Goal: Task Accomplishment & Management: Use online tool/utility

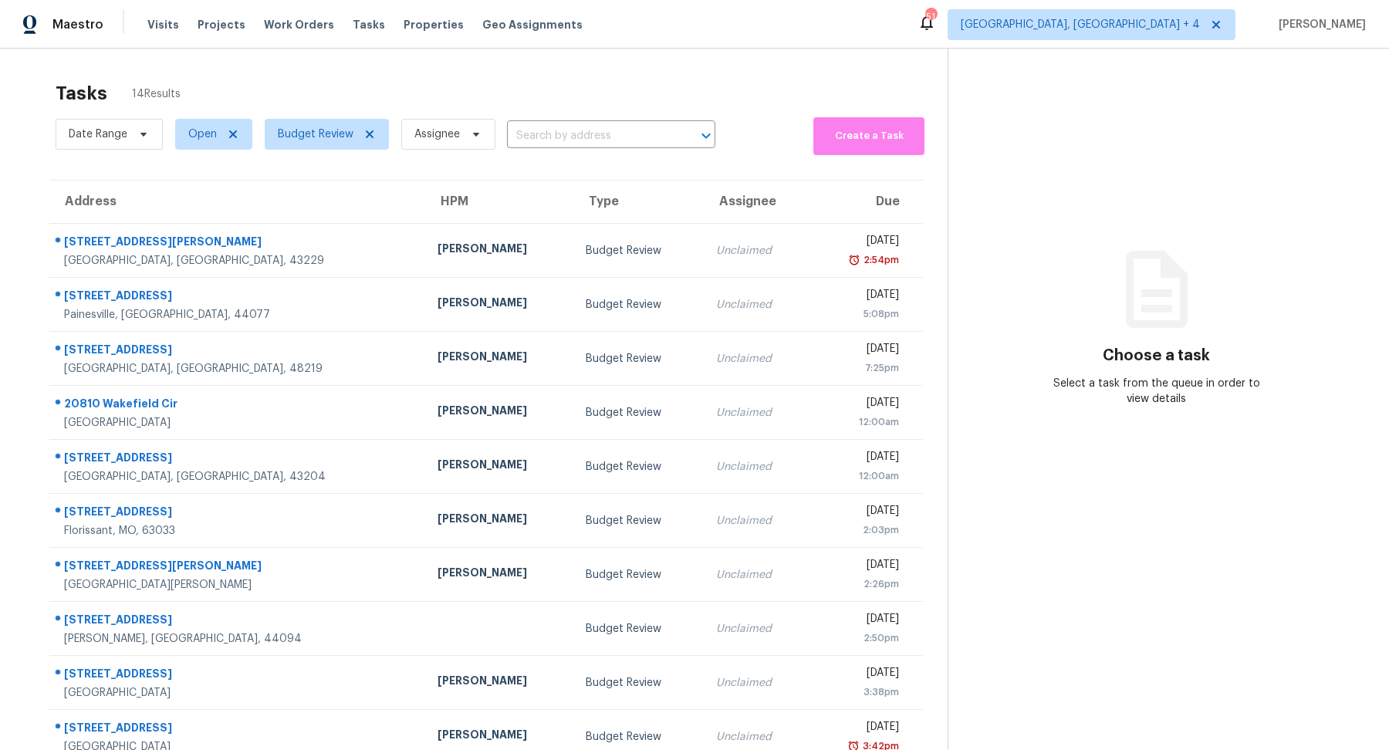
scroll to position [53, 0]
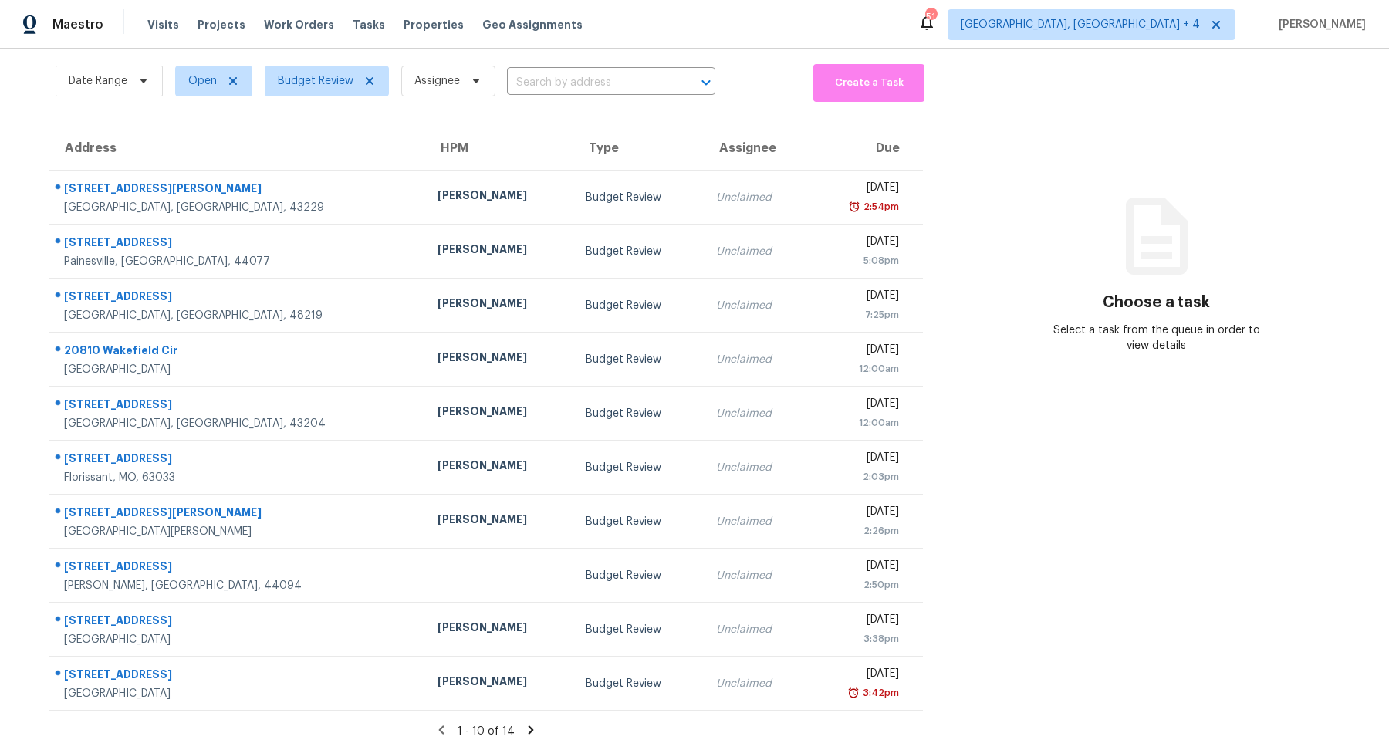
click at [531, 724] on icon at bounding box center [531, 730] width 14 height 14
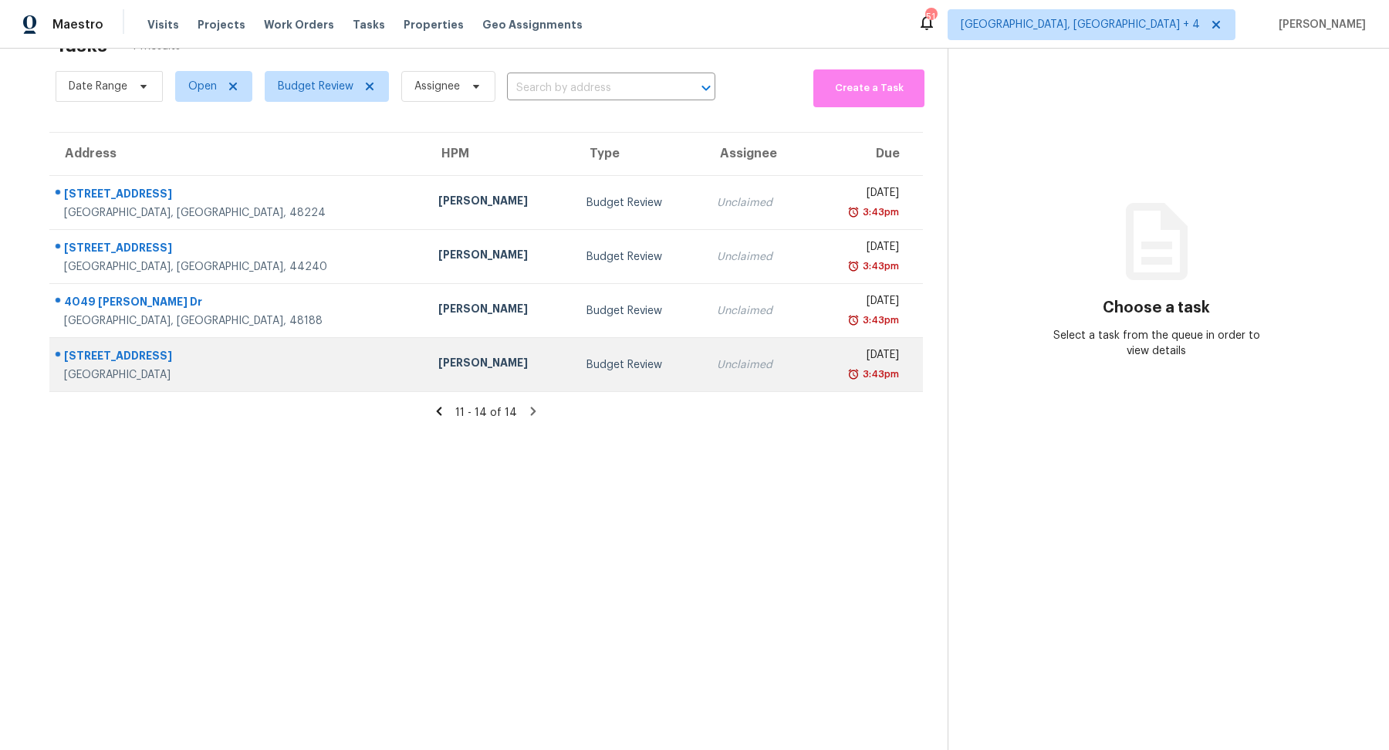
click at [587, 362] on div "Budget Review" at bounding box center [640, 364] width 106 height 15
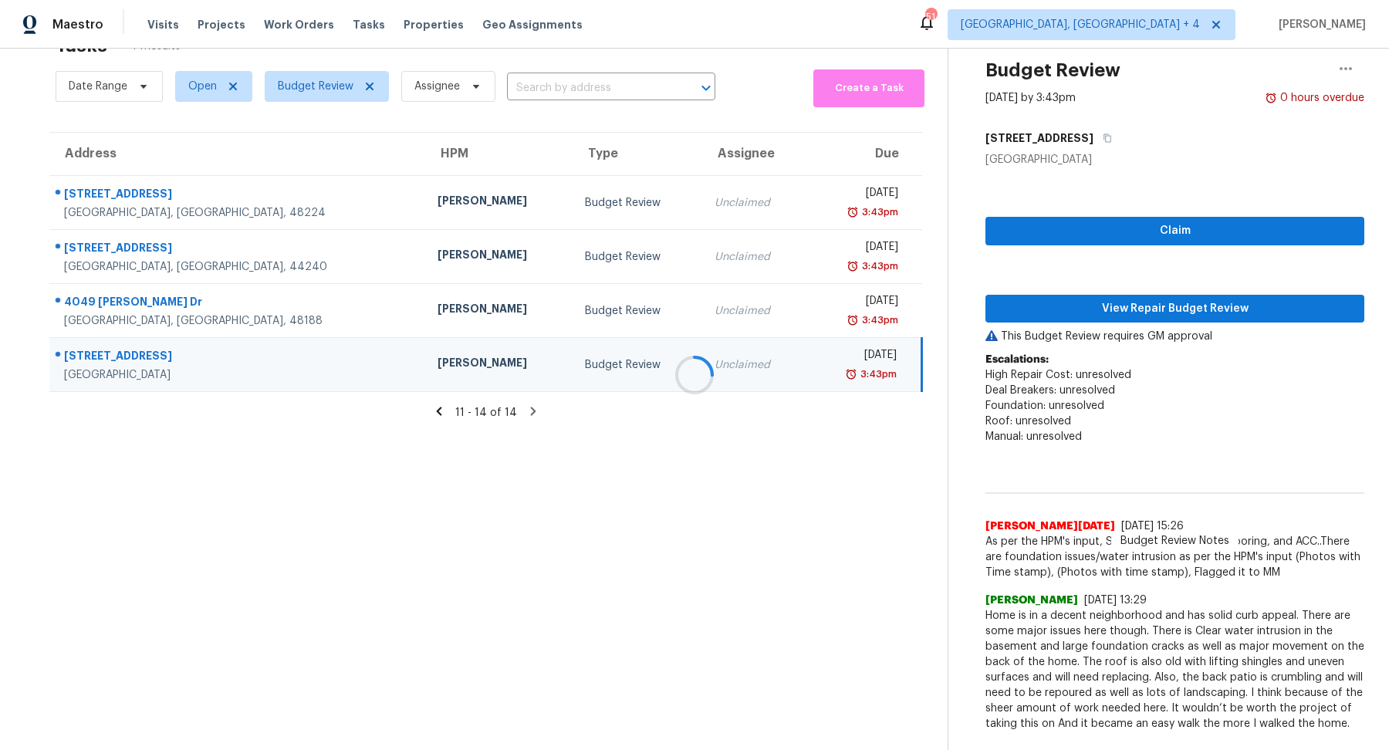
scroll to position [53, 0]
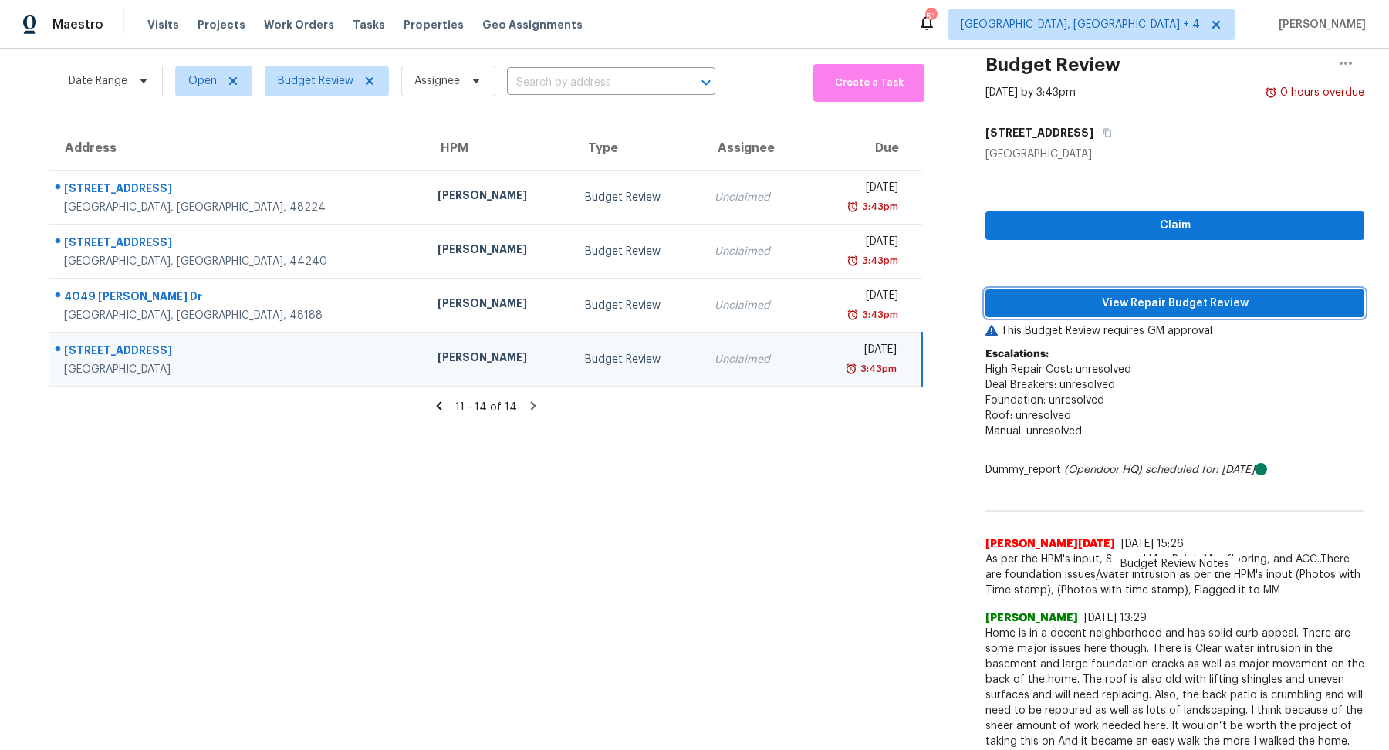
click at [1102, 302] on span "View Repair Budget Review" at bounding box center [1175, 303] width 354 height 19
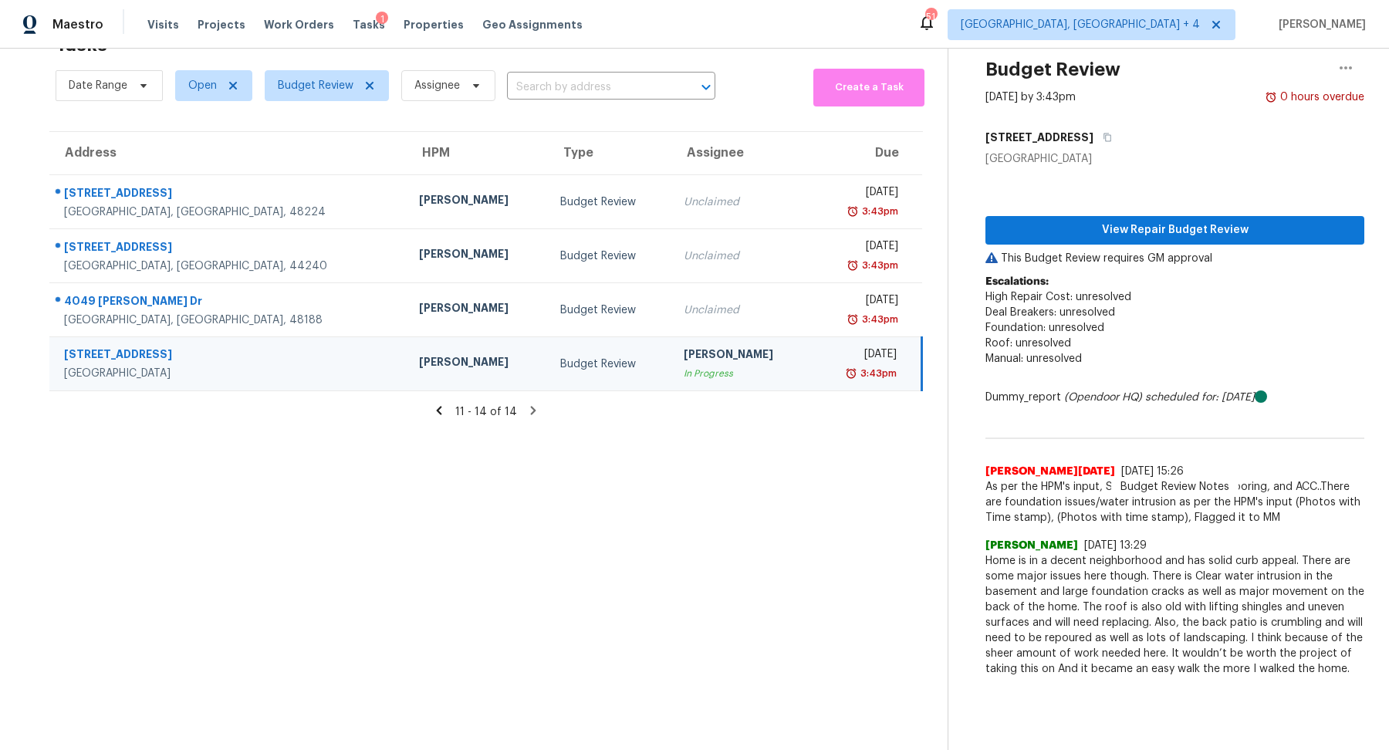
scroll to position [48, 0]
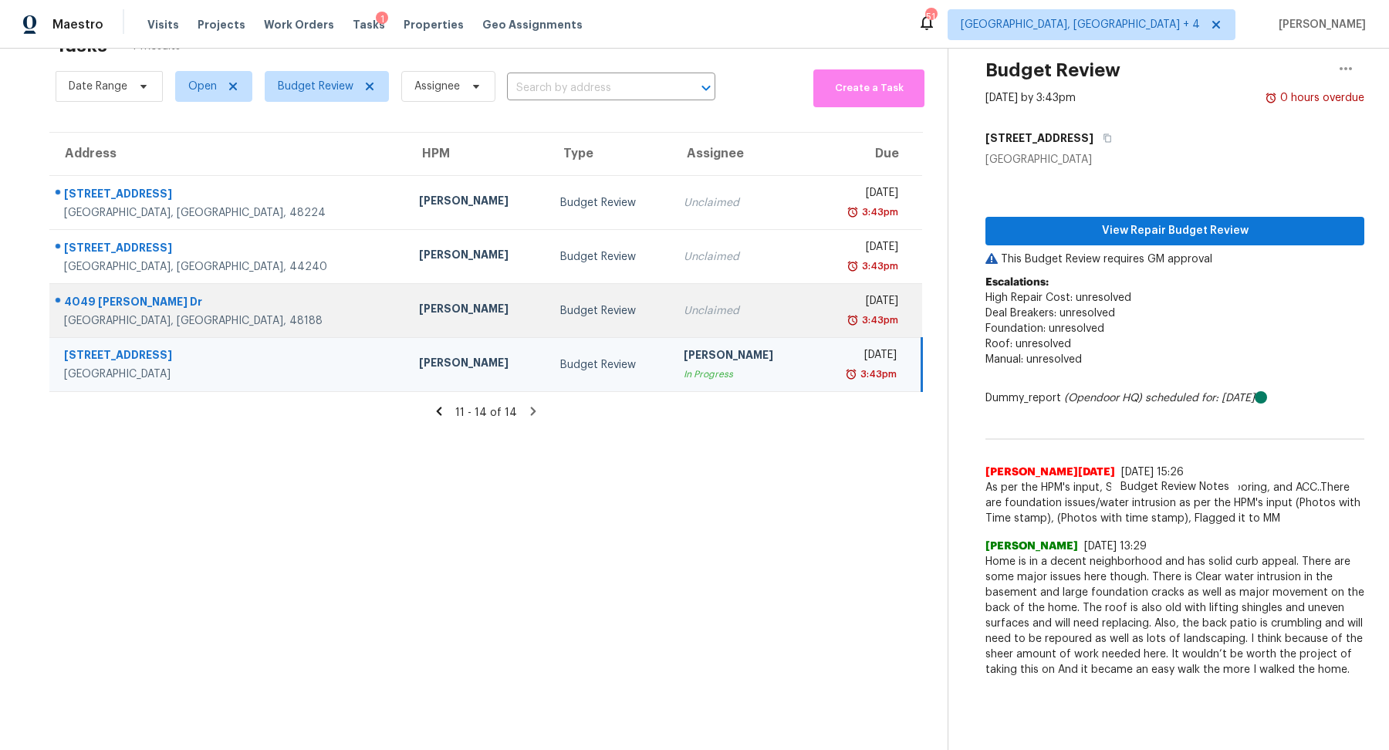
click at [812, 327] on td "Mon, Aug 11th 2025 3:43pm" at bounding box center [867, 311] width 110 height 54
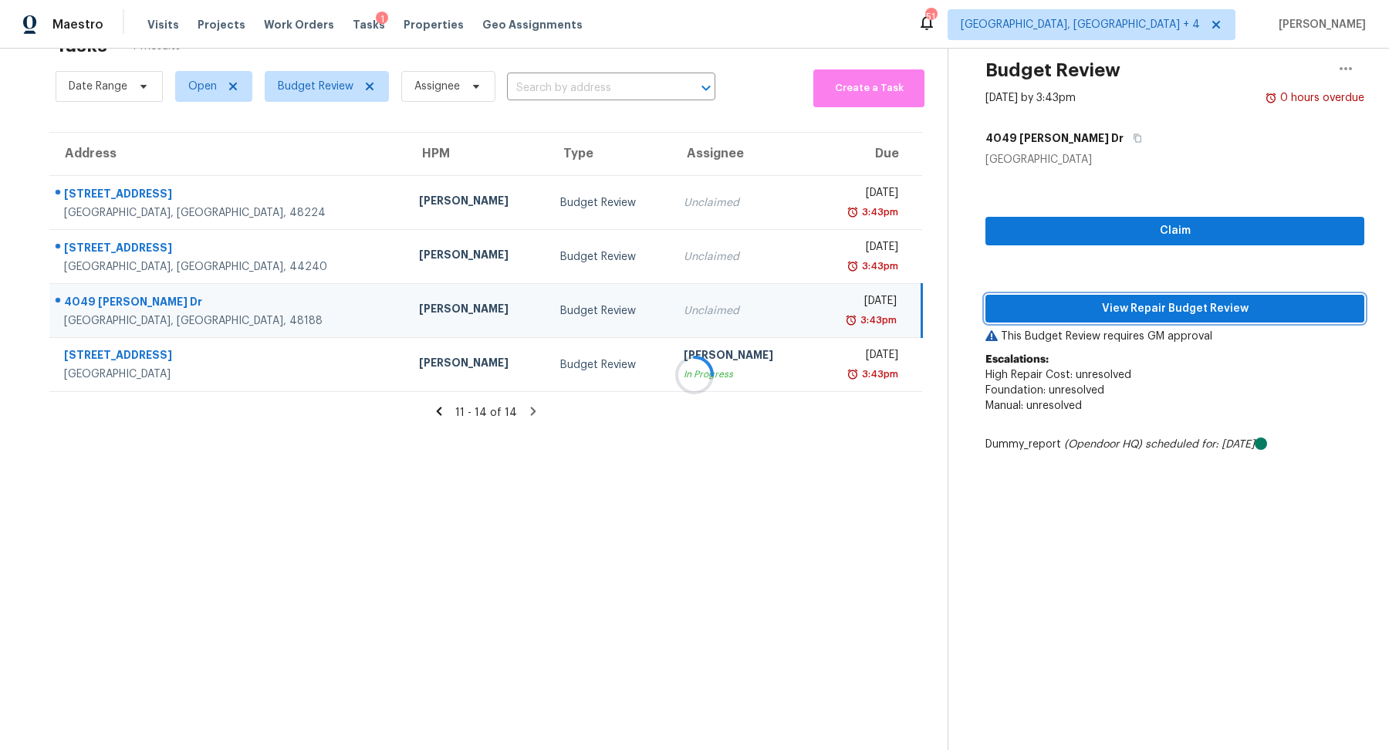
click at [1108, 303] on span "View Repair Budget Review" at bounding box center [1175, 308] width 354 height 19
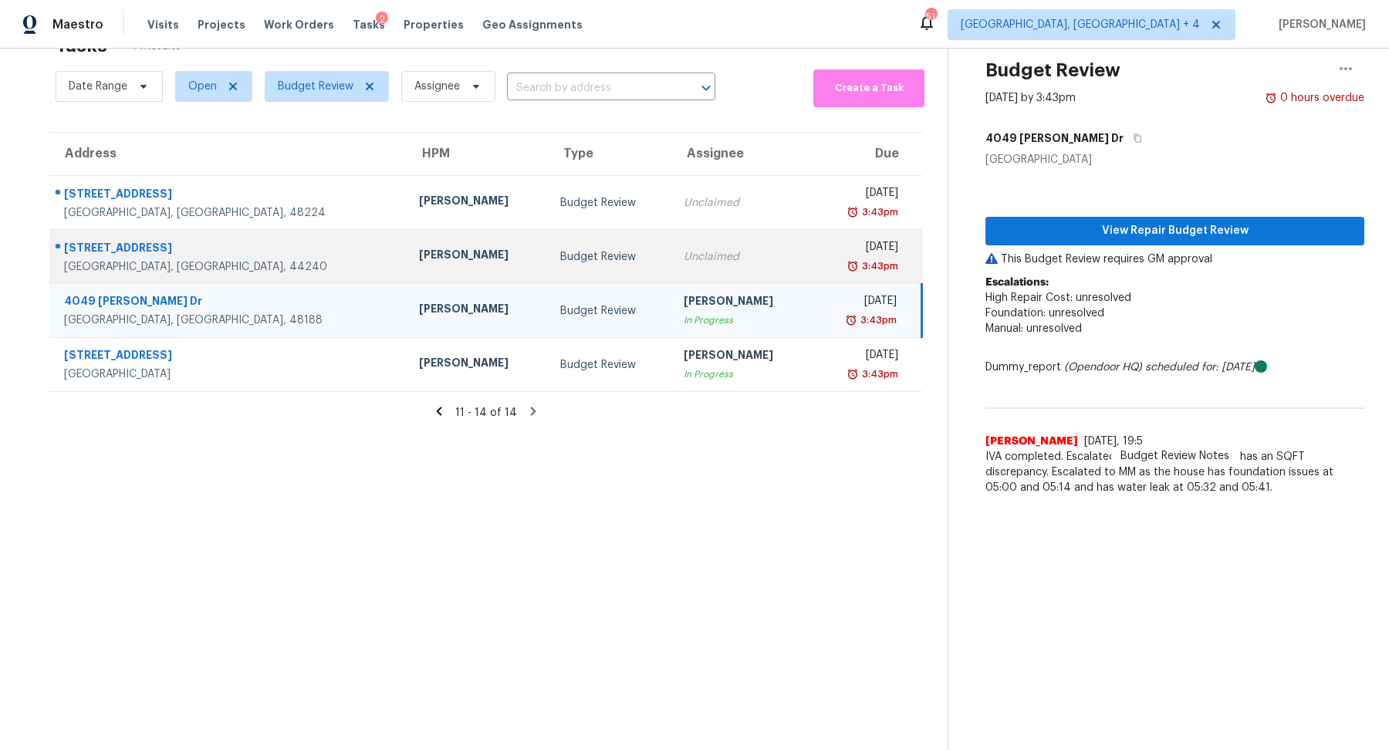
click at [684, 254] on div "Unclaimed" at bounding box center [742, 256] width 116 height 15
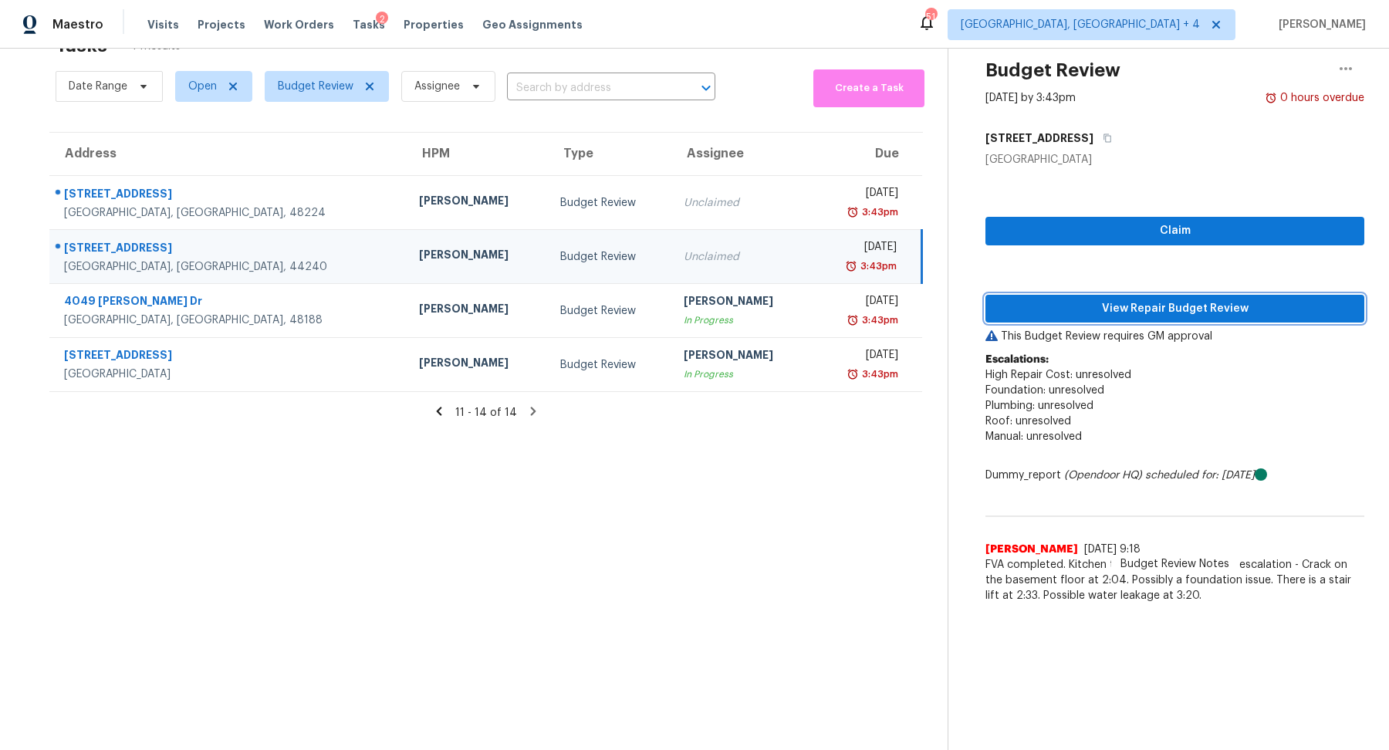
click at [1108, 301] on span "View Repair Budget Review" at bounding box center [1175, 308] width 354 height 19
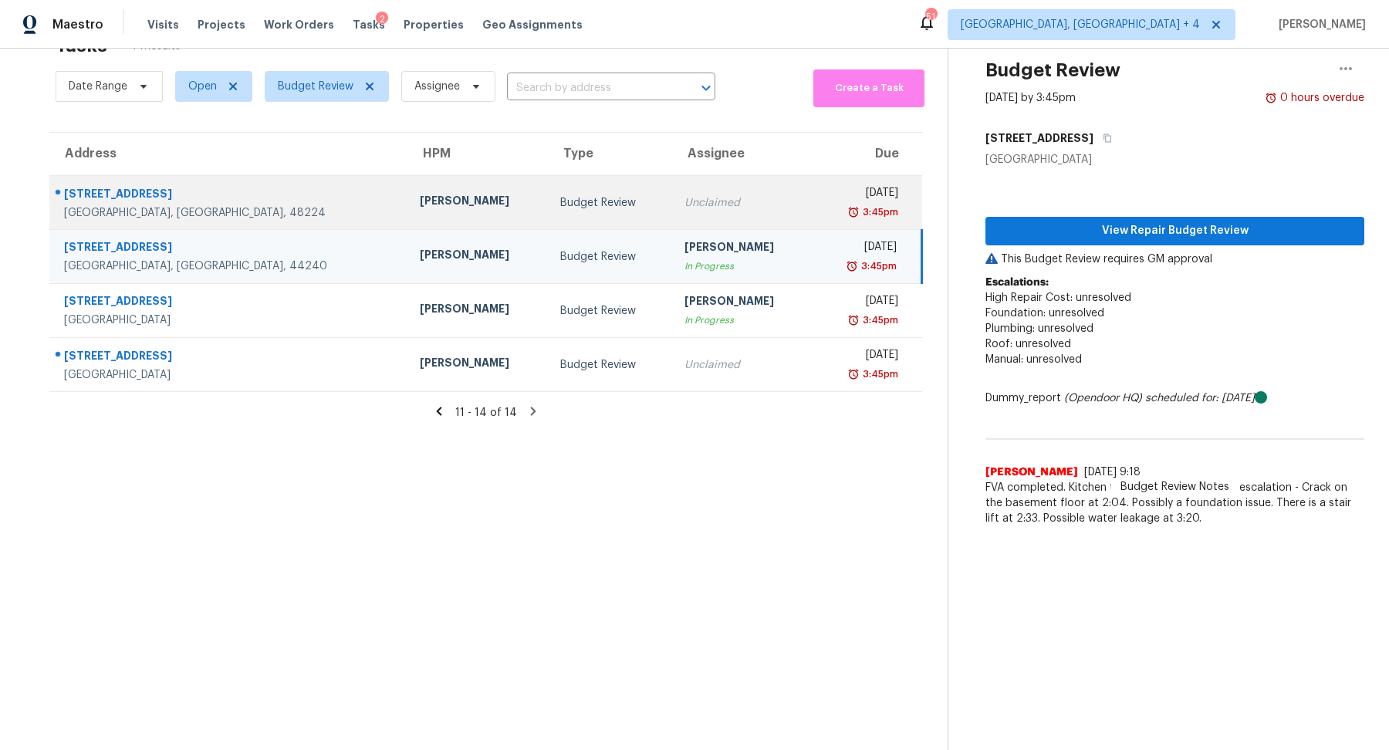
click at [685, 208] on div "Unclaimed" at bounding box center [743, 202] width 117 height 15
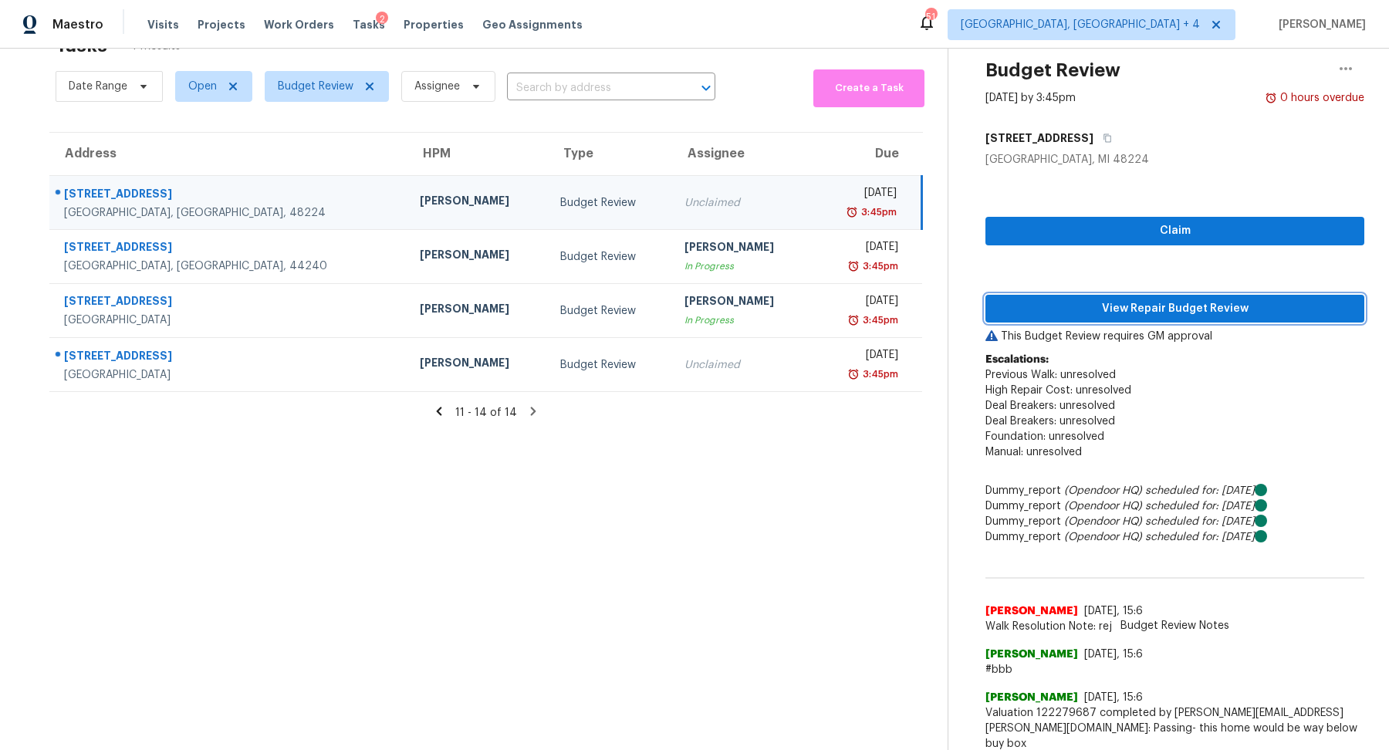
click at [1095, 315] on span "View Repair Budget Review" at bounding box center [1175, 308] width 354 height 19
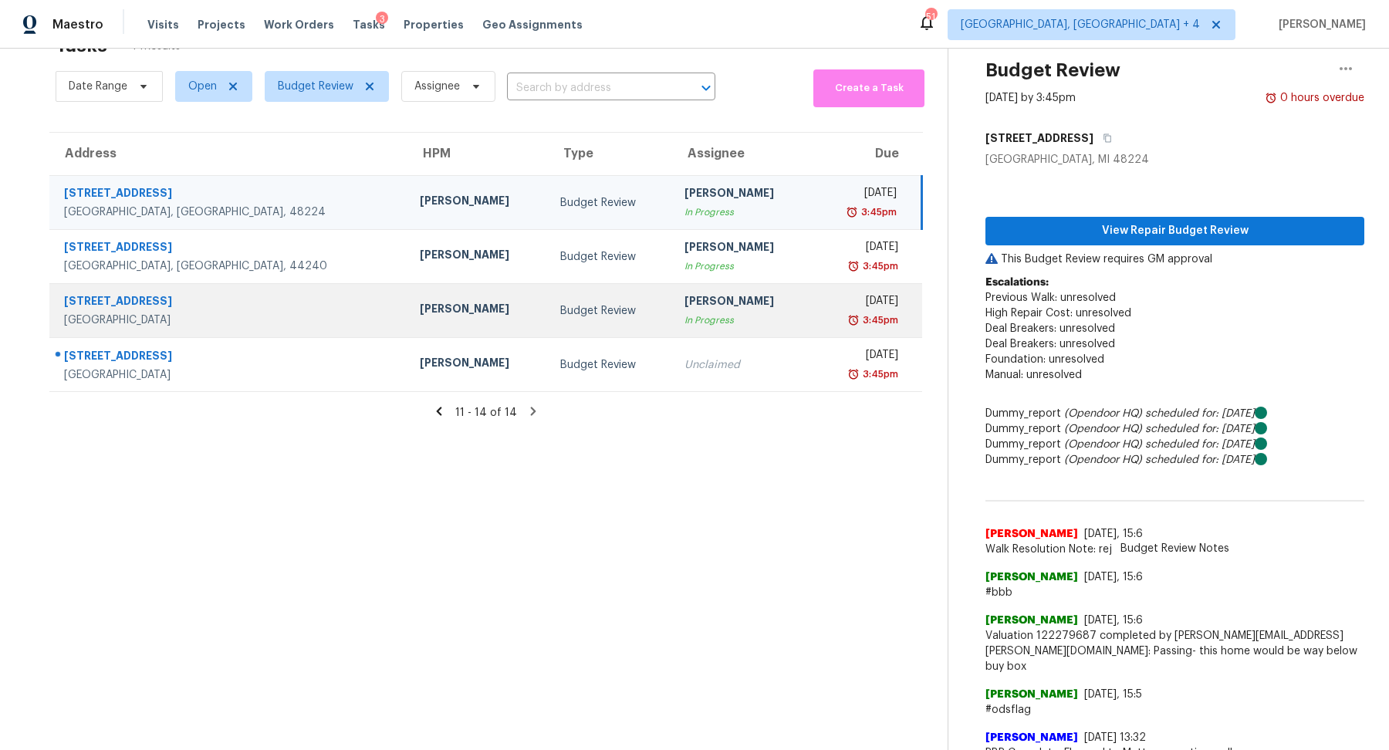
click at [825, 324] on div "3:45pm" at bounding box center [861, 320] width 73 height 15
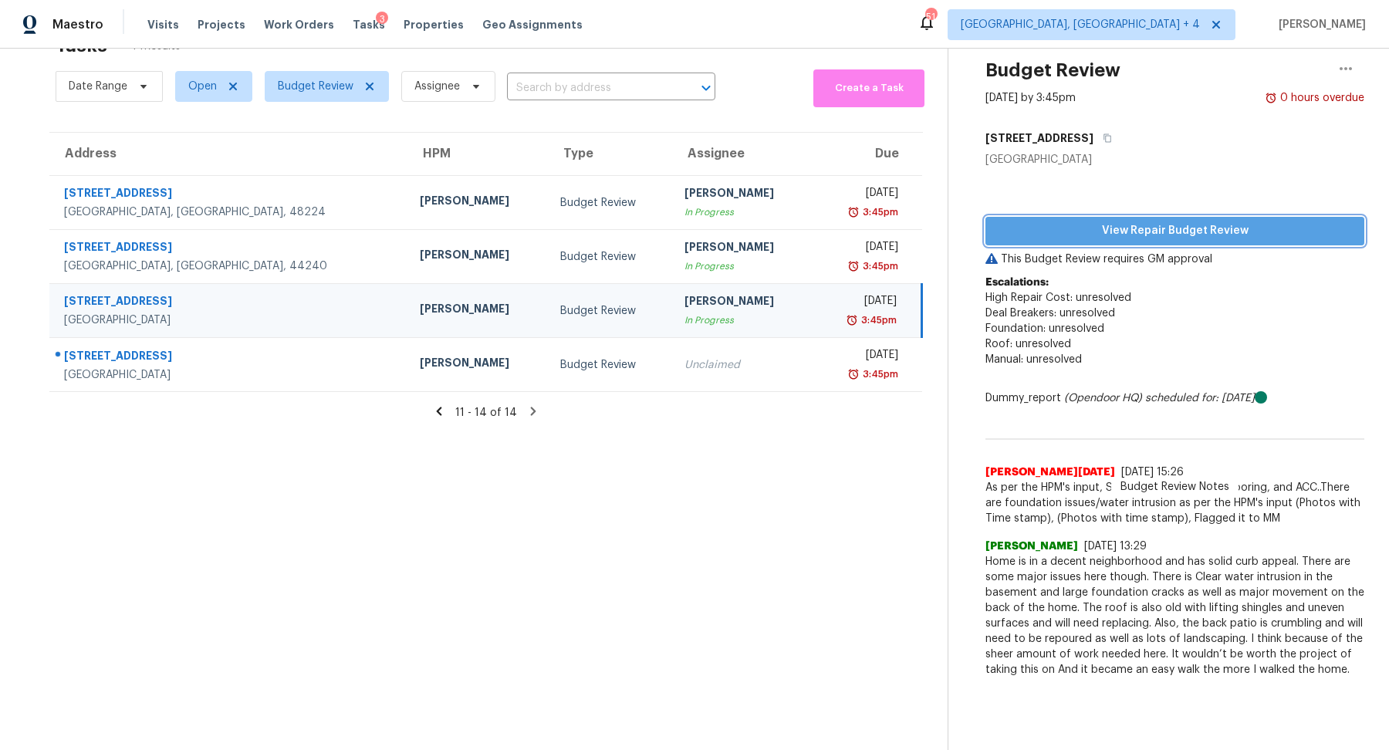
click at [1128, 228] on span "View Repair Budget Review" at bounding box center [1175, 231] width 354 height 19
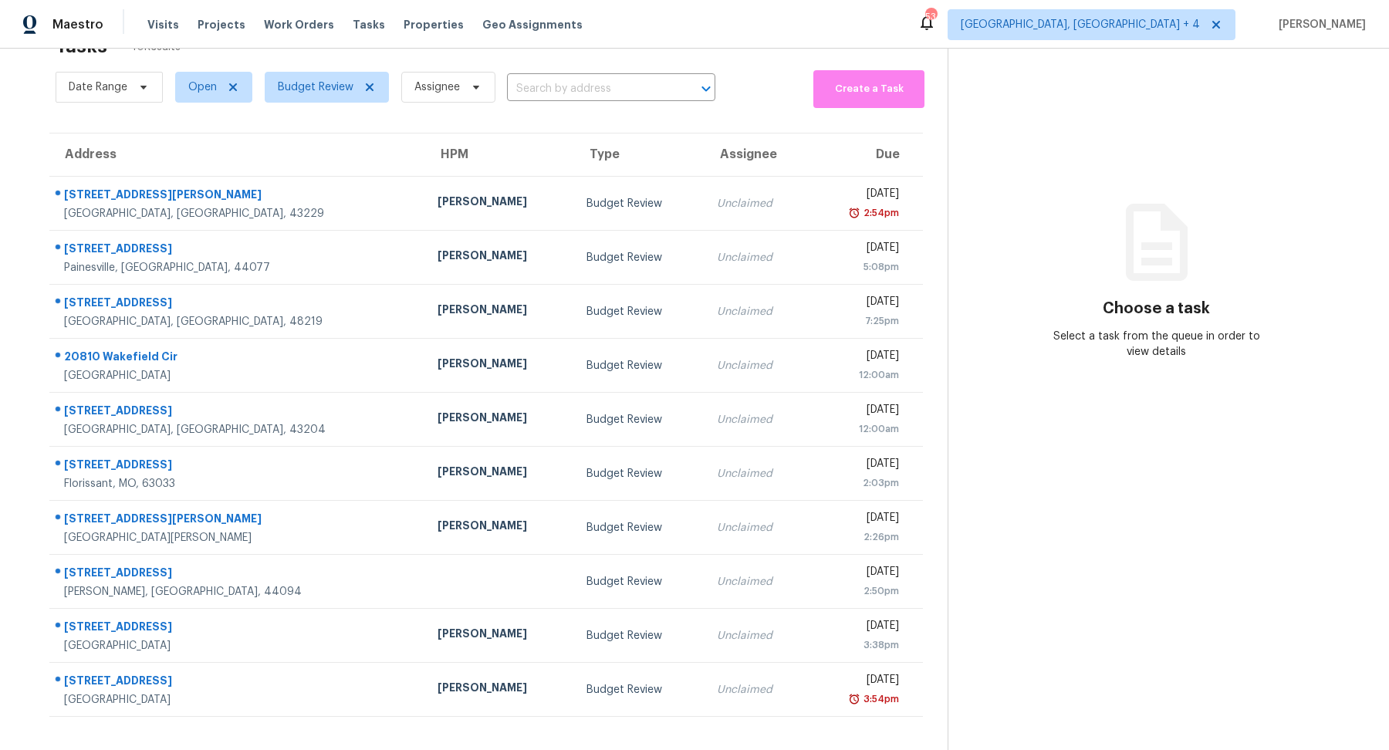
scroll to position [48, 0]
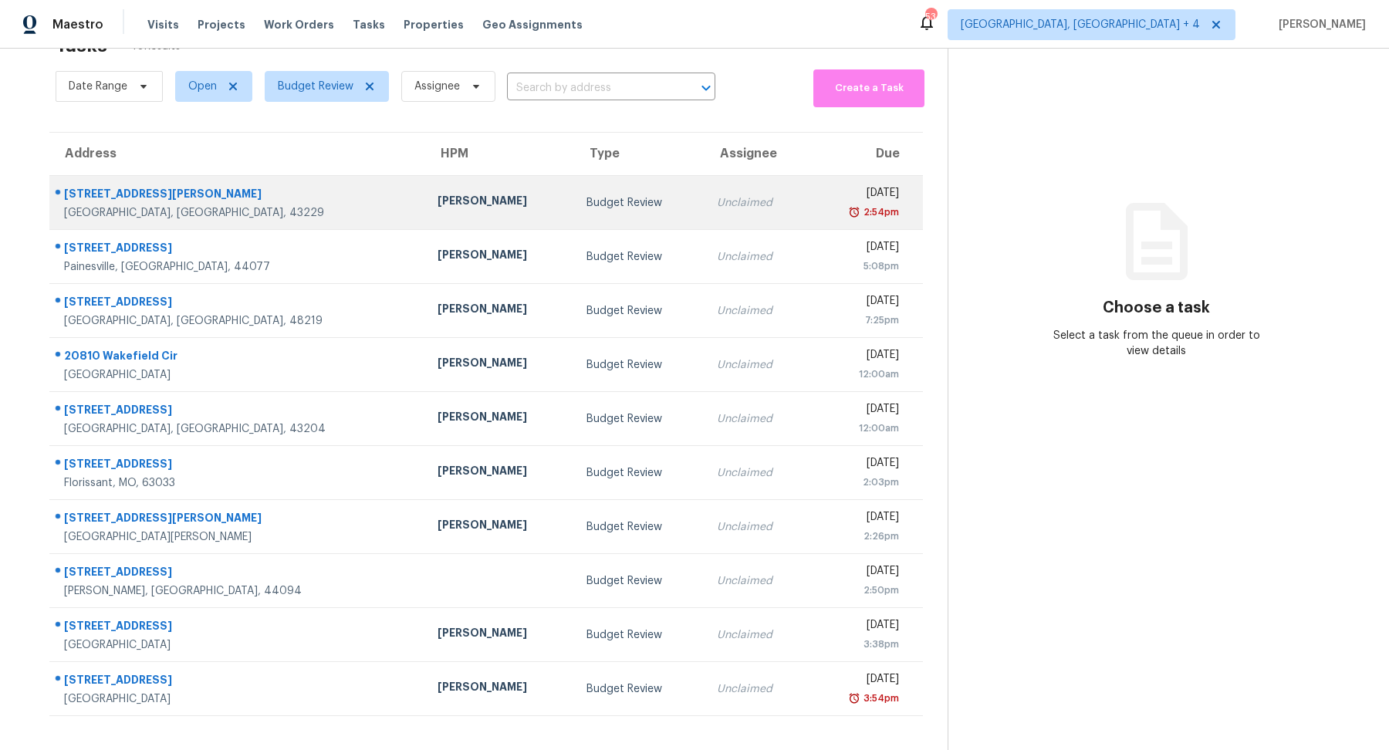
click at [574, 189] on td "Budget Review" at bounding box center [639, 203] width 130 height 54
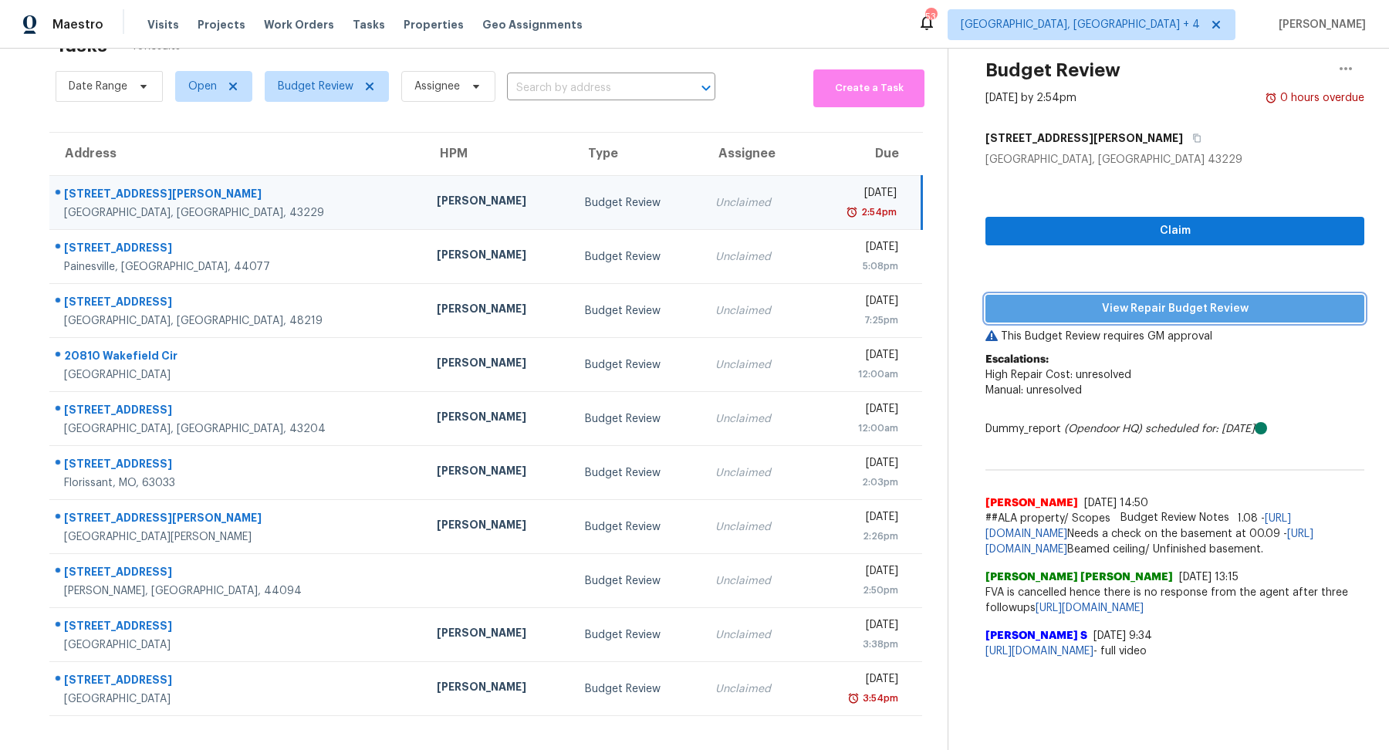
click at [1078, 313] on span "View Repair Budget Review" at bounding box center [1175, 308] width 354 height 19
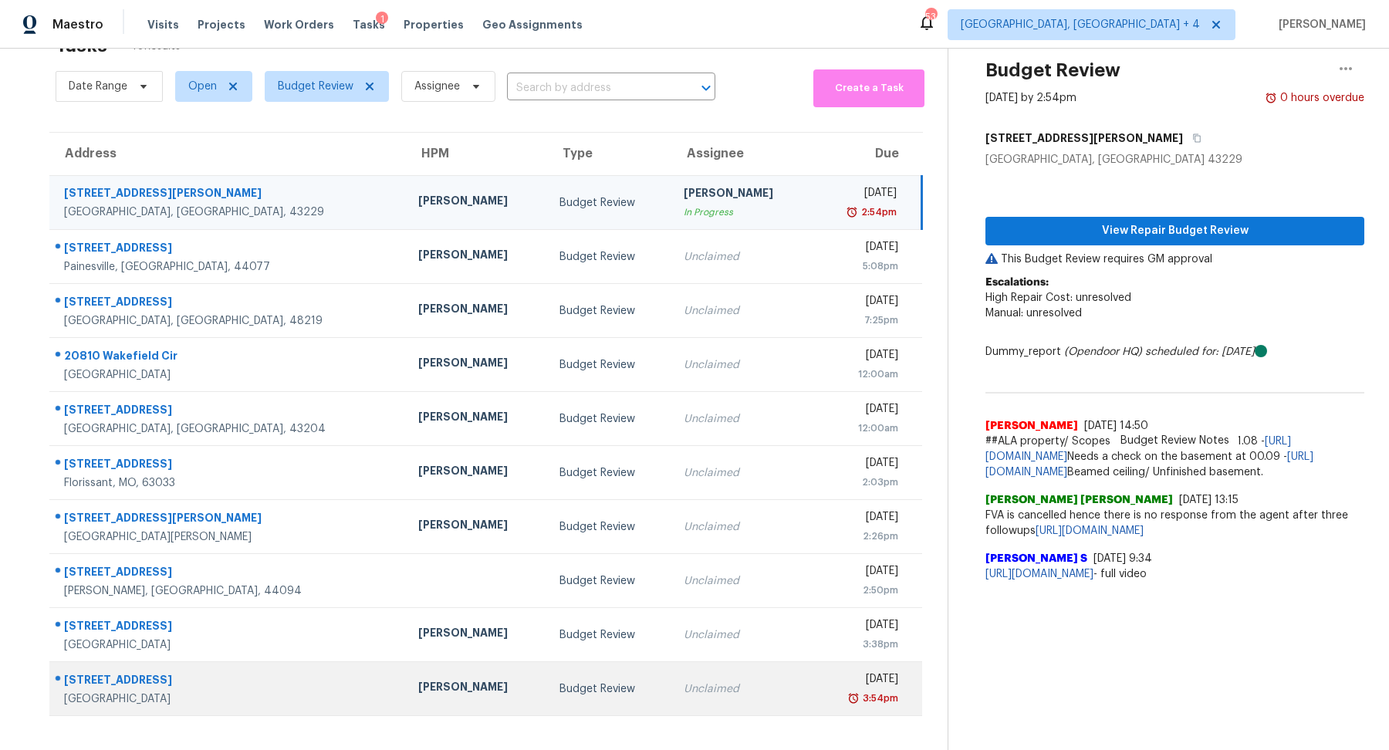
click at [710, 668] on td "Unclaimed" at bounding box center [742, 689] width 141 height 54
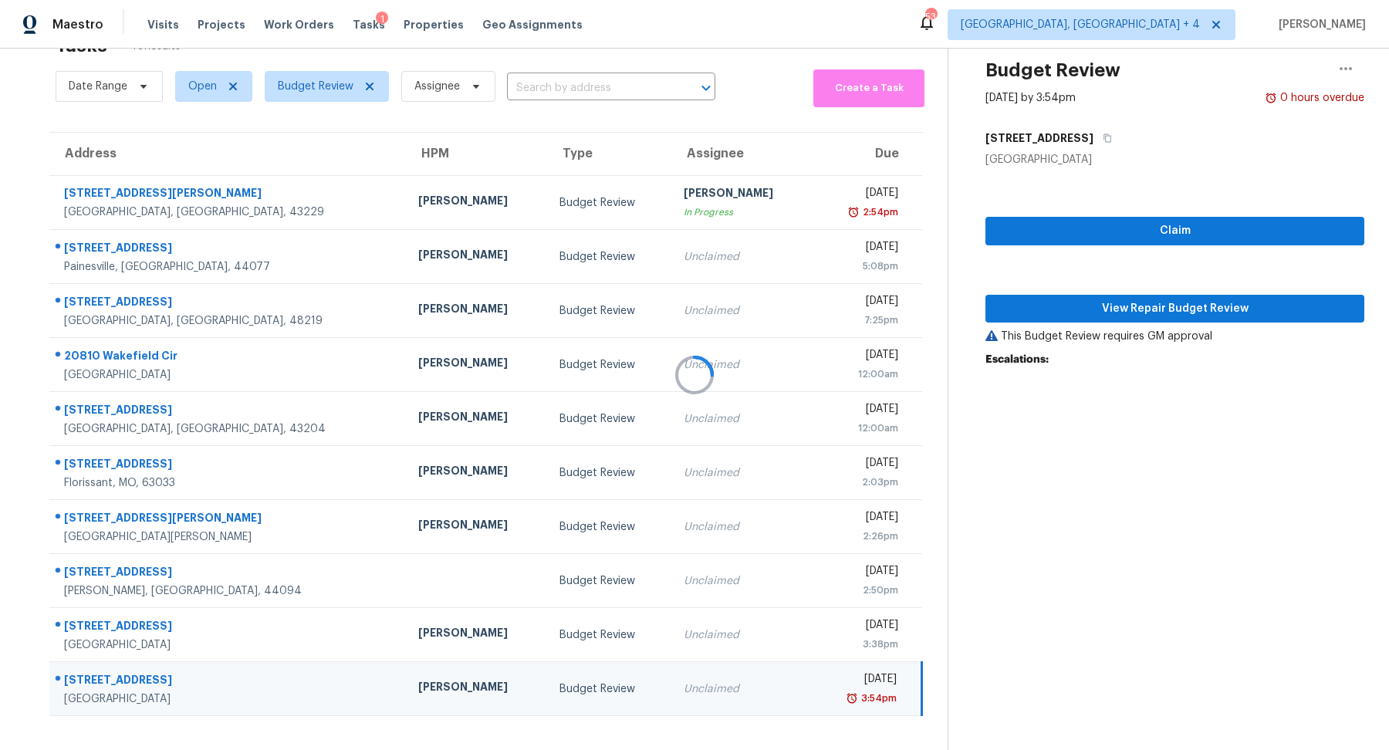
click at [1010, 309] on div at bounding box center [694, 375] width 1389 height 750
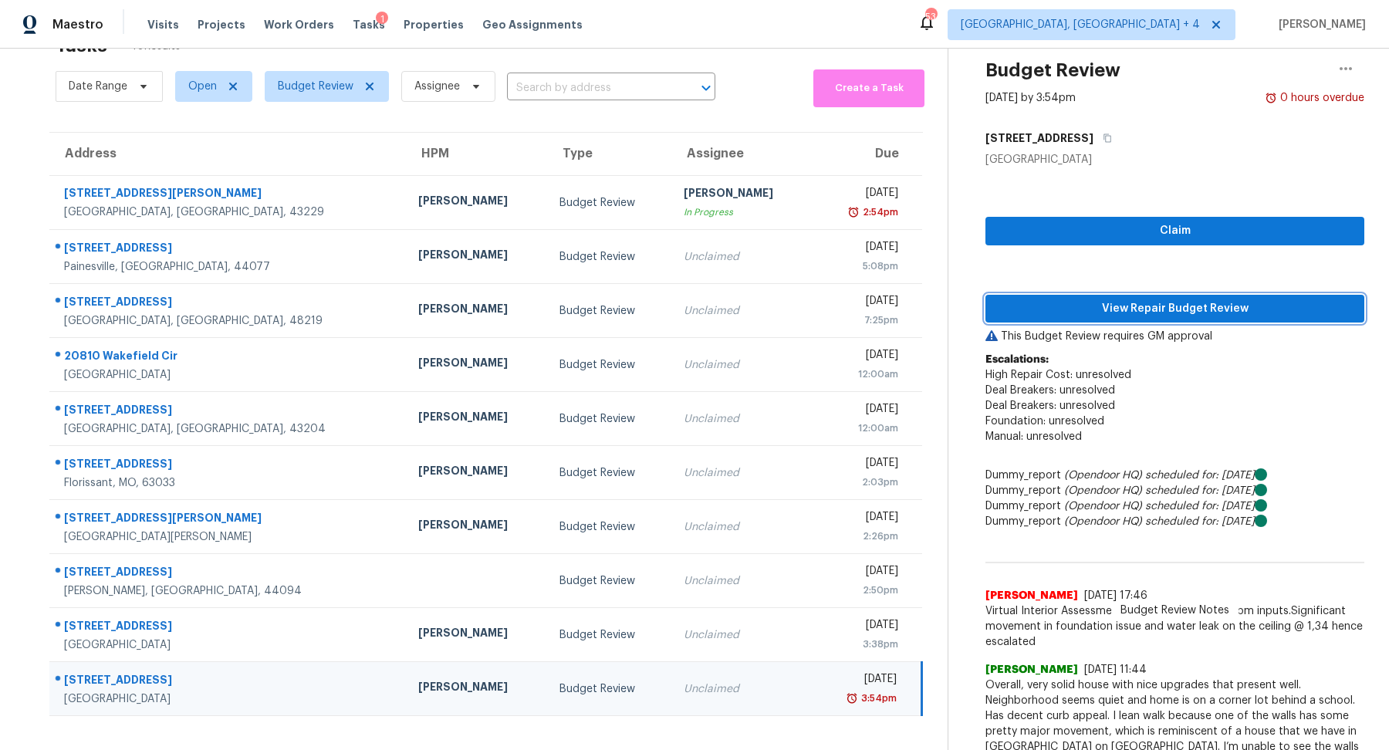
click at [1017, 310] on span "View Repair Budget Review" at bounding box center [1175, 308] width 354 height 19
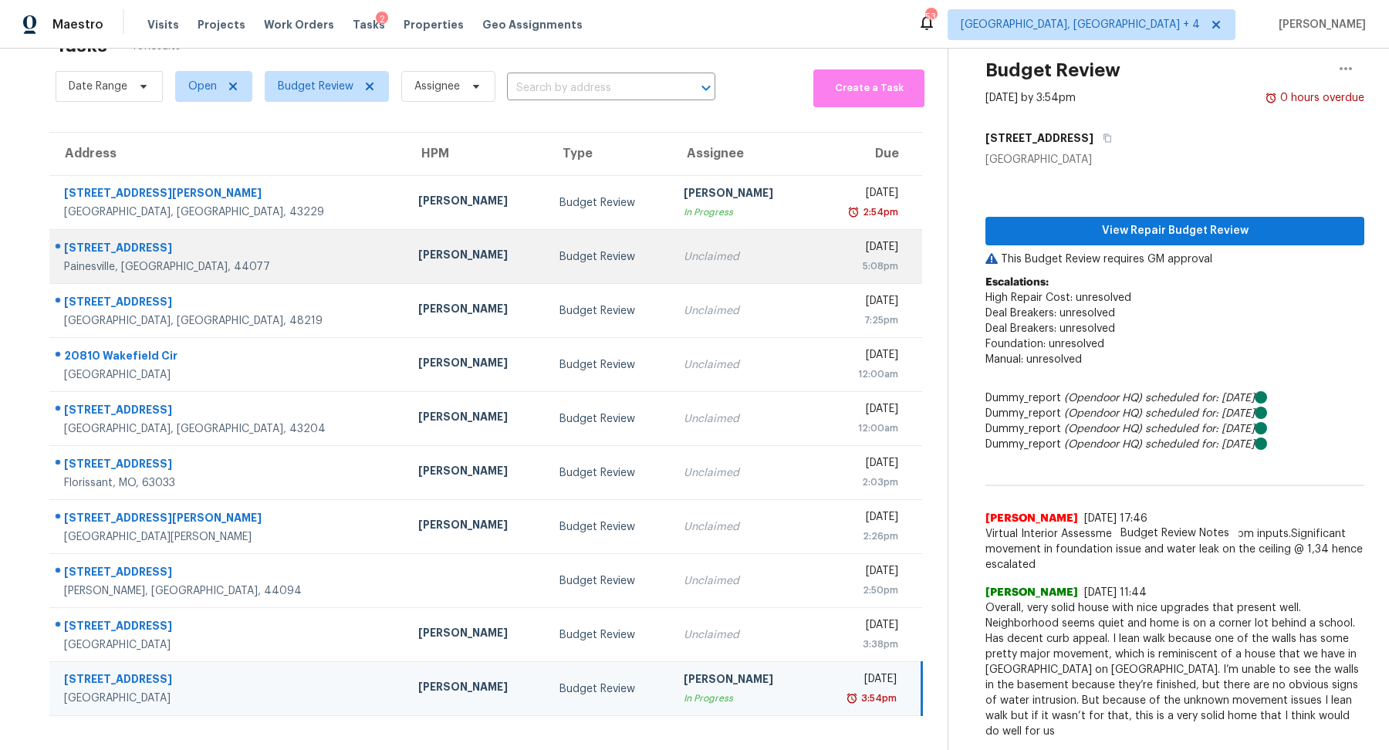
click at [716, 259] on div "Unclaimed" at bounding box center [742, 256] width 117 height 15
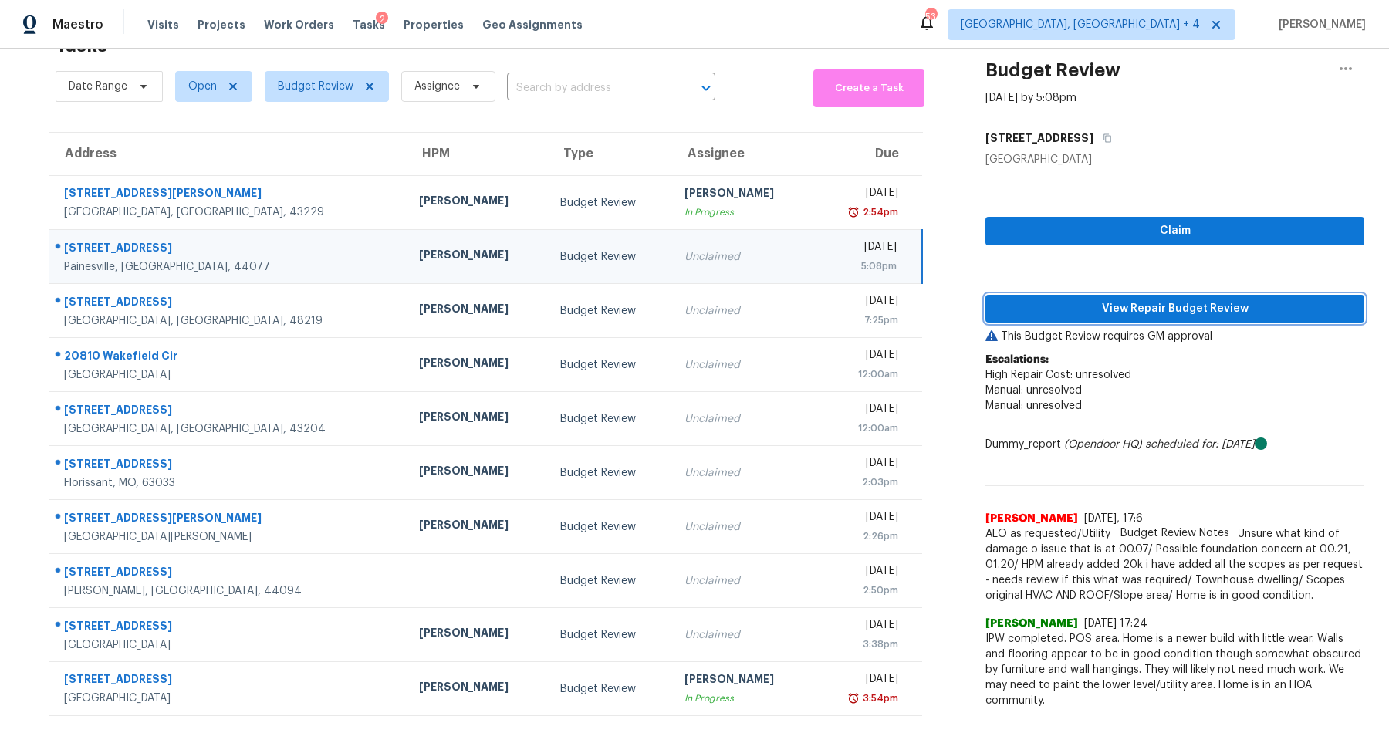
click at [1072, 310] on span "View Repair Budget Review" at bounding box center [1175, 308] width 354 height 19
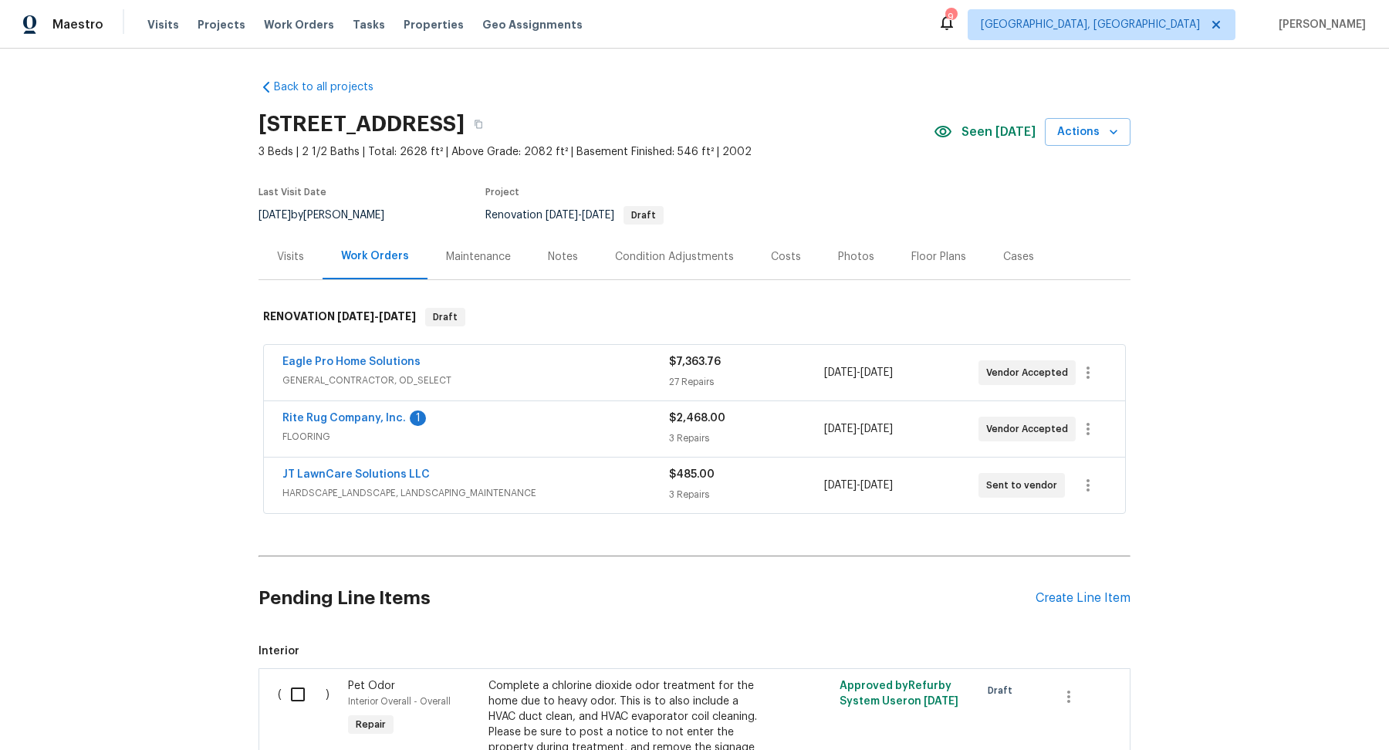
click at [571, 480] on div "JT LawnCare Solutions LLC" at bounding box center [476, 476] width 387 height 19
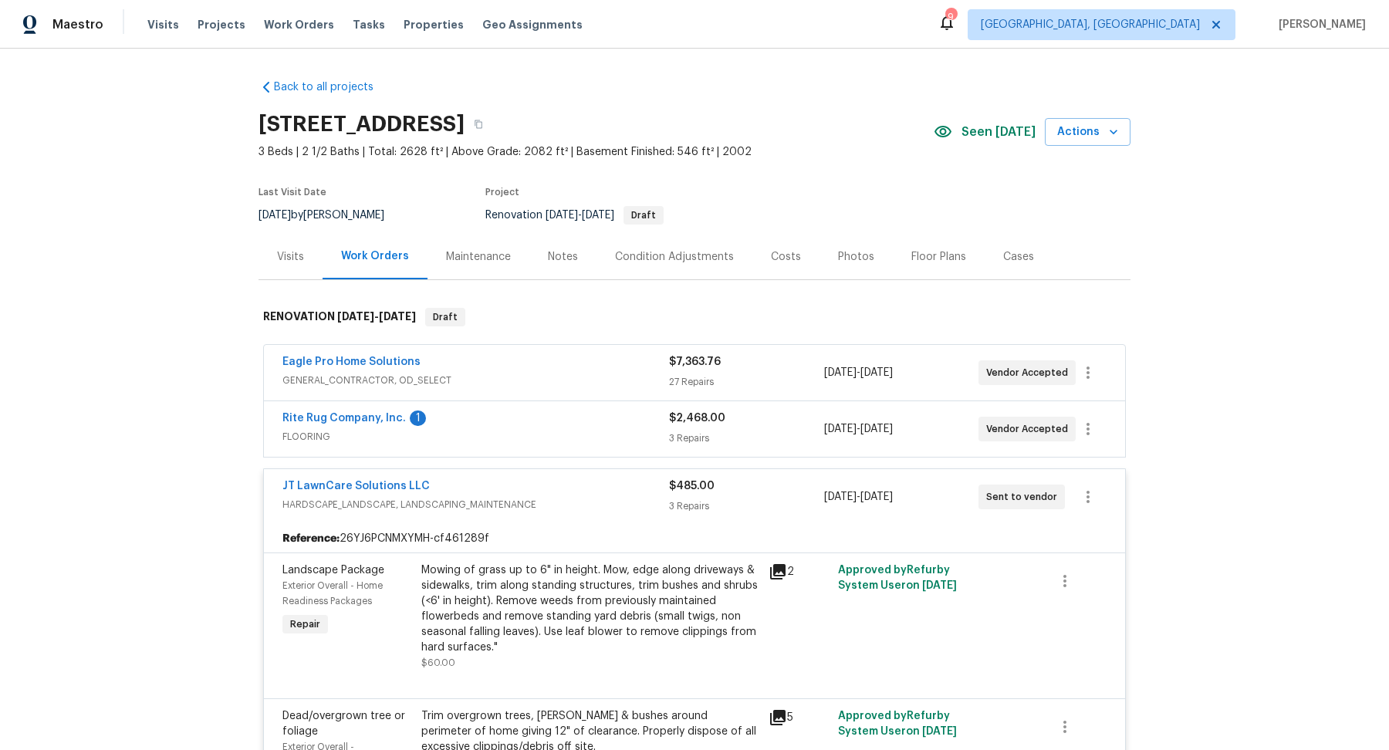
click at [536, 422] on div "Rite Rug Company, Inc. 1" at bounding box center [476, 420] width 387 height 19
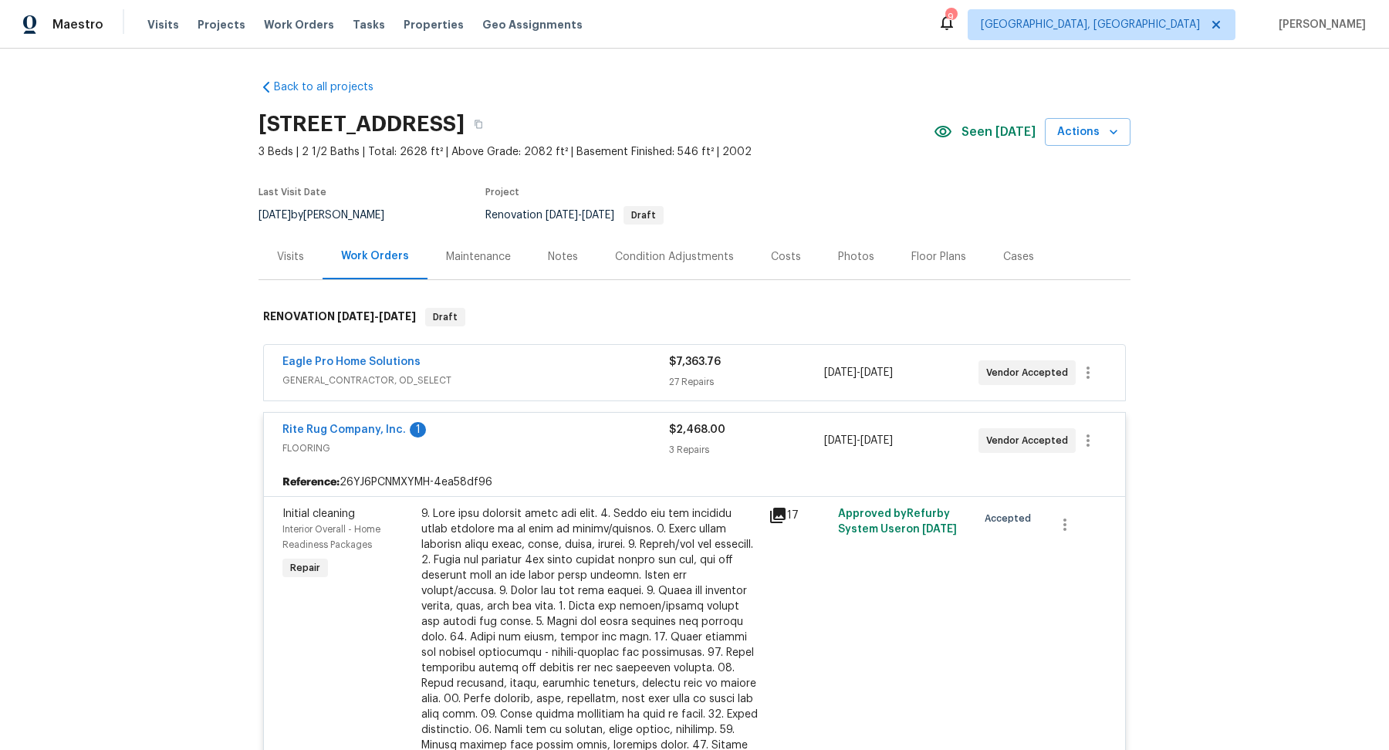
click at [533, 369] on div "Eagle Pro Home Solutions" at bounding box center [476, 363] width 387 height 19
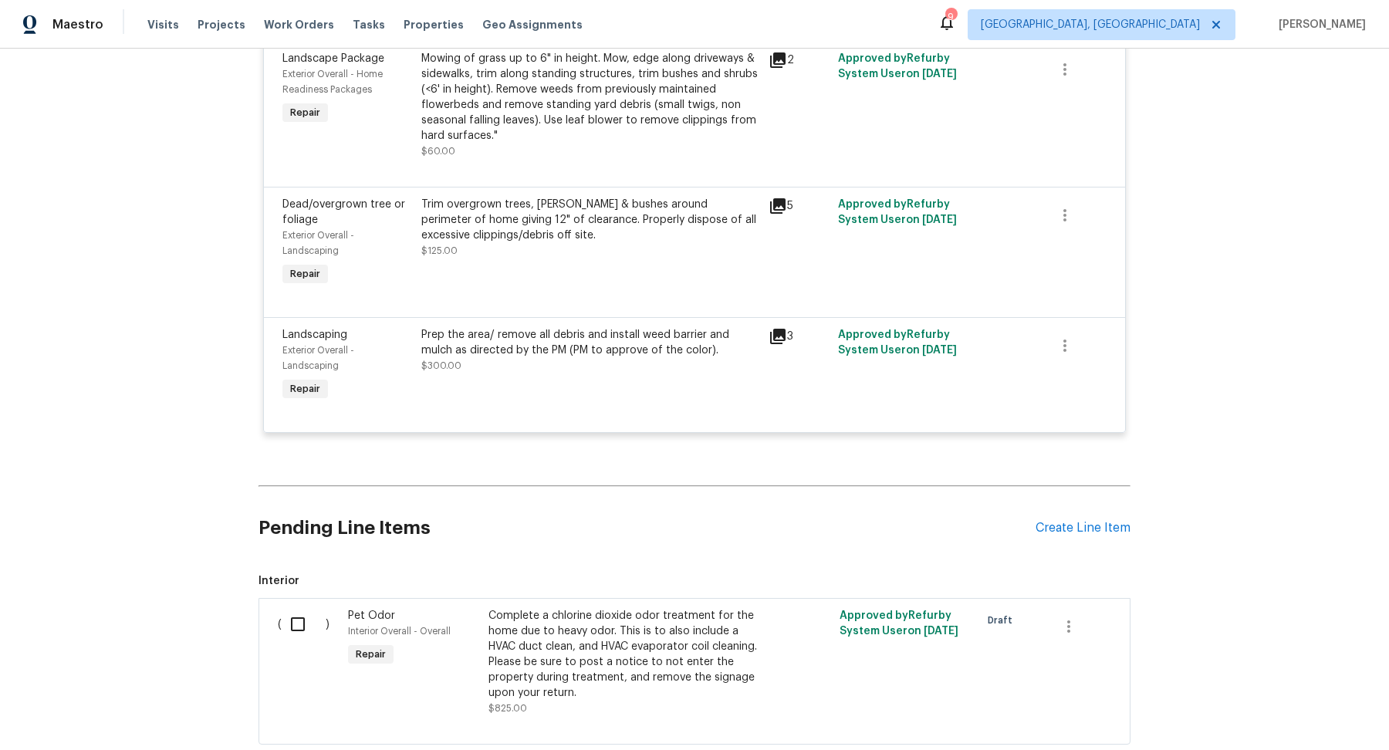
scroll to position [5056, 0]
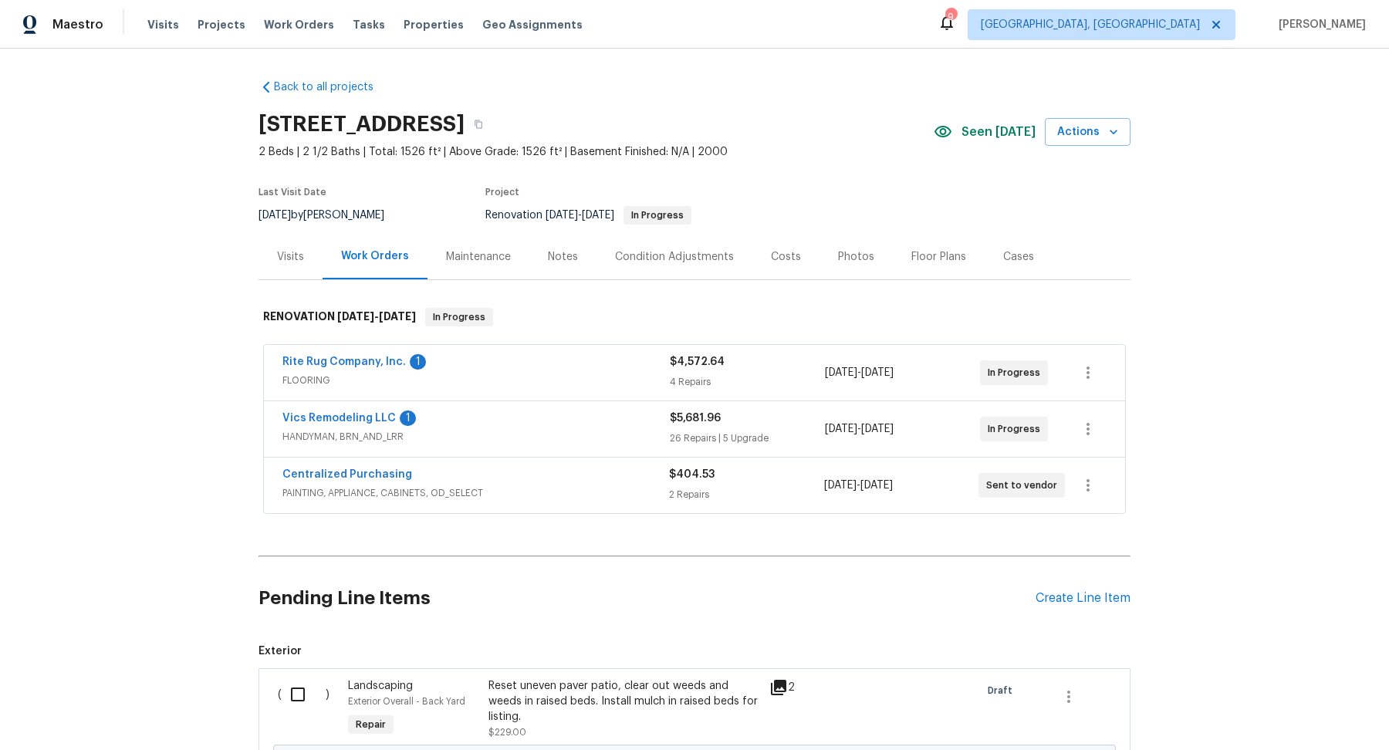
click at [610, 352] on div "Rite Rug Company, Inc. 1 FLOORING $4,572.64 4 Repairs [DATE] - [DATE] In Progre…" at bounding box center [694, 373] width 861 height 56
click at [585, 375] on span "FLOORING" at bounding box center [476, 380] width 387 height 15
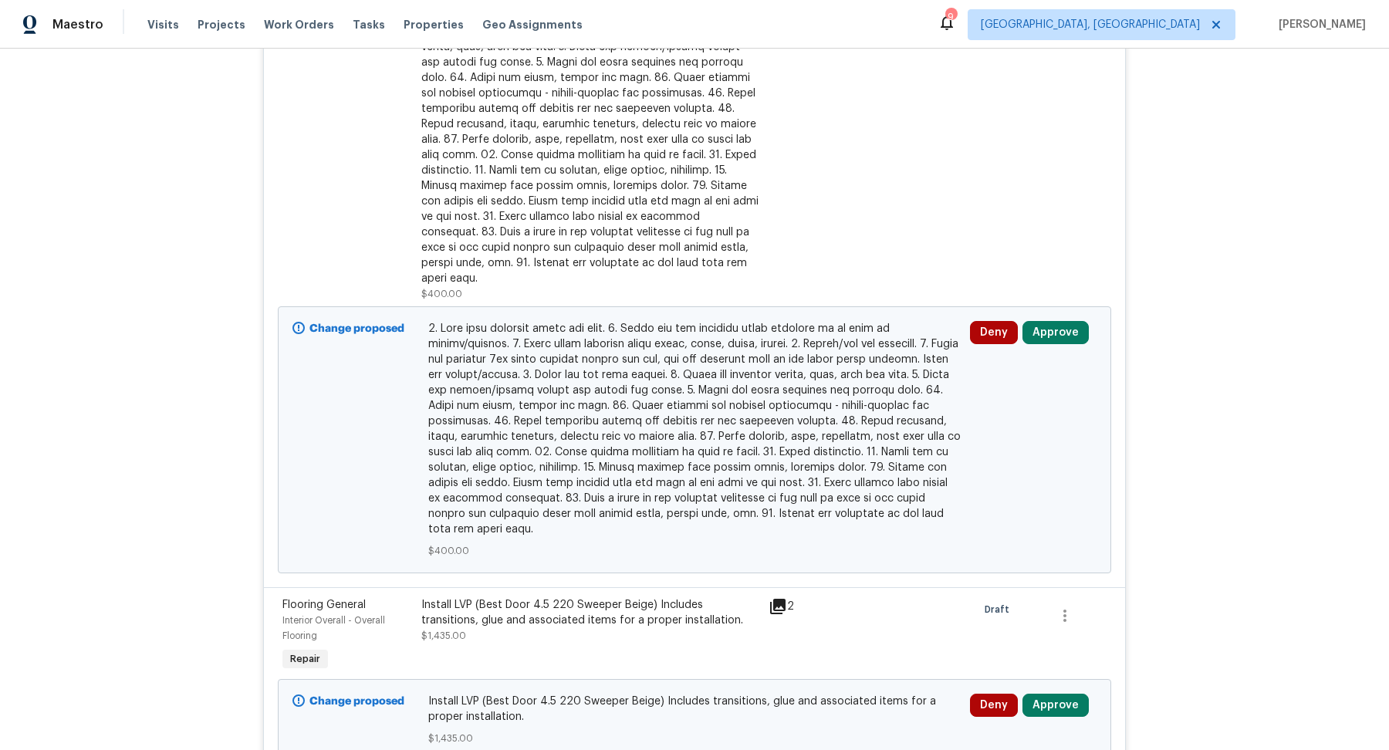
scroll to position [513, 0]
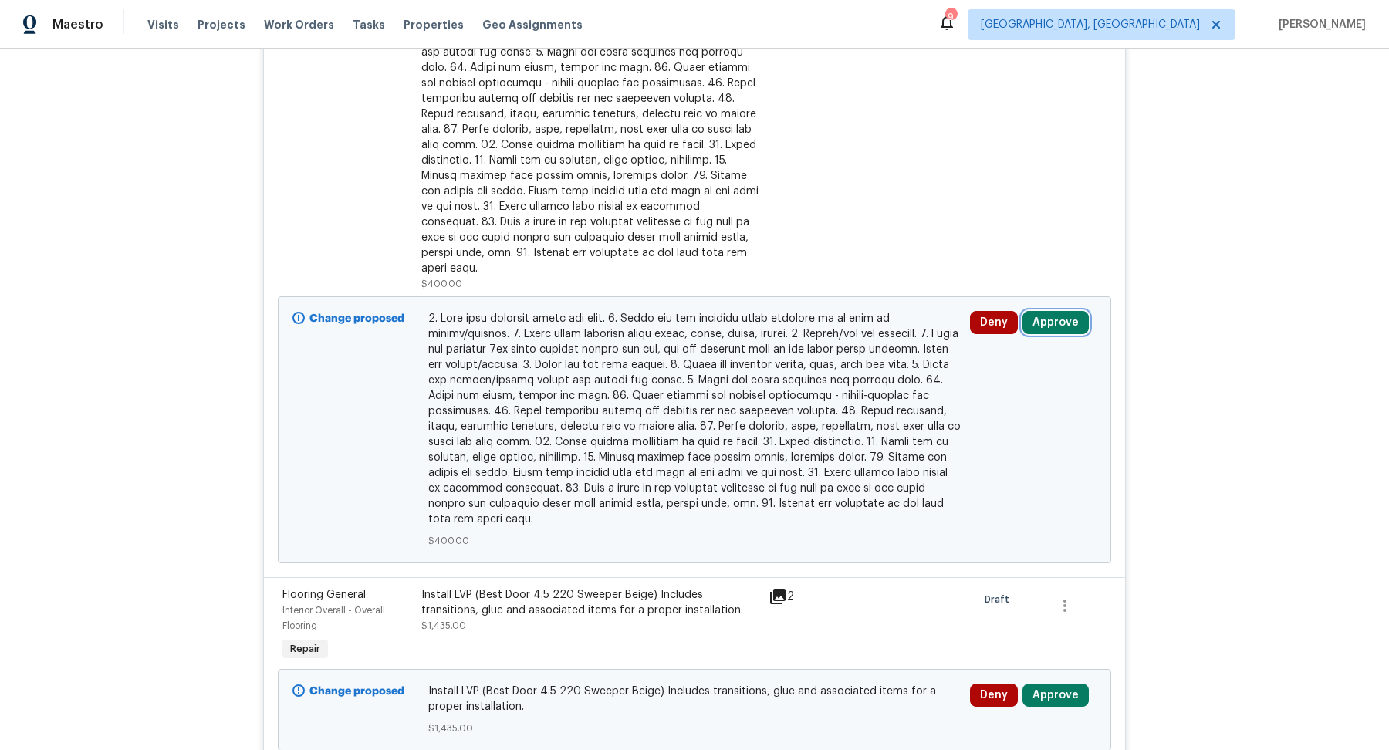
click at [1035, 311] on button "Approve" at bounding box center [1056, 322] width 66 height 23
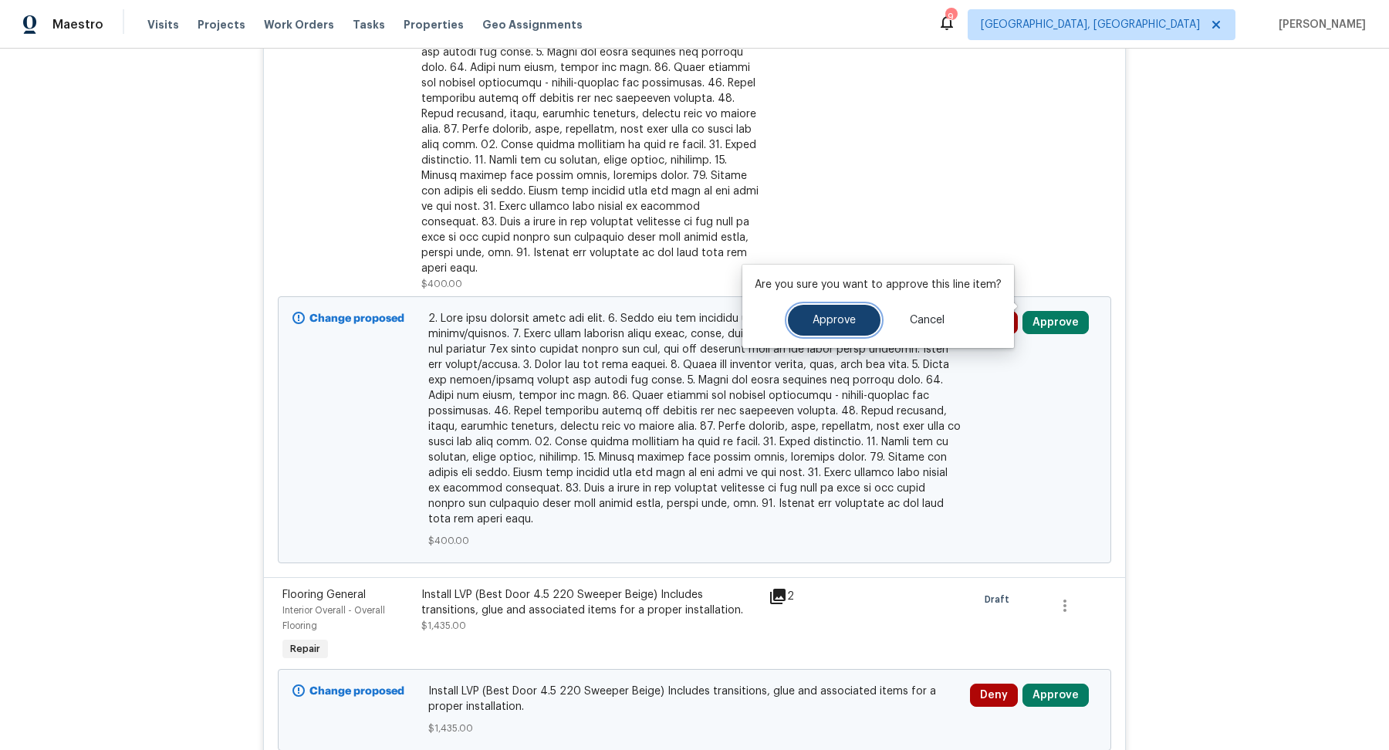
click at [832, 319] on span "Approve" at bounding box center [834, 321] width 43 height 12
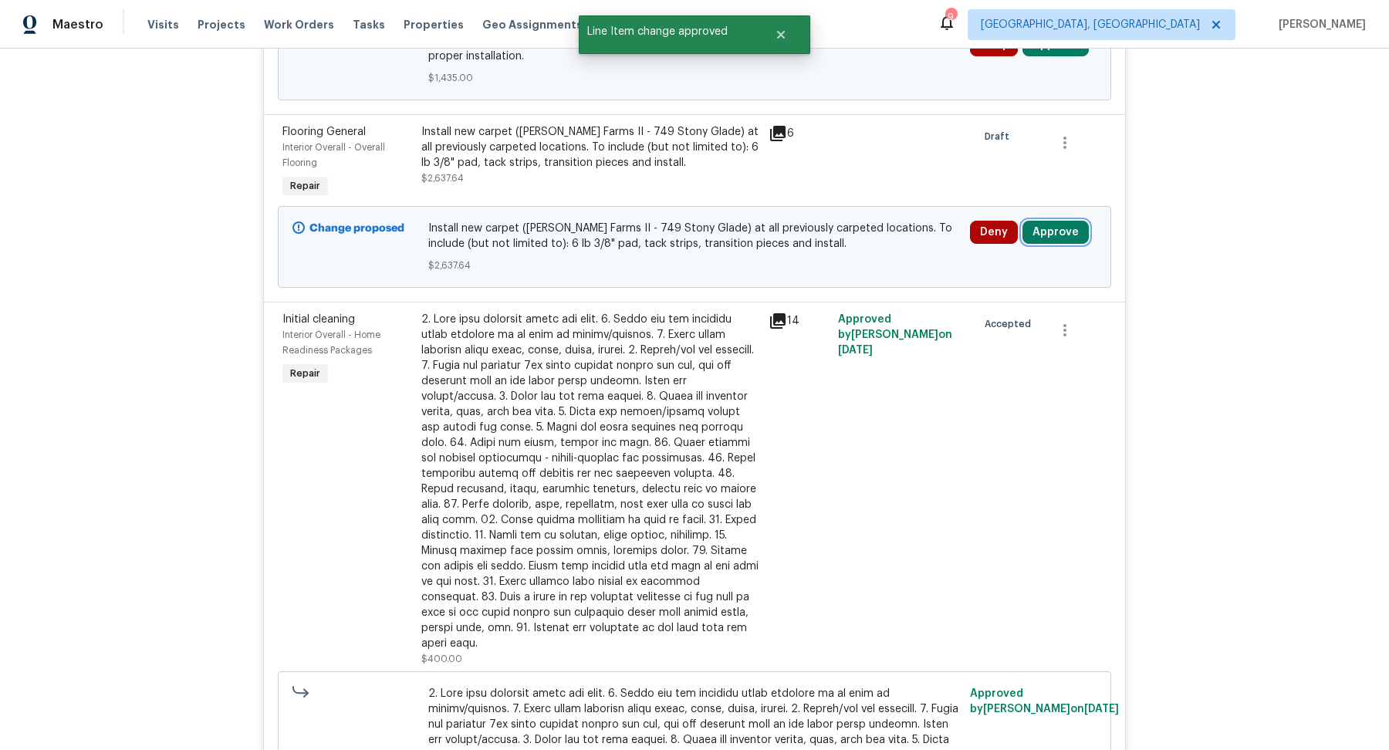
click at [1043, 233] on button "Approve" at bounding box center [1056, 232] width 66 height 23
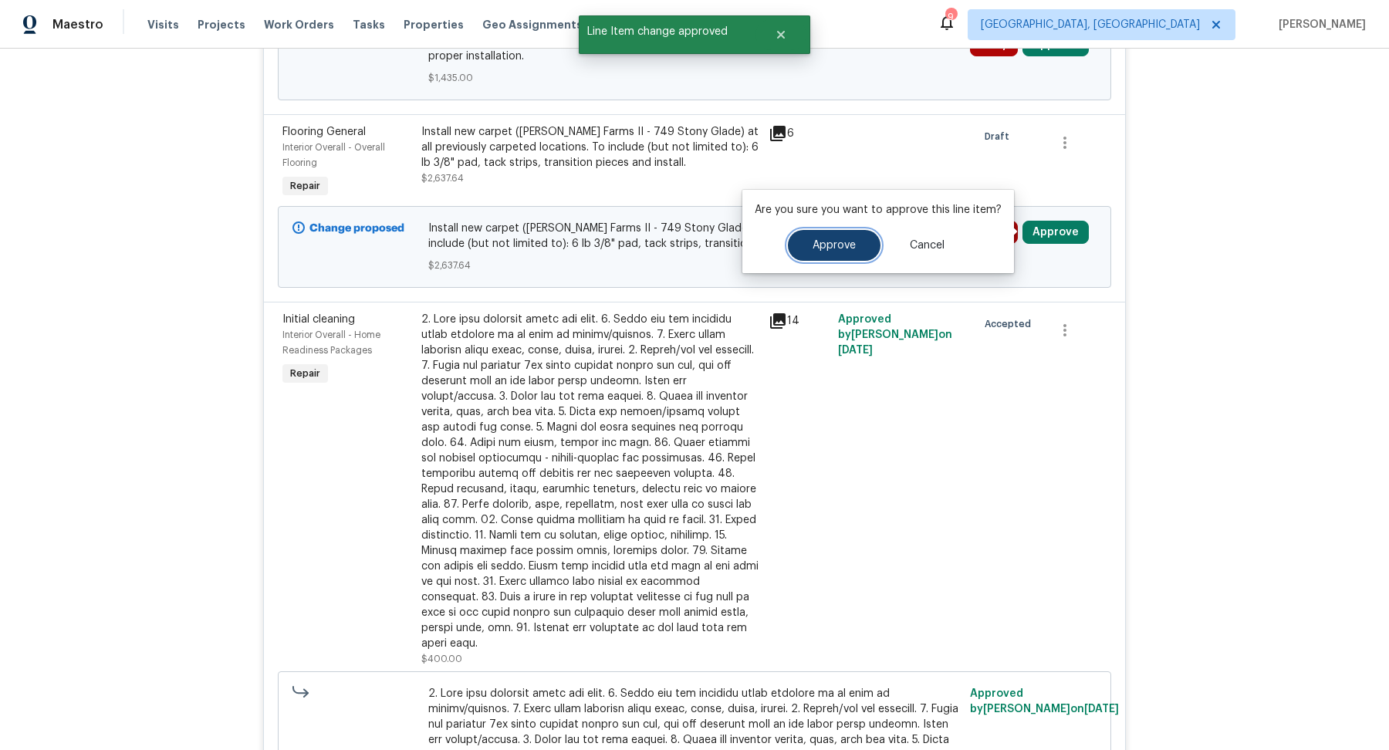
click at [871, 250] on button "Approve" at bounding box center [834, 245] width 93 height 31
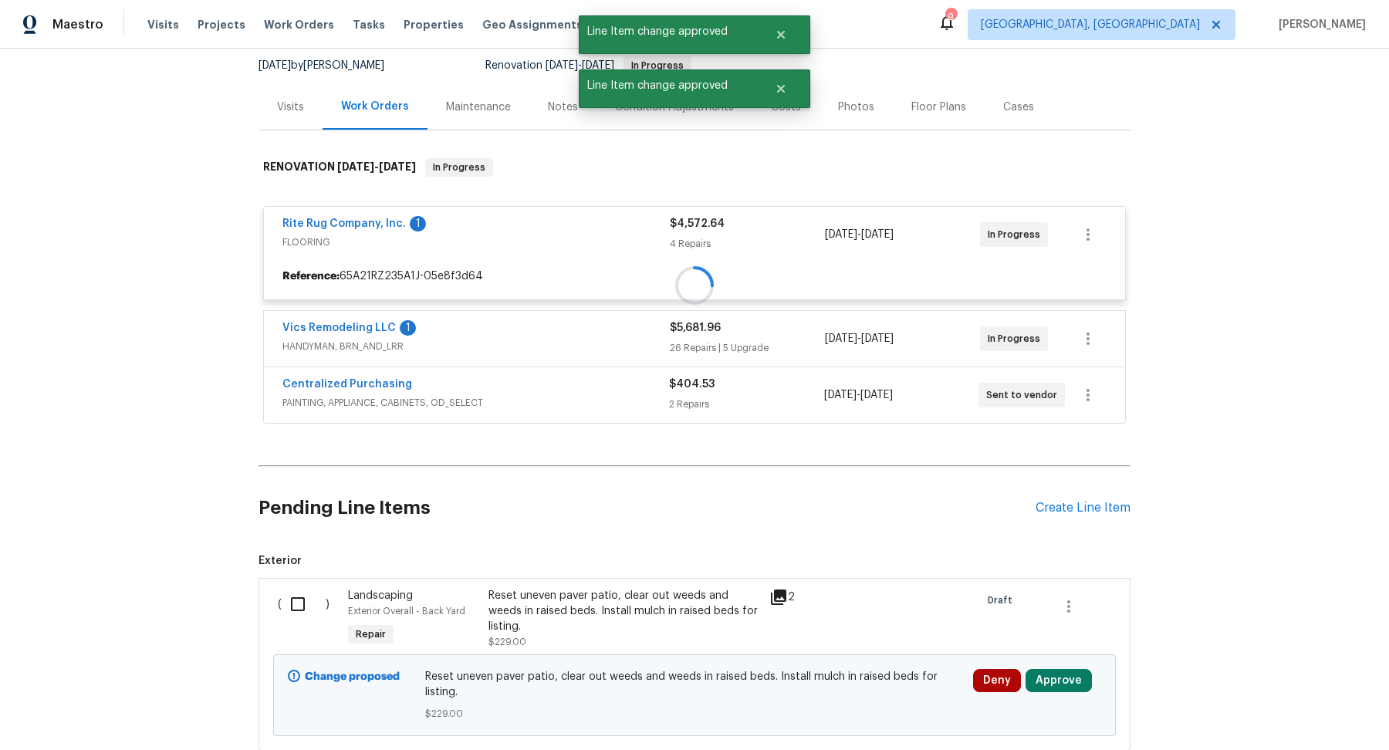
scroll to position [146, 0]
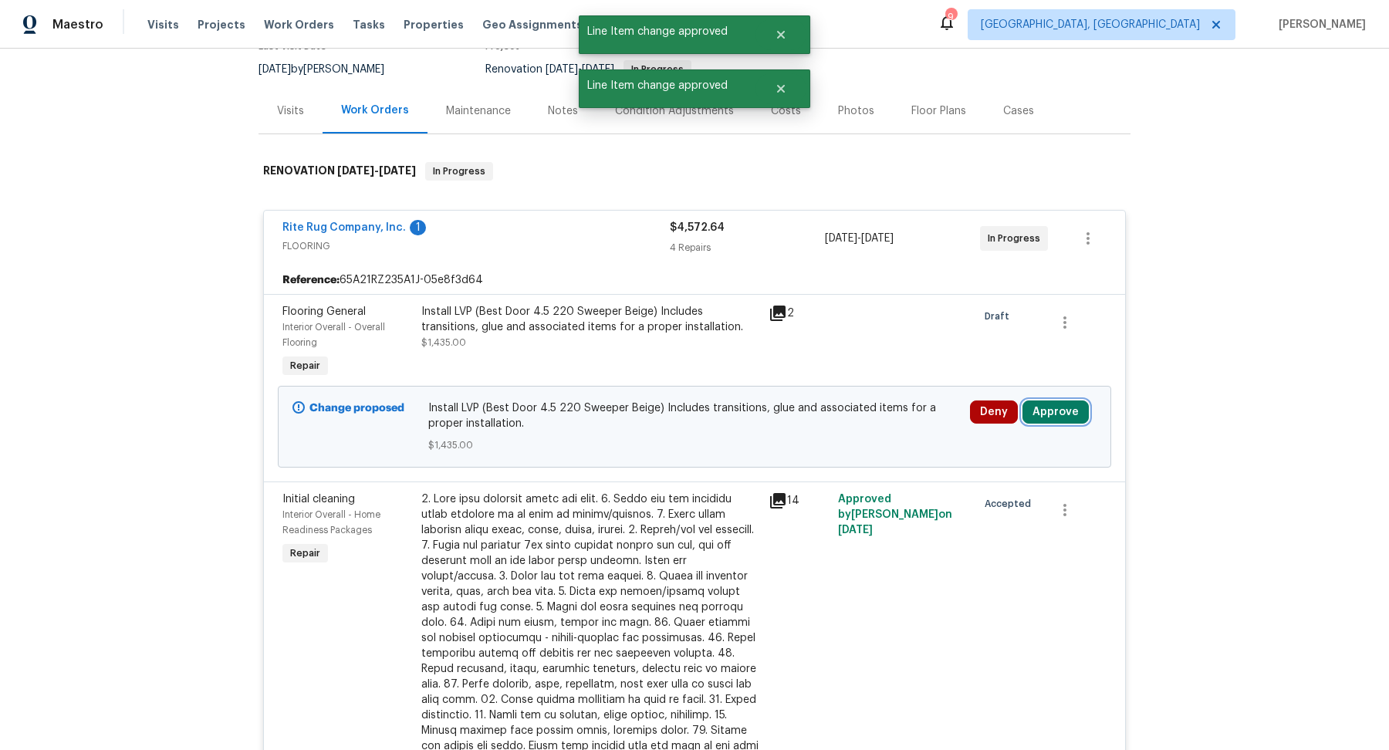
click at [1045, 411] on button "Approve" at bounding box center [1056, 412] width 66 height 23
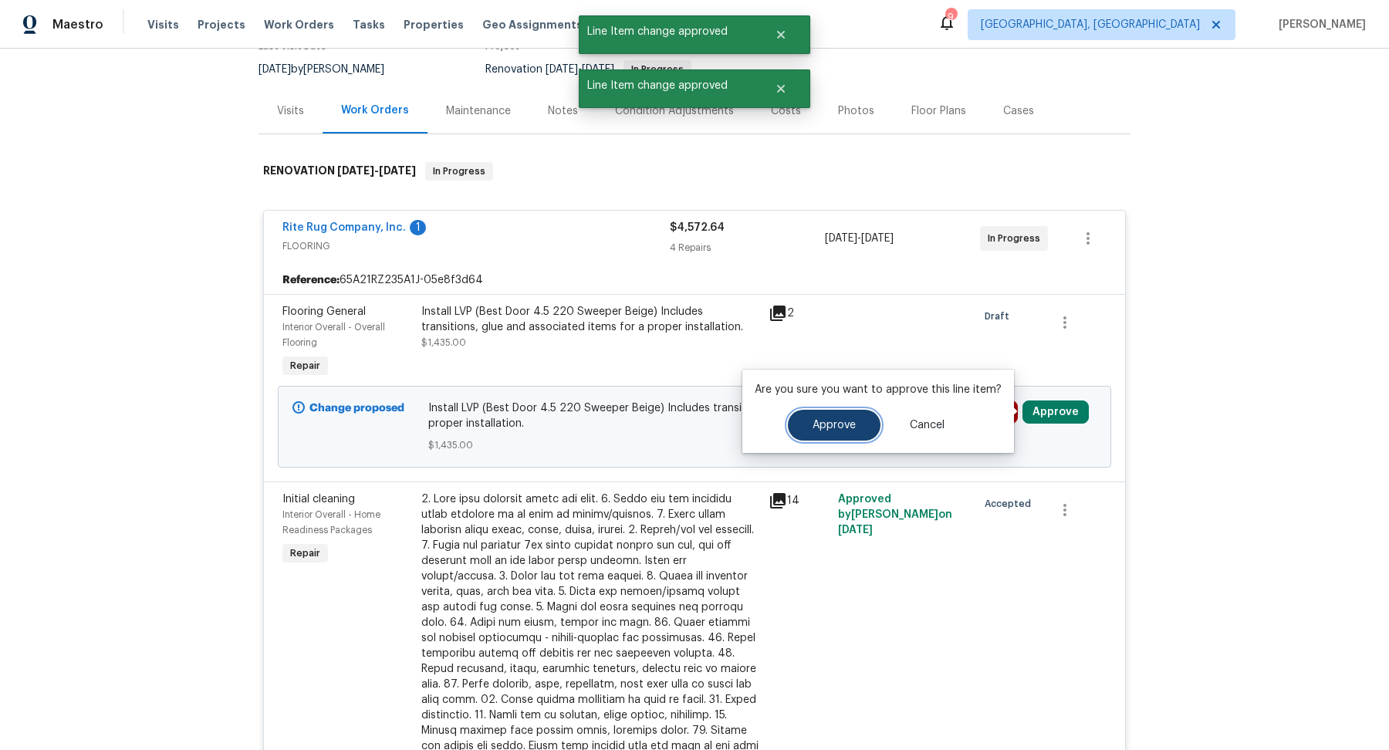
click at [851, 413] on button "Approve" at bounding box center [834, 425] width 93 height 31
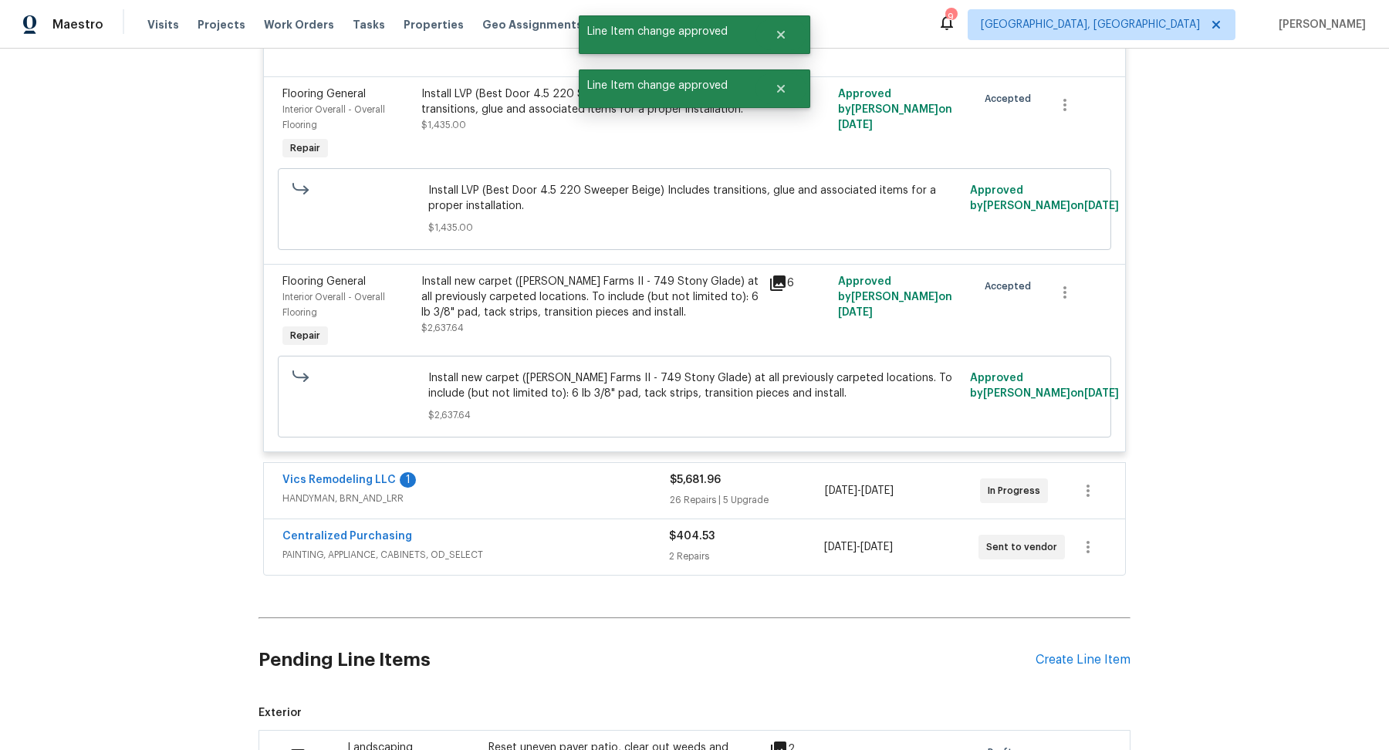
scroll to position [1367, 0]
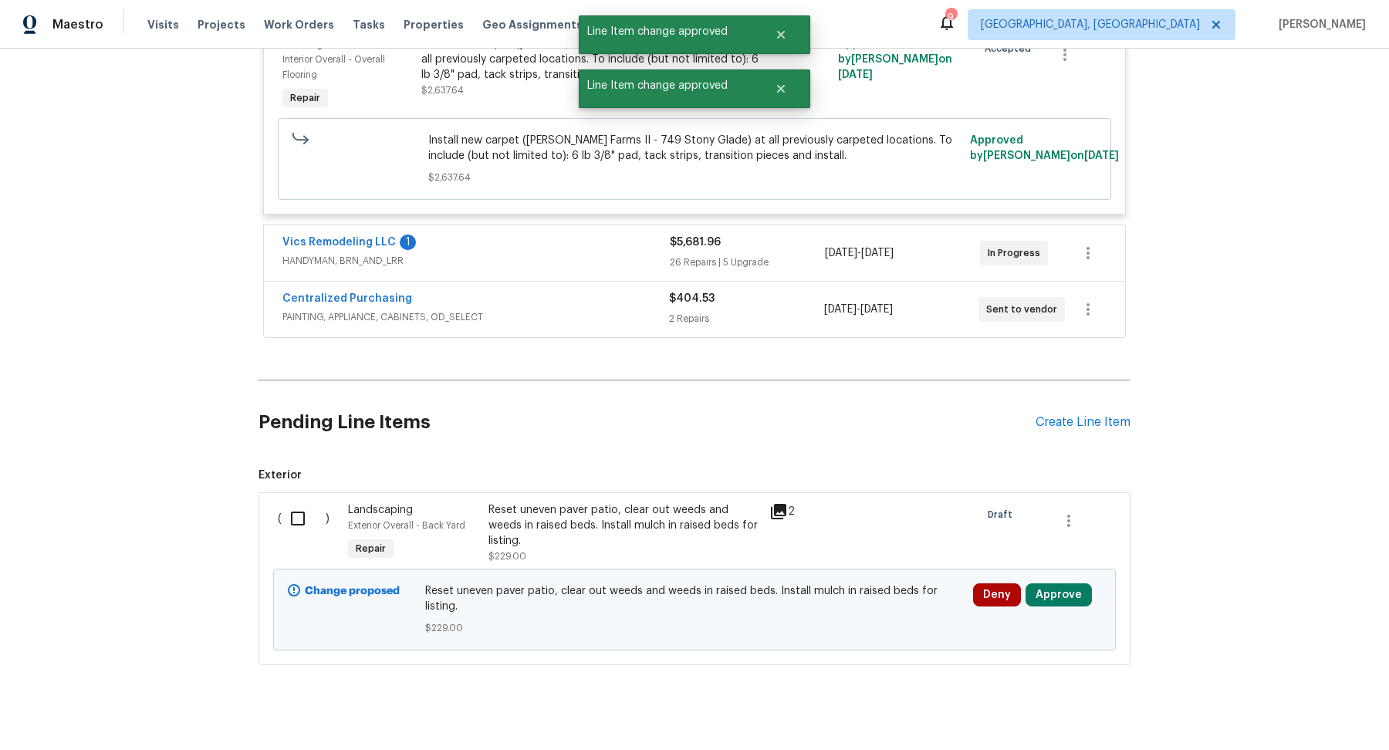
click at [799, 255] on div "26 Repairs | 5 Upgrade" at bounding box center [747, 262] width 155 height 15
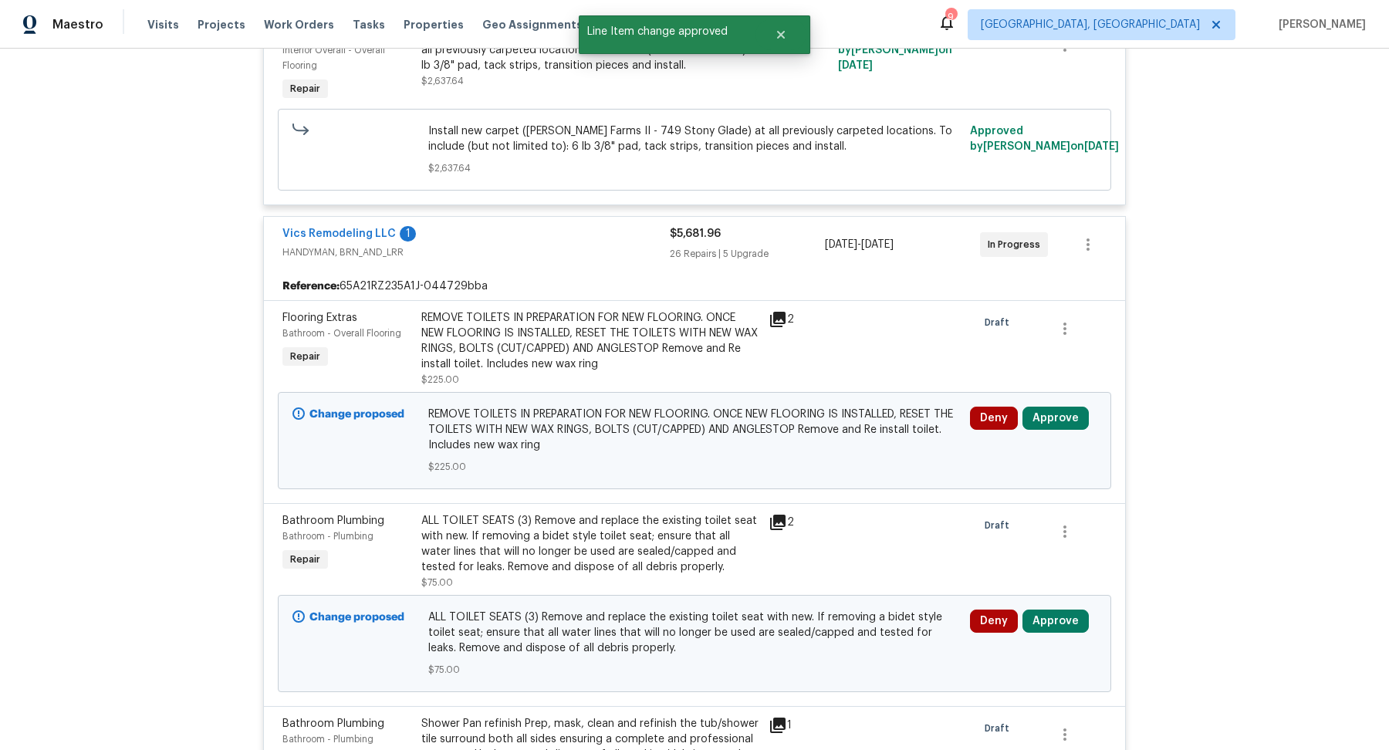
scroll to position [1545, 0]
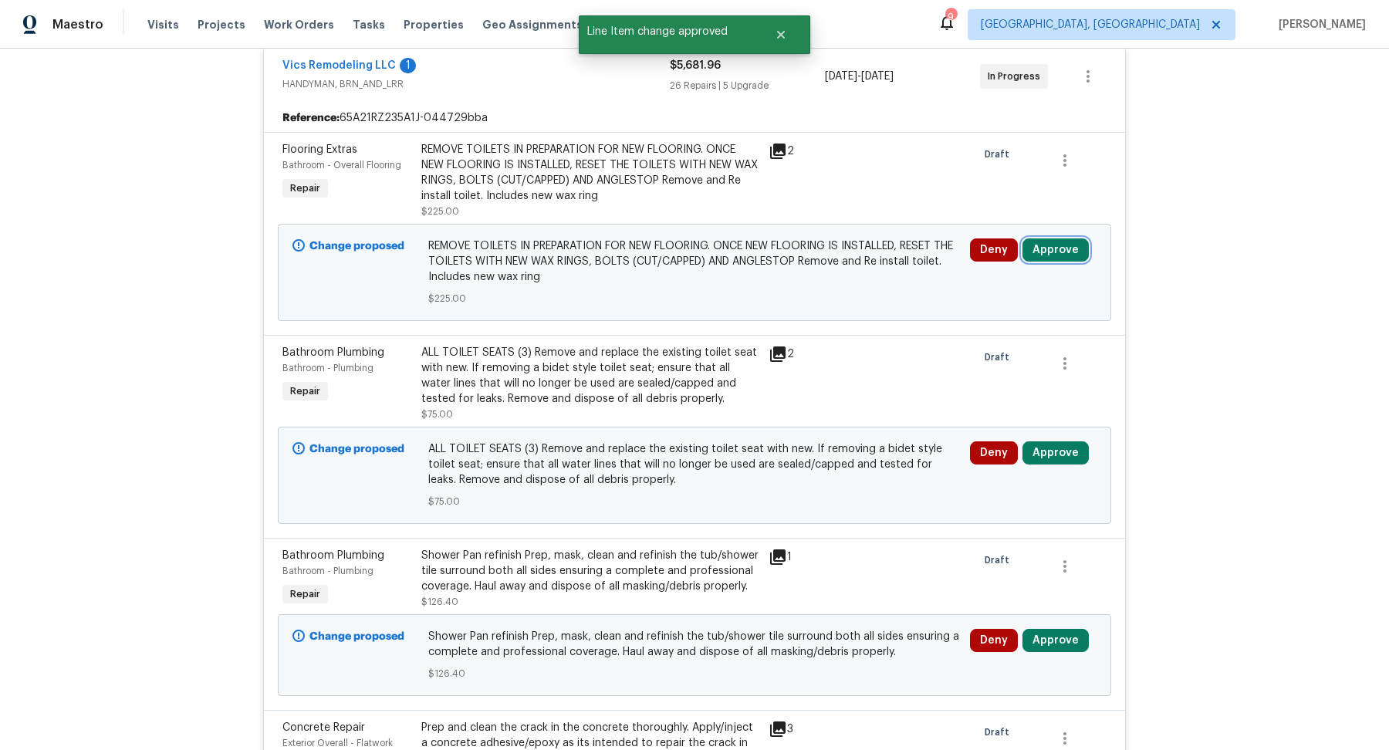
click at [1074, 239] on button "Approve" at bounding box center [1056, 250] width 66 height 23
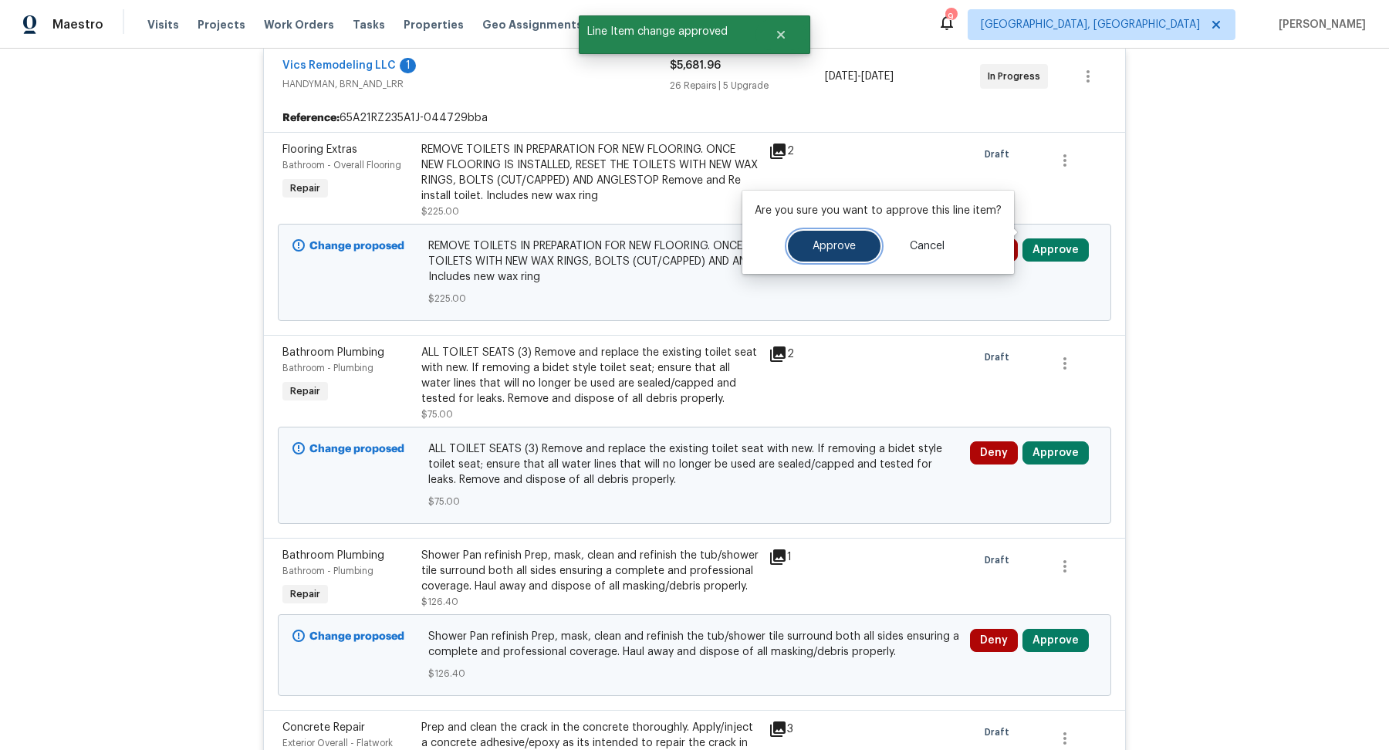
click at [842, 248] on span "Approve" at bounding box center [834, 247] width 43 height 12
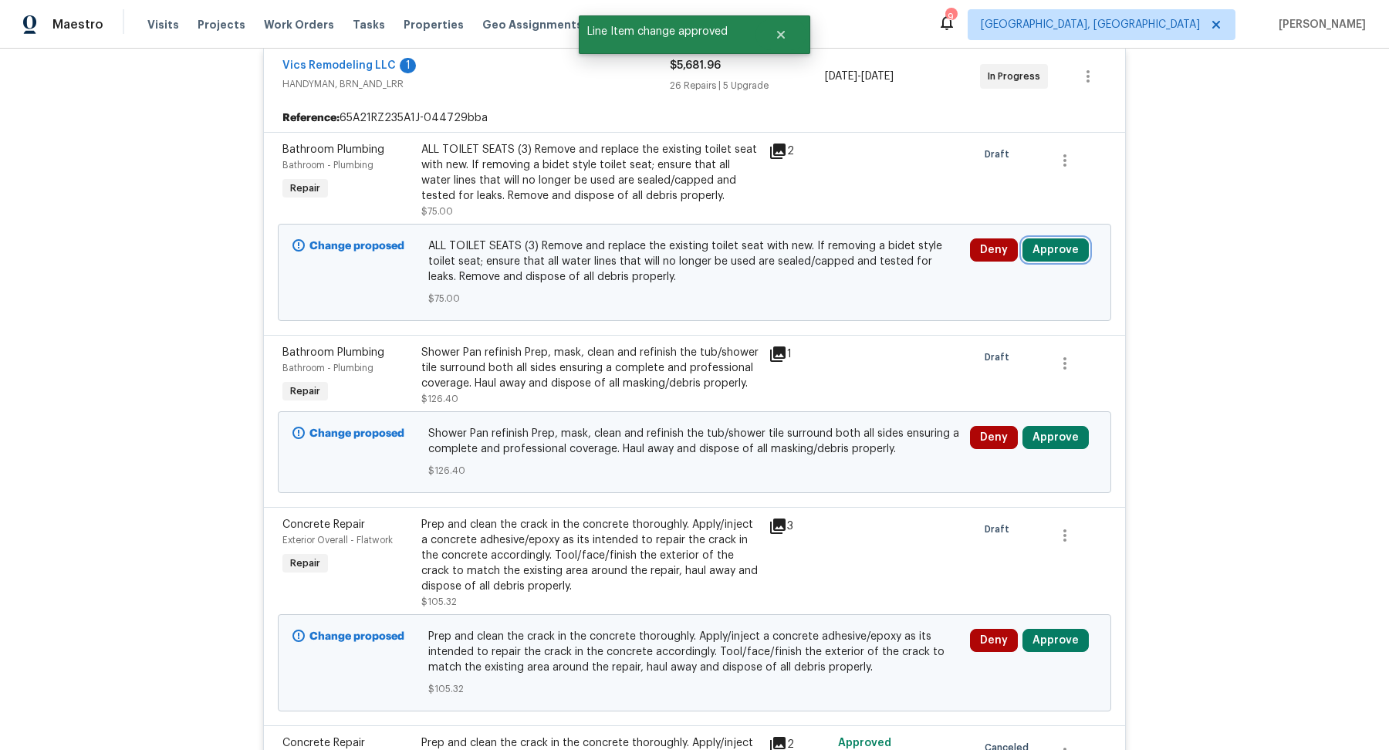
click at [1054, 239] on button "Approve" at bounding box center [1056, 250] width 66 height 23
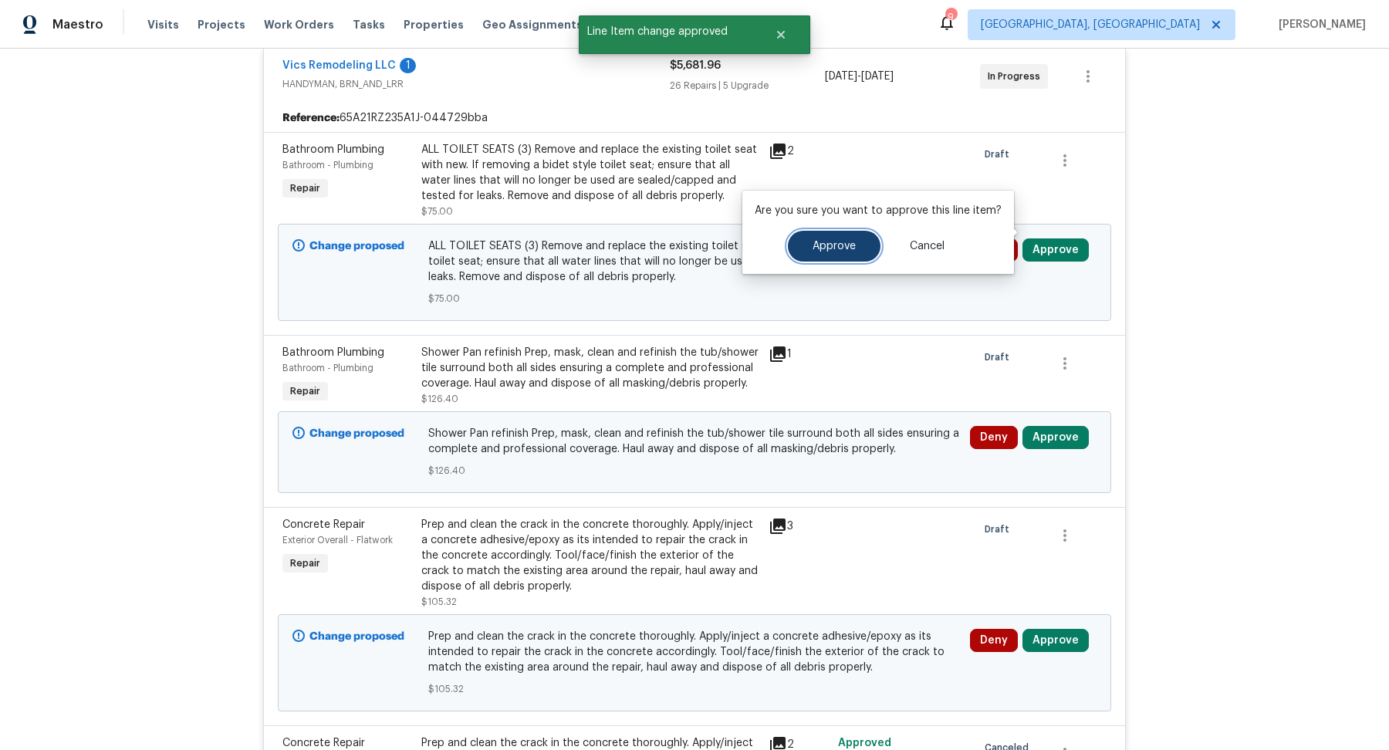
click at [838, 235] on button "Approve" at bounding box center [834, 246] width 93 height 31
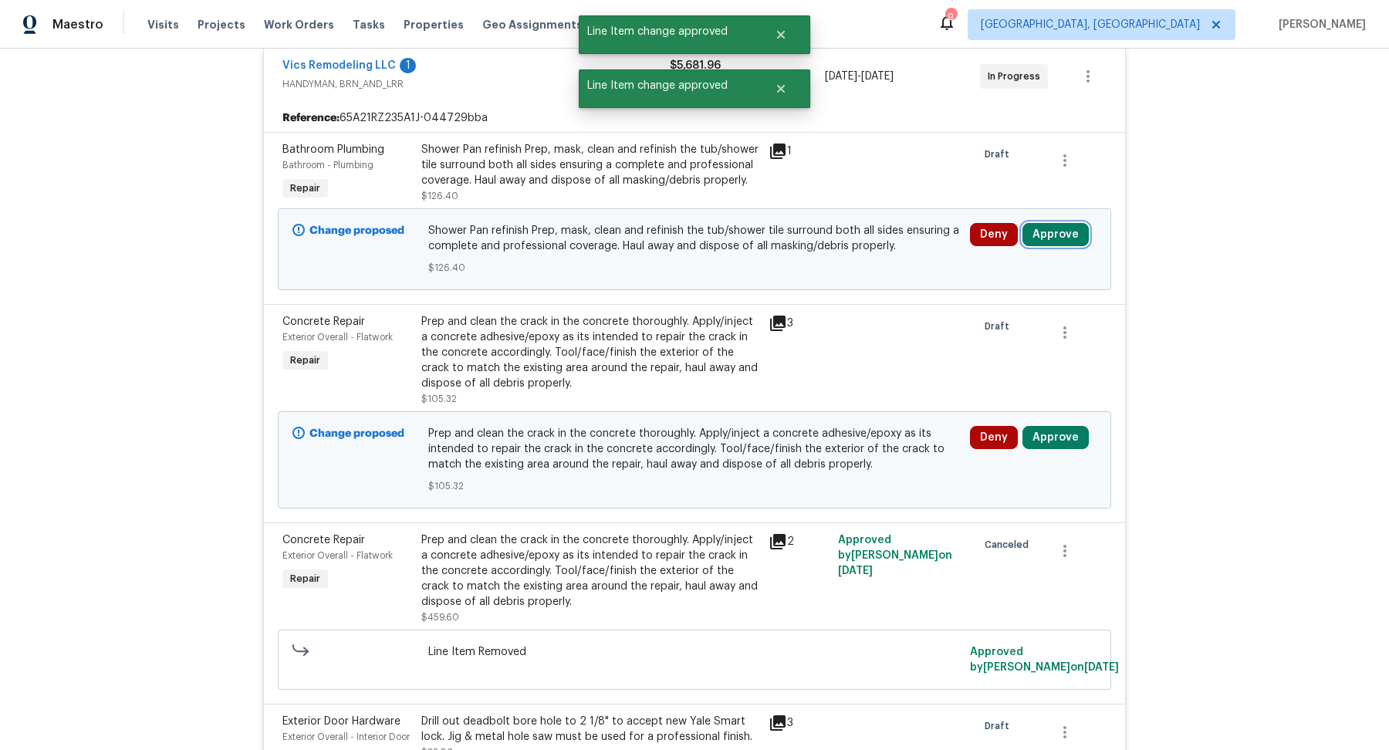
click at [1042, 224] on button "Approve" at bounding box center [1056, 234] width 66 height 23
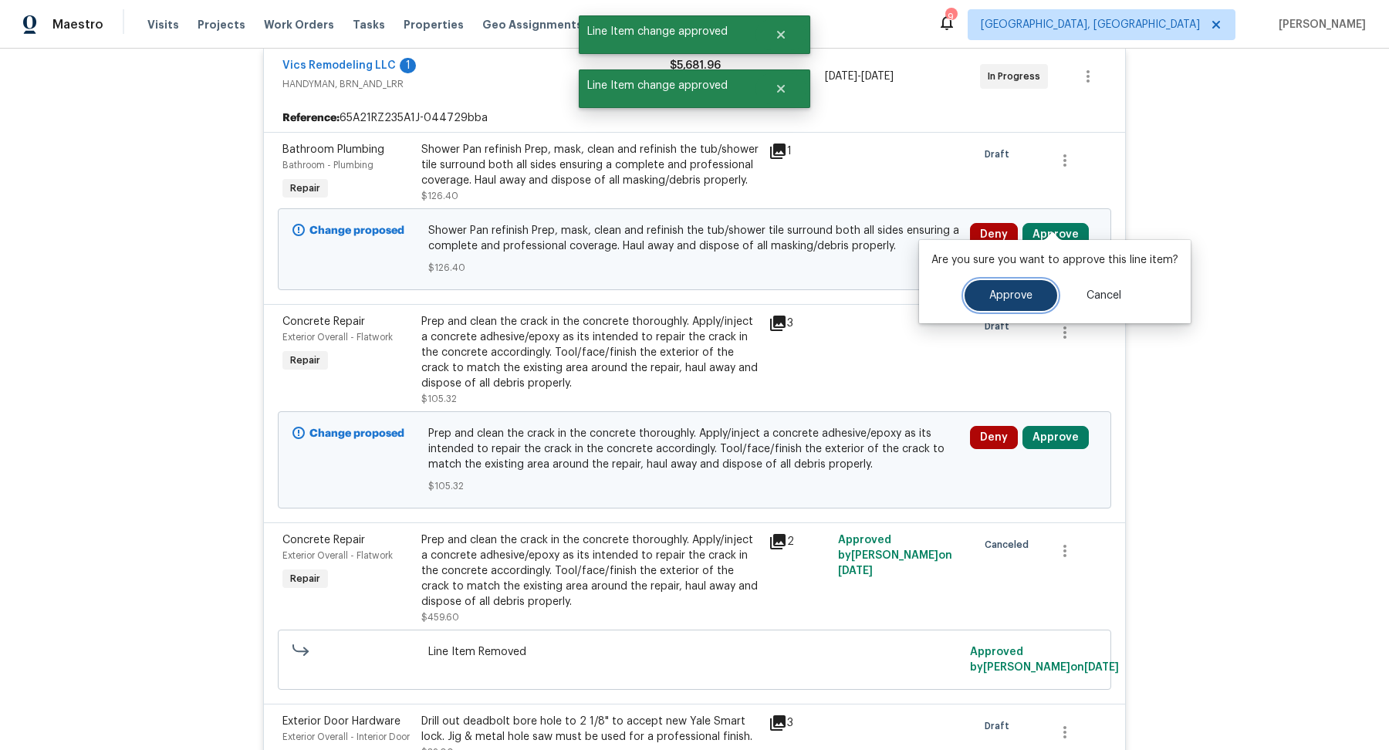
click at [1000, 307] on button "Approve" at bounding box center [1011, 295] width 93 height 31
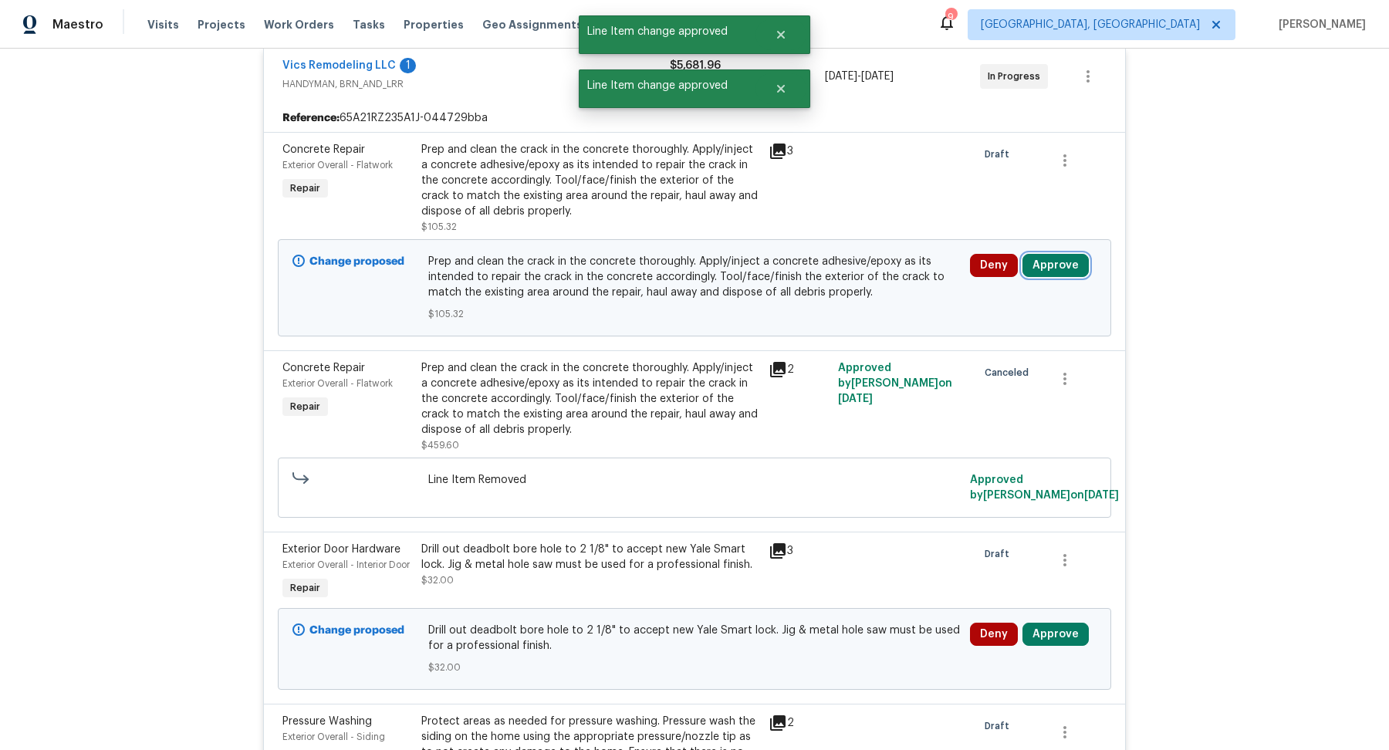
click at [1044, 254] on button "Approve" at bounding box center [1056, 265] width 66 height 23
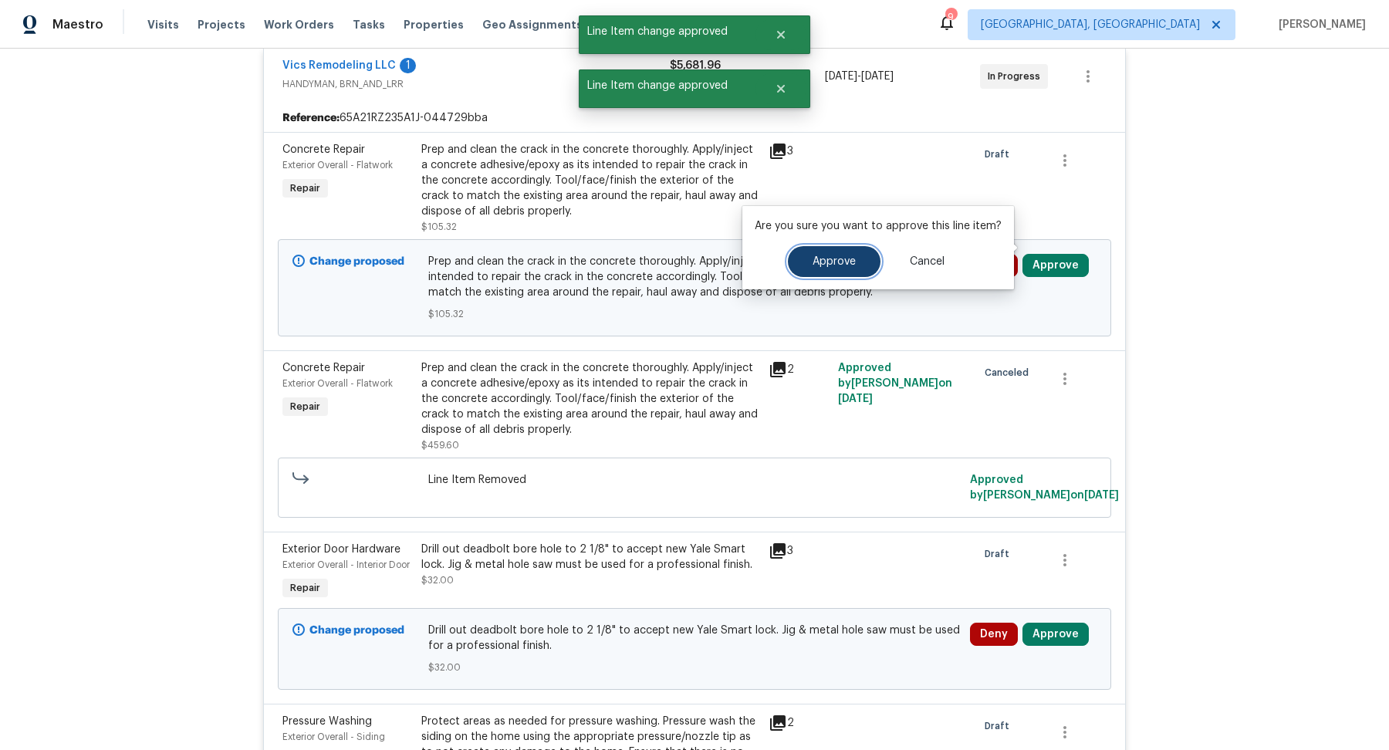
click at [849, 260] on span "Approve" at bounding box center [834, 262] width 43 height 12
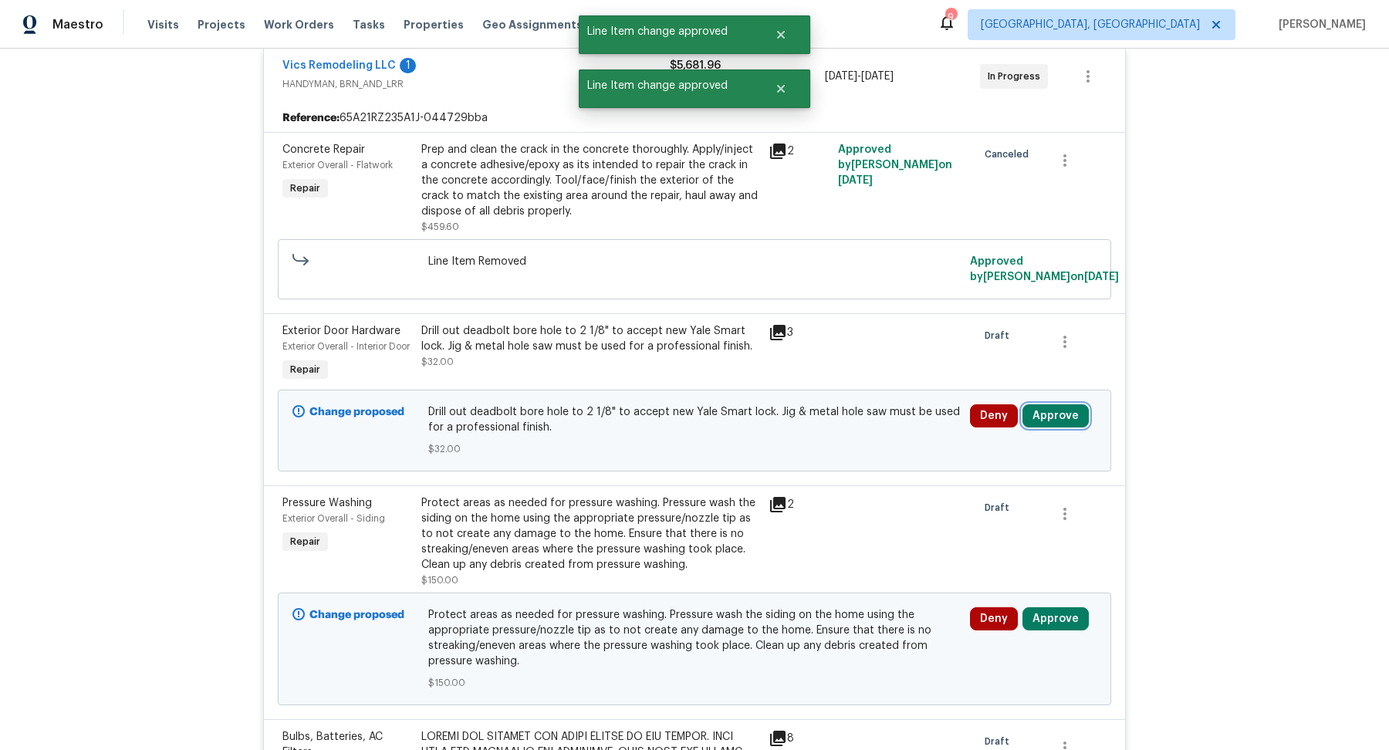
click at [1056, 428] on button "Approve" at bounding box center [1056, 415] width 66 height 23
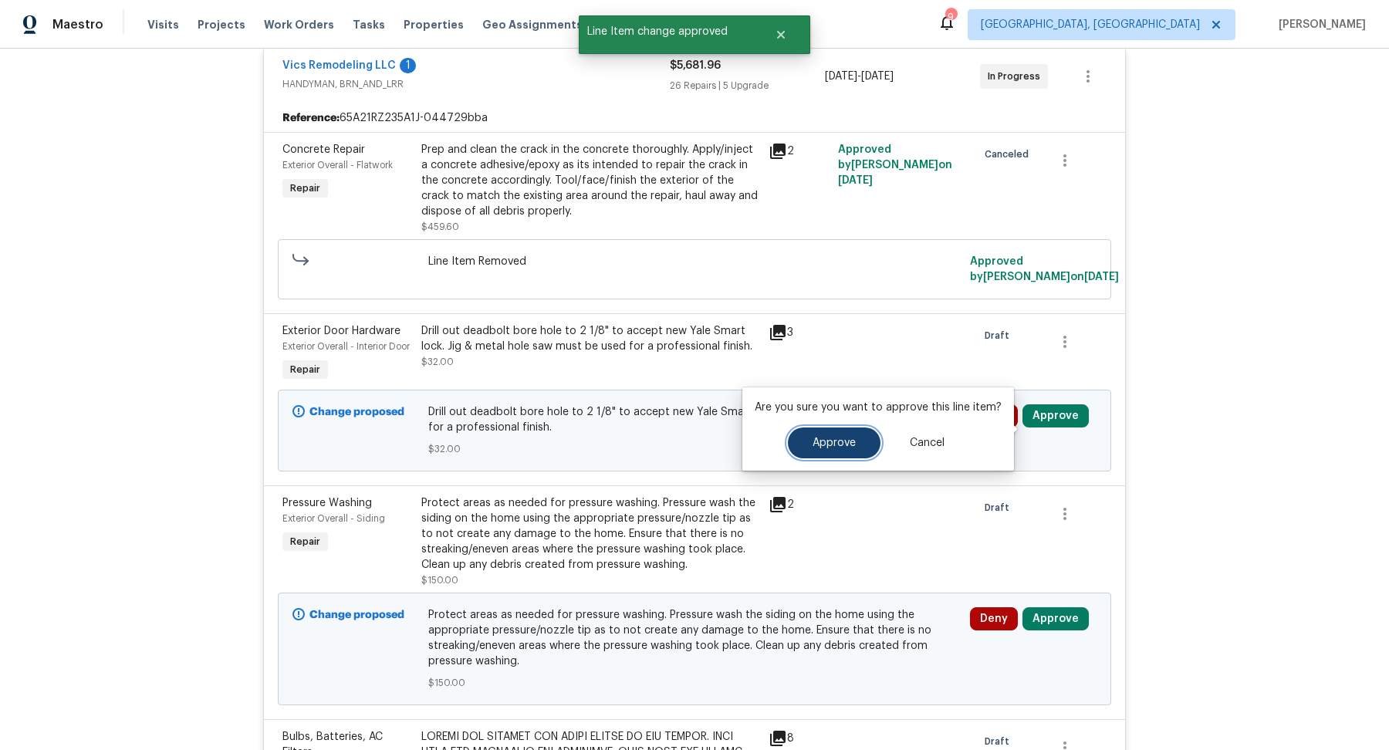
click at [842, 441] on span "Approve" at bounding box center [834, 444] width 43 height 12
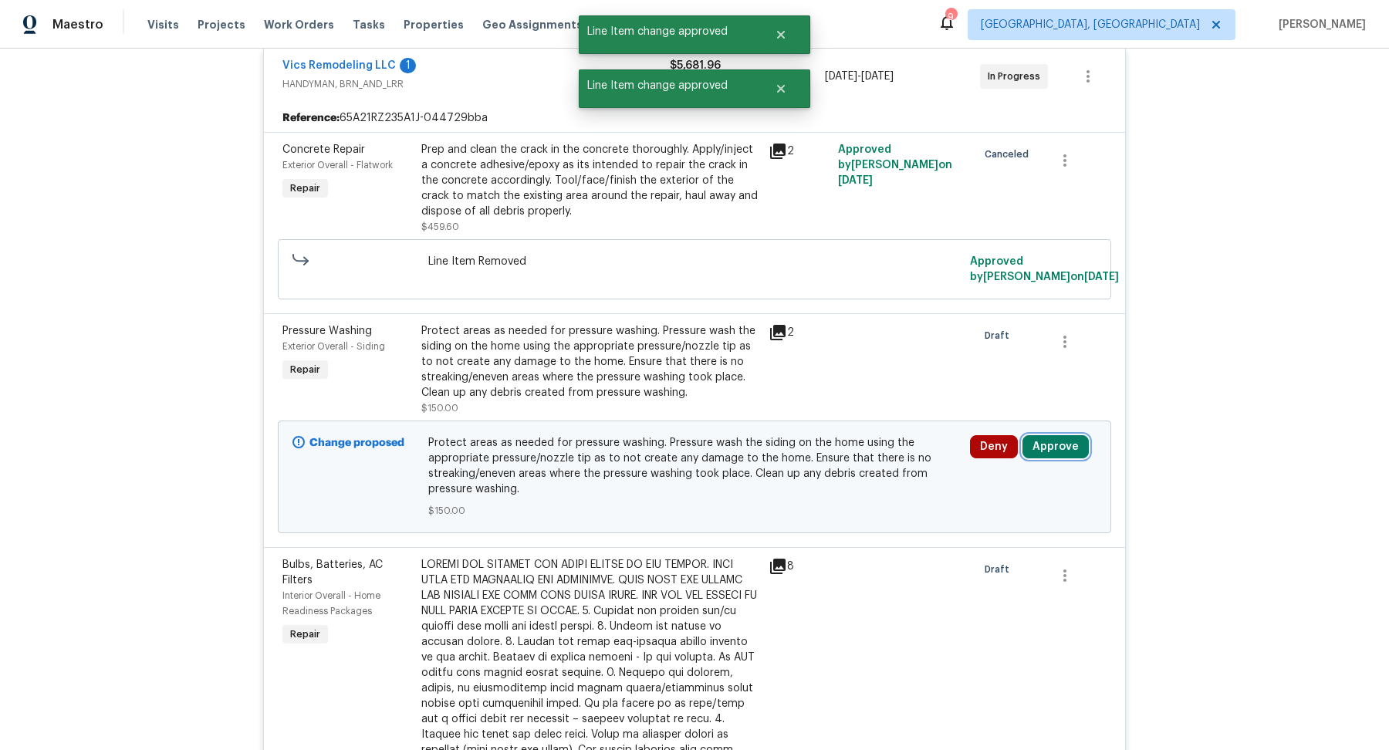
click at [1058, 435] on button "Approve" at bounding box center [1056, 446] width 66 height 23
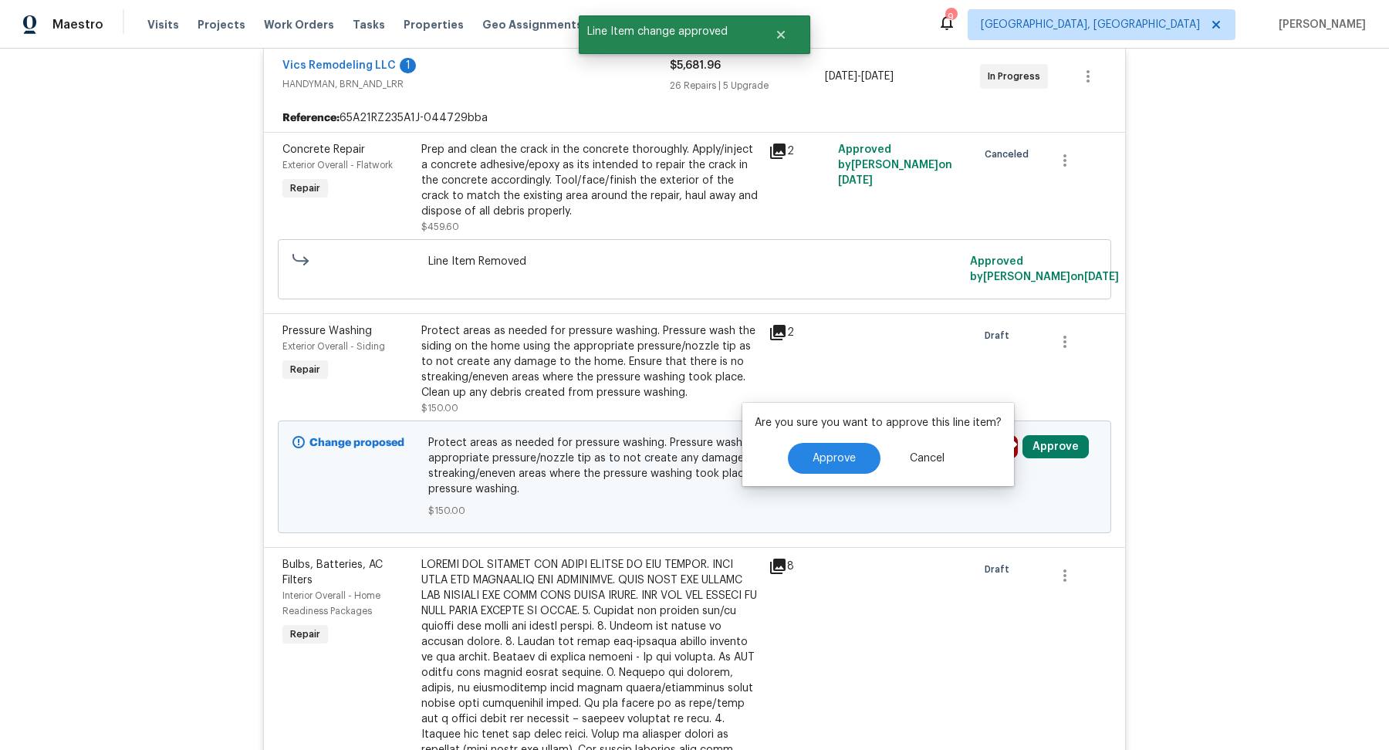
click at [831, 442] on div "Are you sure you want to approve this line item? Approve Cancel" at bounding box center [879, 444] width 272 height 83
click at [831, 452] on button "Approve" at bounding box center [834, 458] width 93 height 31
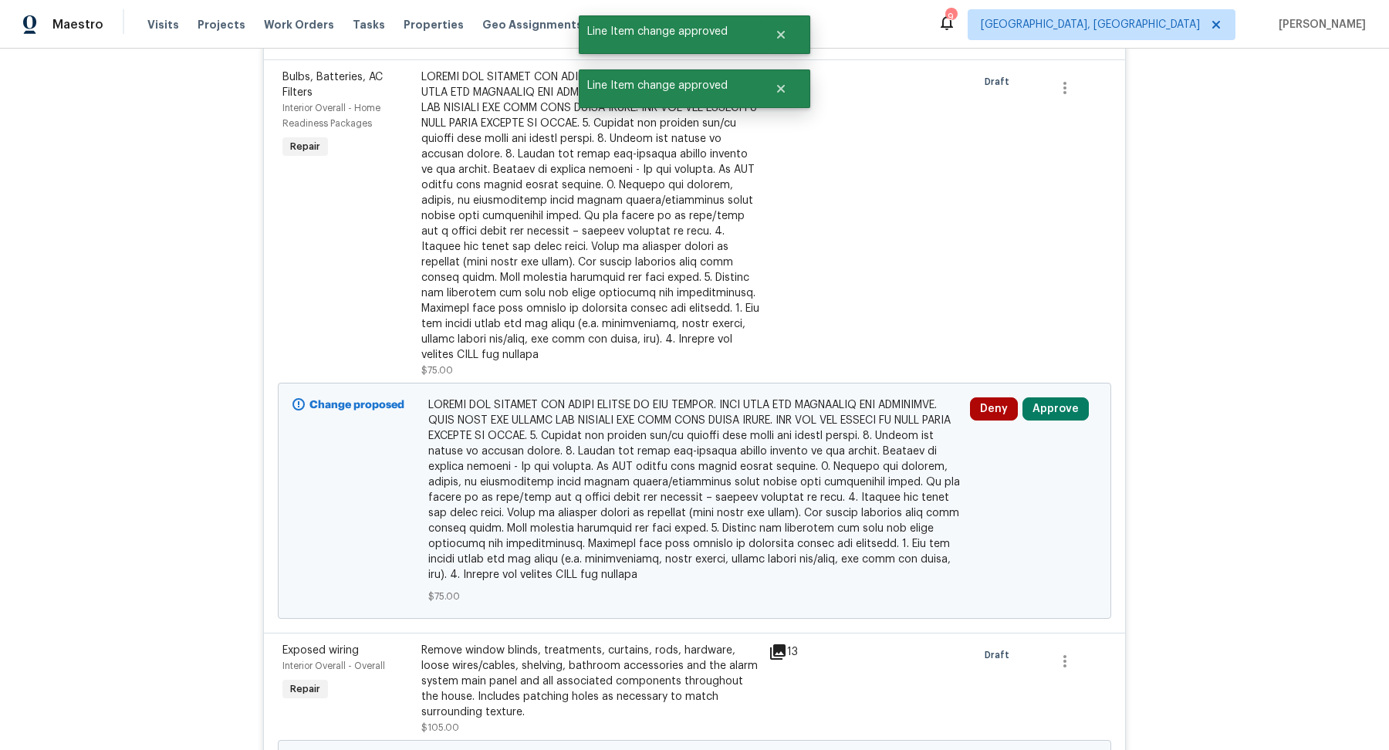
scroll to position [1926, 0]
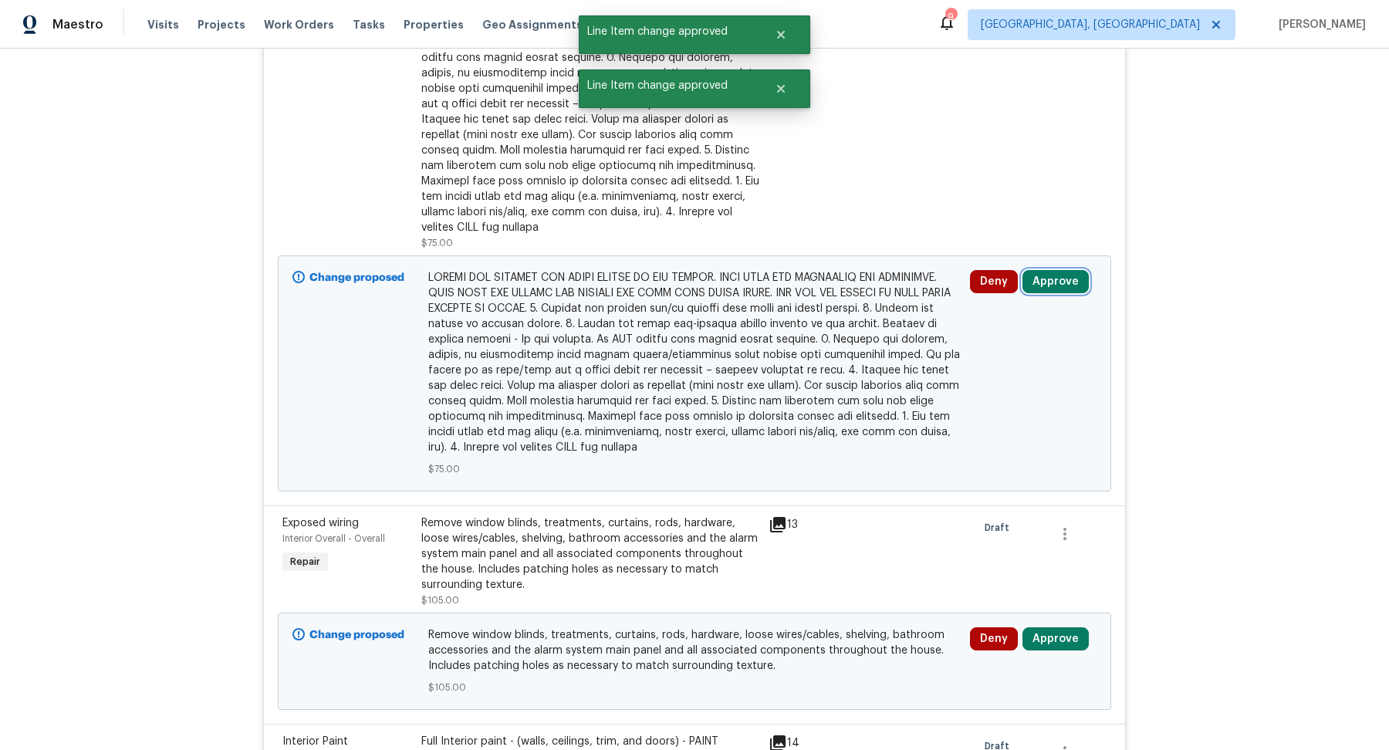
click at [1042, 280] on button "Approve" at bounding box center [1056, 281] width 66 height 23
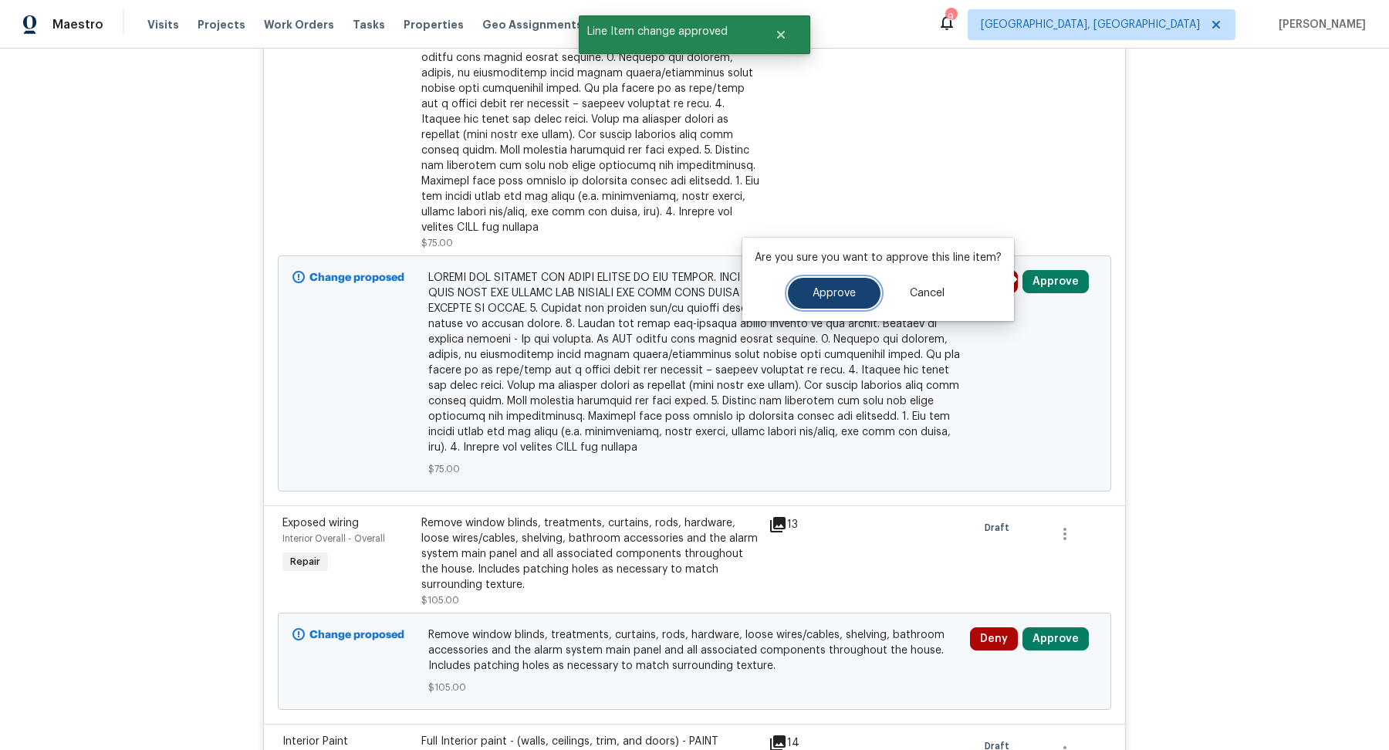
click at [848, 296] on span "Approve" at bounding box center [834, 294] width 43 height 12
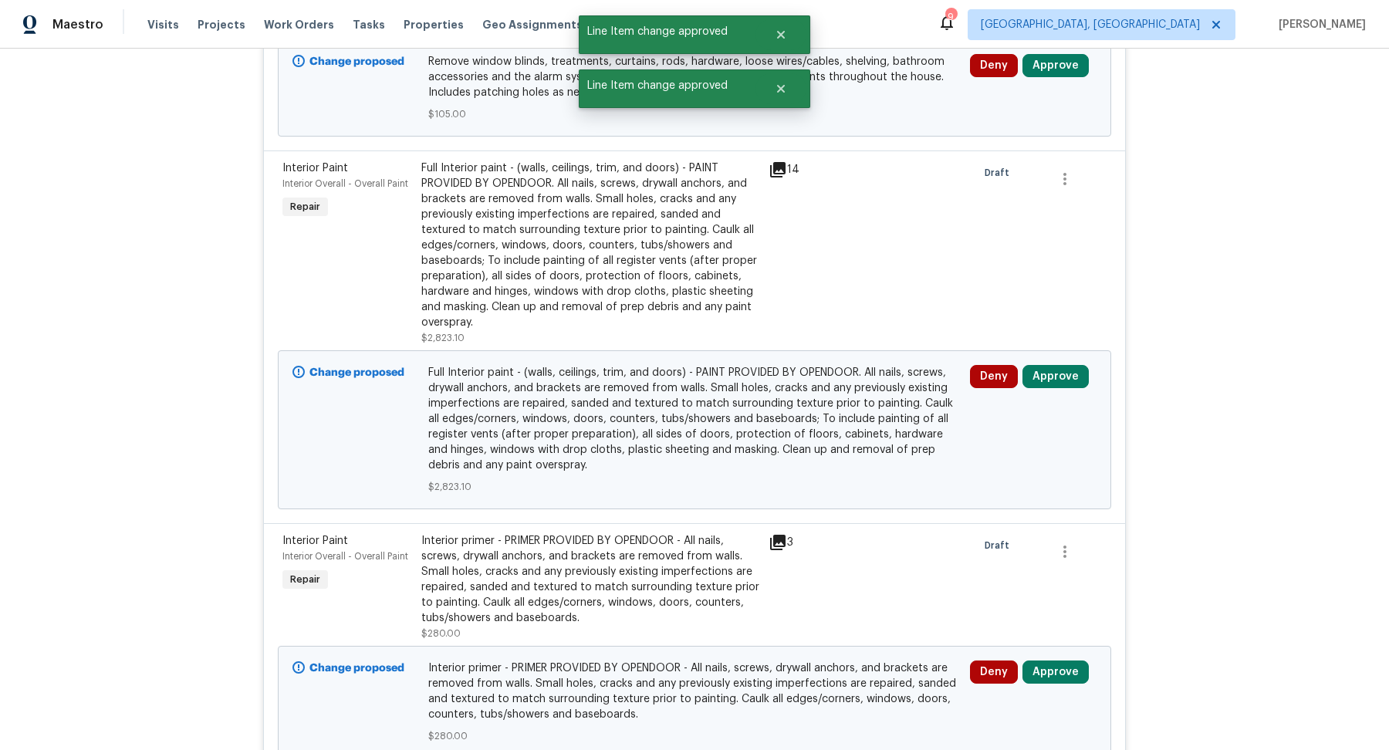
click at [1039, 360] on div "Deny Approve" at bounding box center [1034, 429] width 136 height 139
click at [1030, 371] on button "Approve" at bounding box center [1056, 376] width 66 height 23
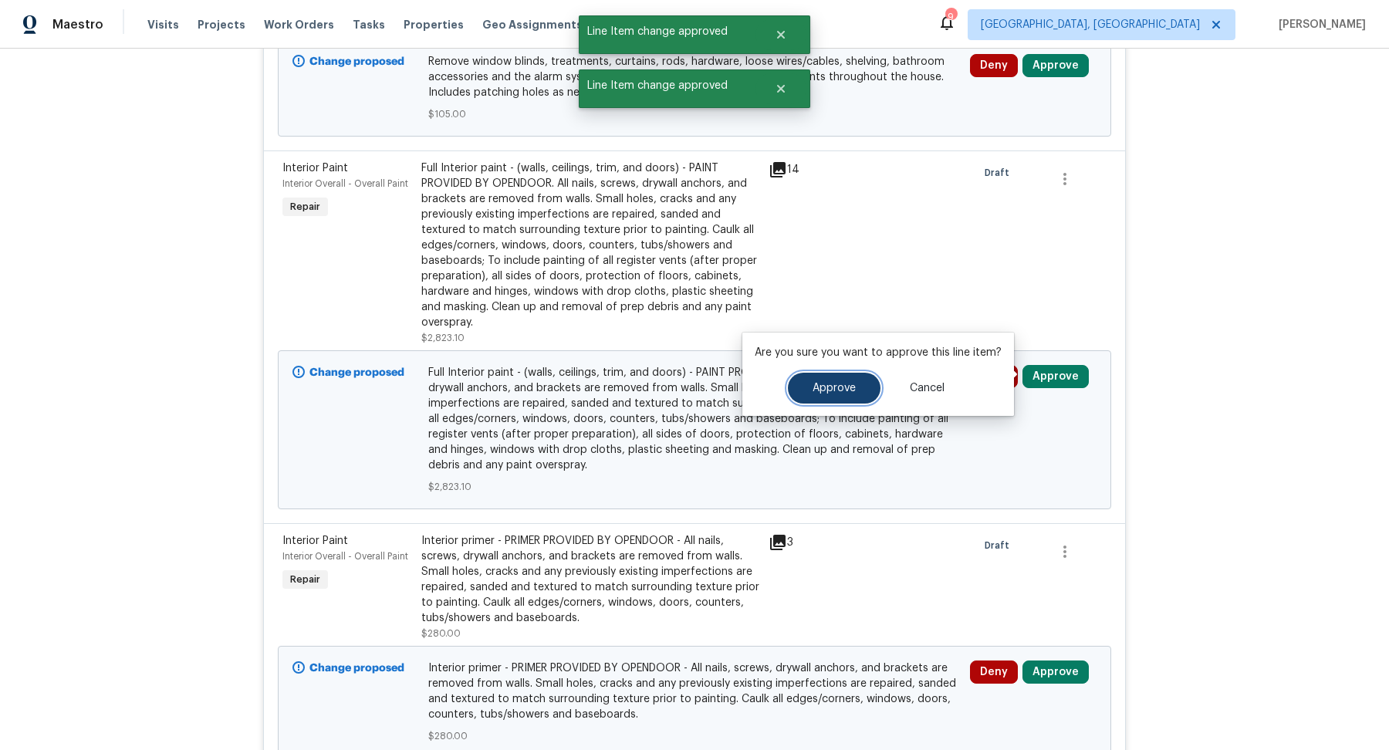
click at [850, 377] on button "Approve" at bounding box center [834, 388] width 93 height 31
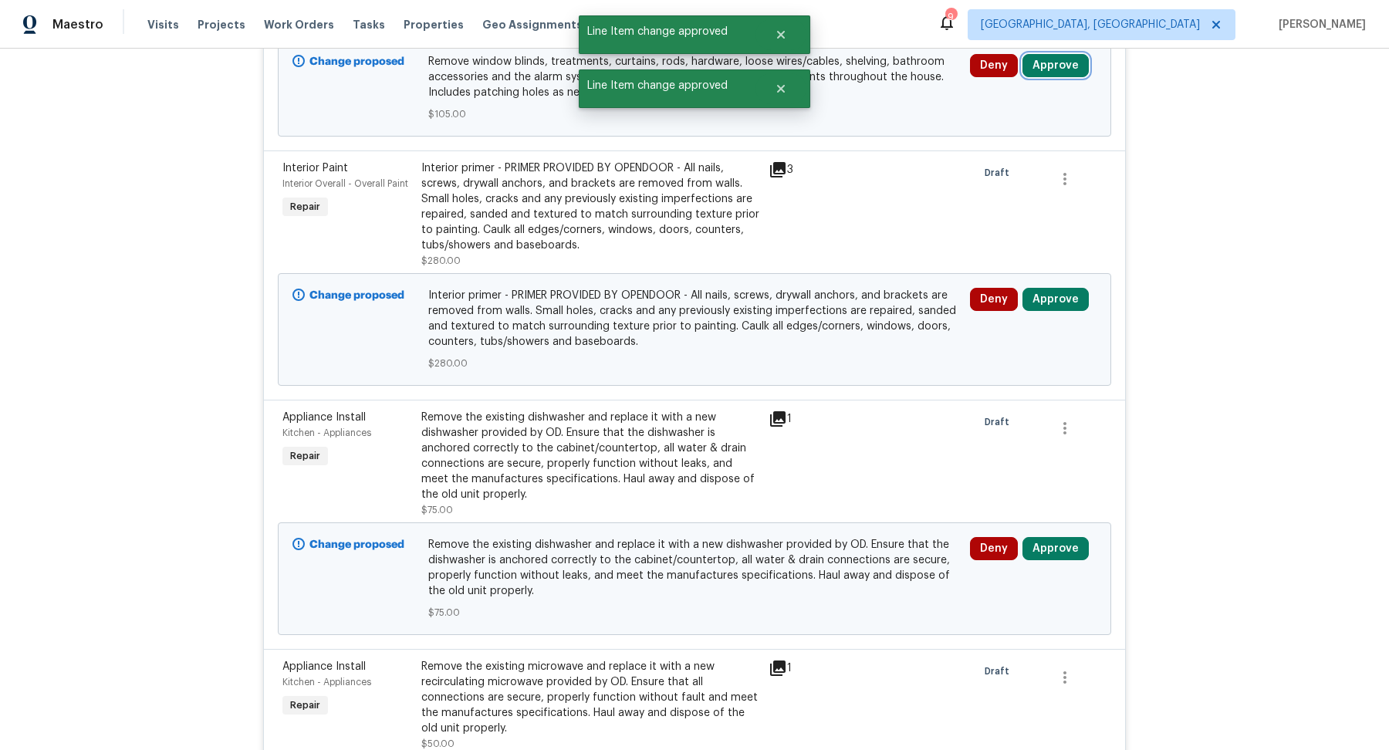
click at [1046, 73] on button "Approve" at bounding box center [1056, 65] width 66 height 23
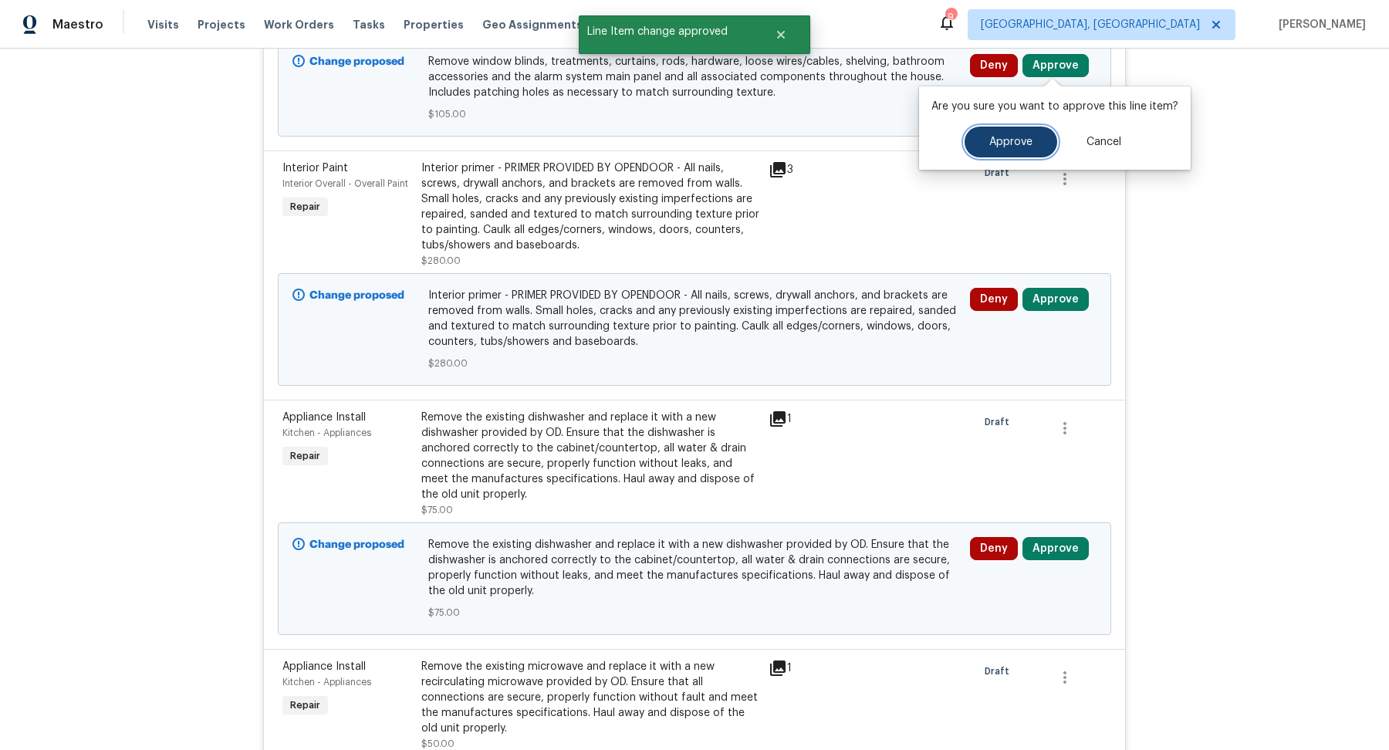
click at [986, 151] on button "Approve" at bounding box center [1011, 142] width 93 height 31
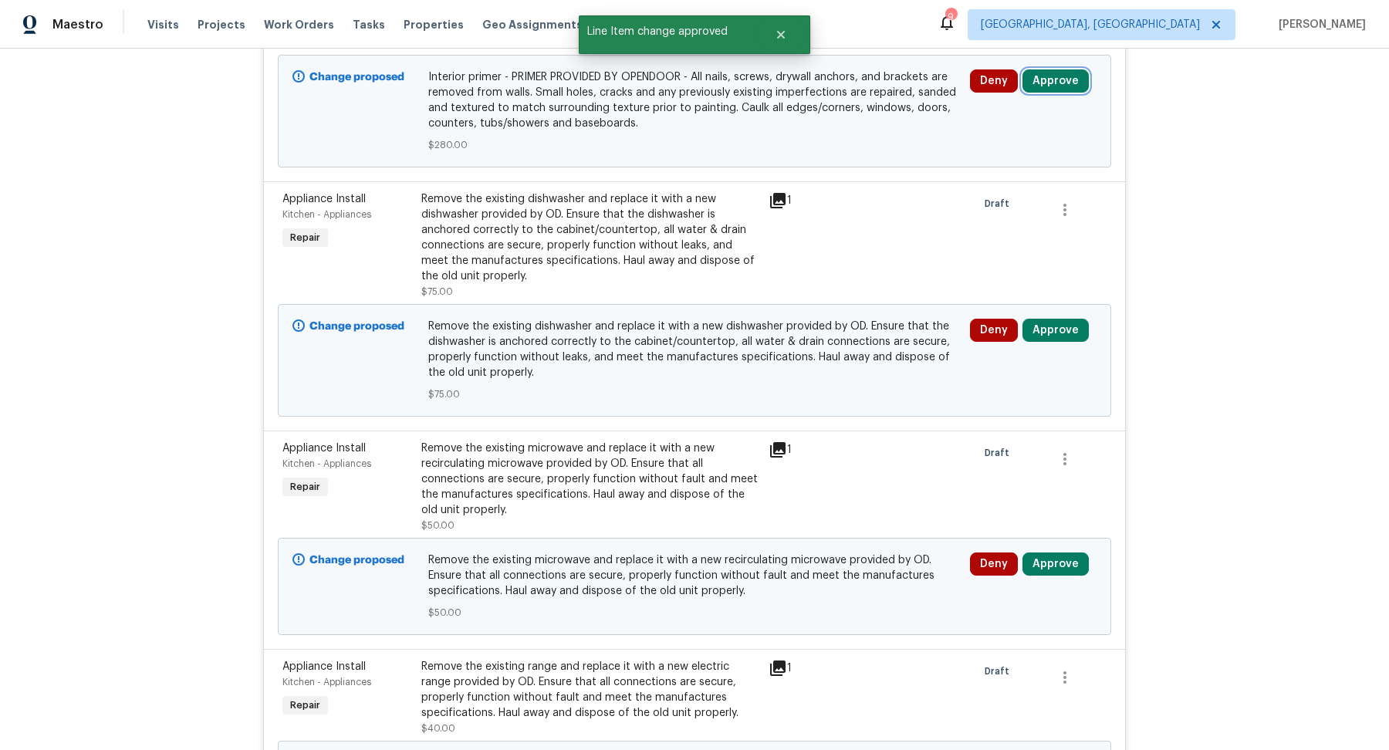
click at [1045, 79] on button "Approve" at bounding box center [1056, 80] width 66 height 23
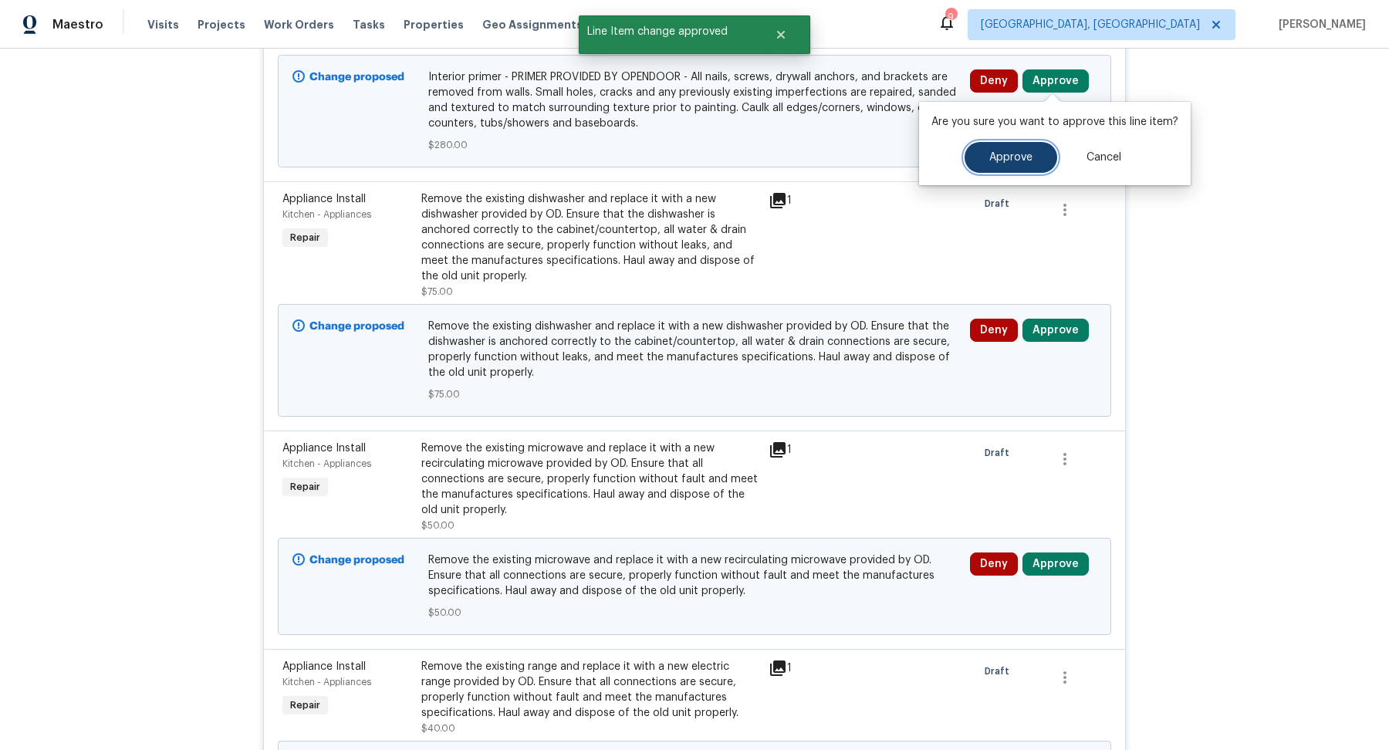
click at [990, 153] on span "Approve" at bounding box center [1011, 158] width 43 height 12
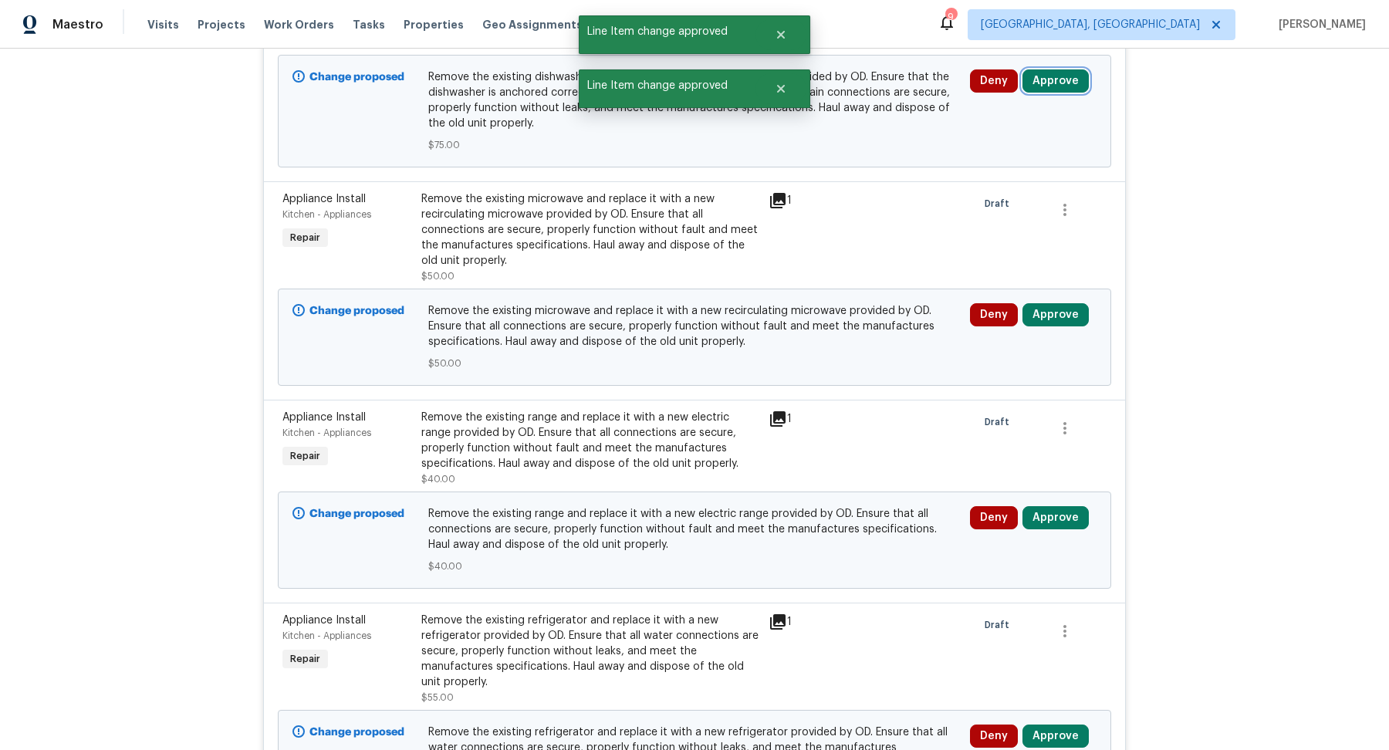
click at [1044, 79] on button "Approve" at bounding box center [1056, 80] width 66 height 23
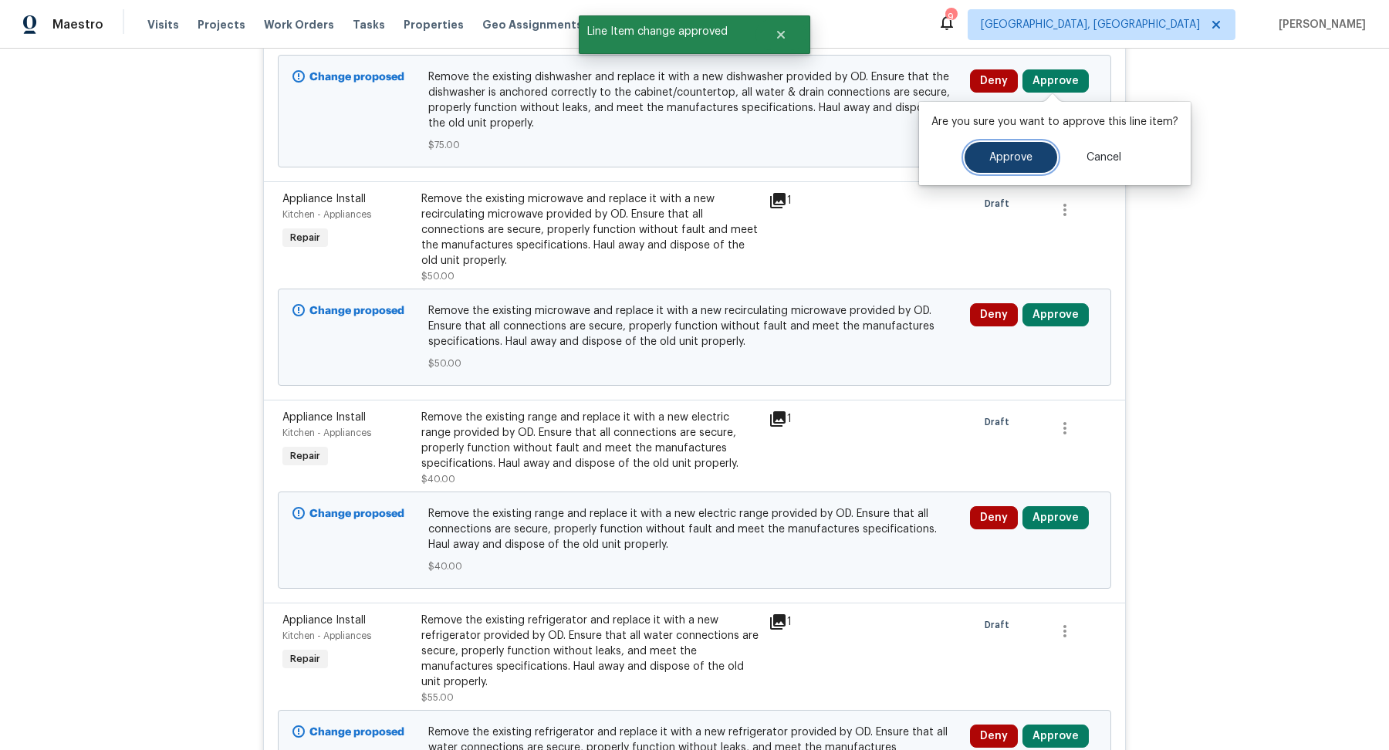
click at [979, 168] on button "Approve" at bounding box center [1011, 157] width 93 height 31
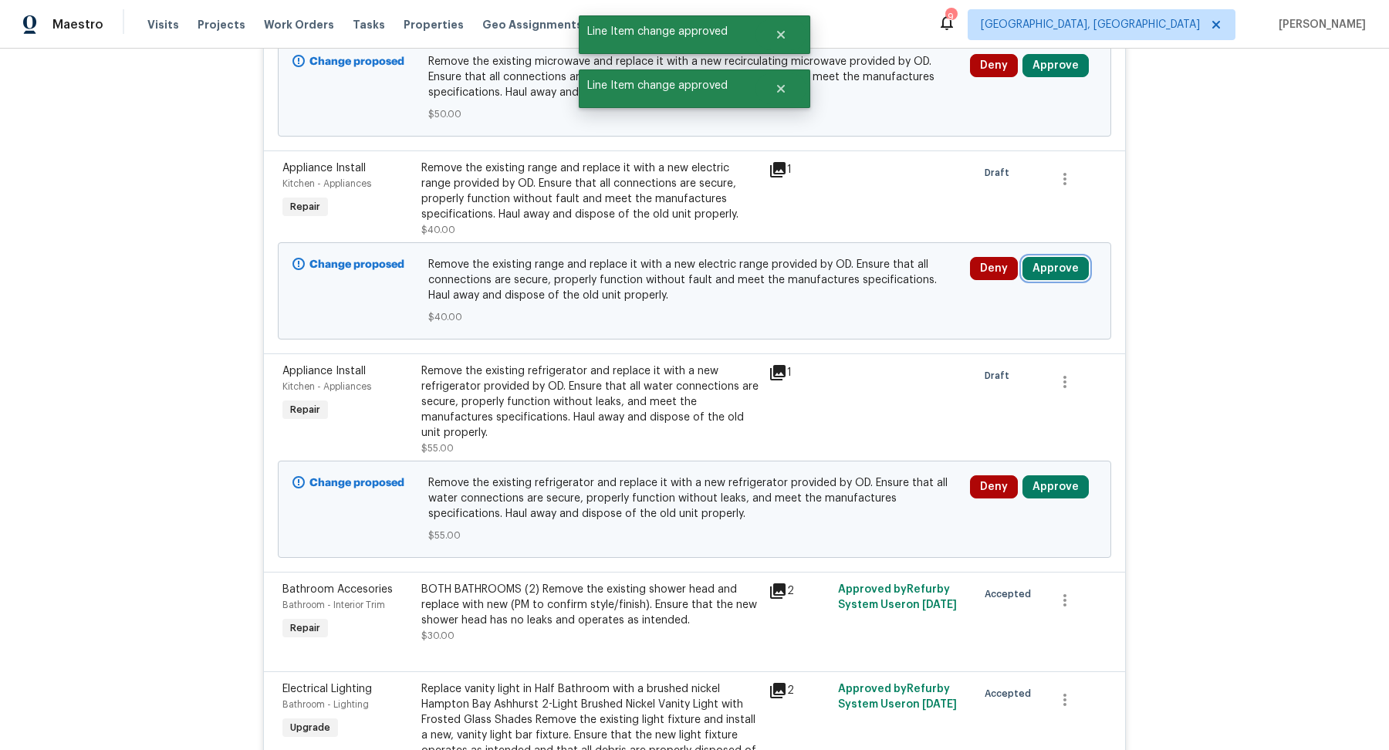
click at [1051, 272] on button "Approve" at bounding box center [1056, 268] width 66 height 23
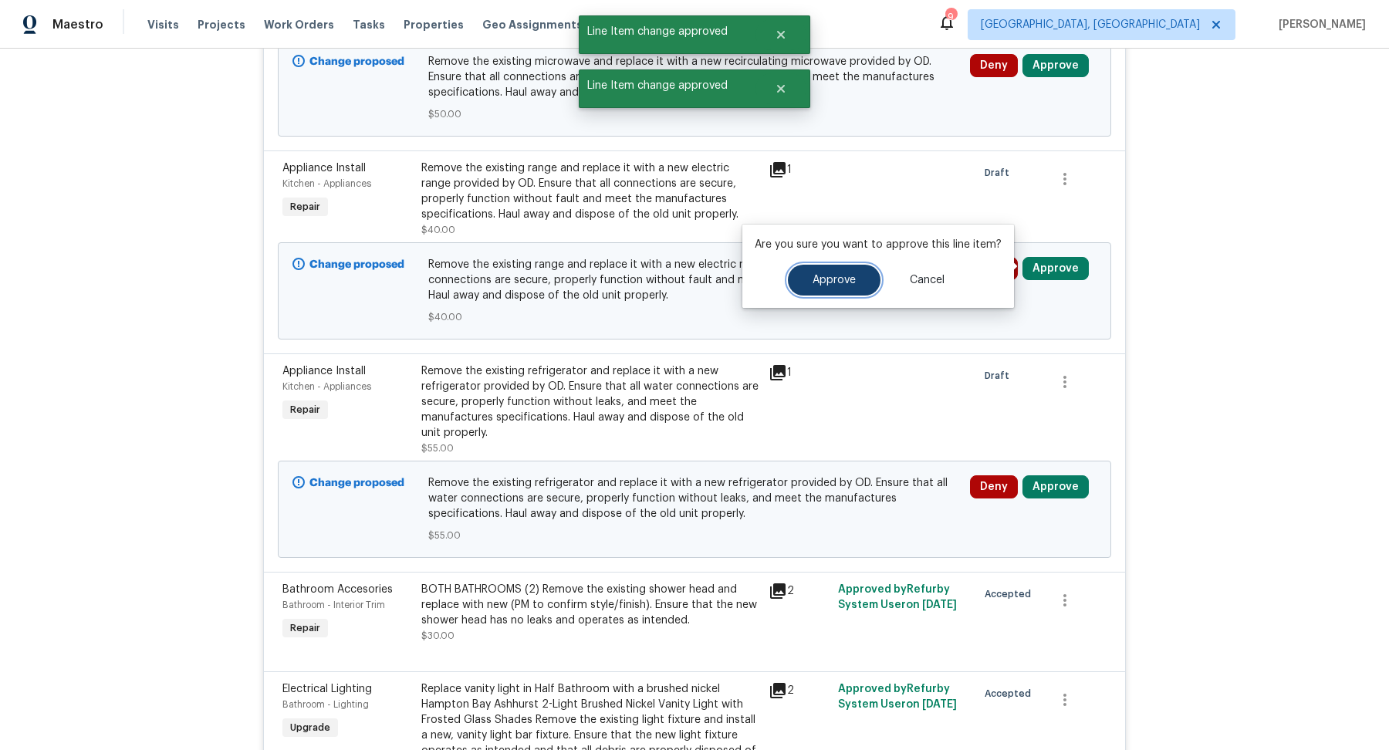
click at [859, 271] on button "Approve" at bounding box center [834, 280] width 93 height 31
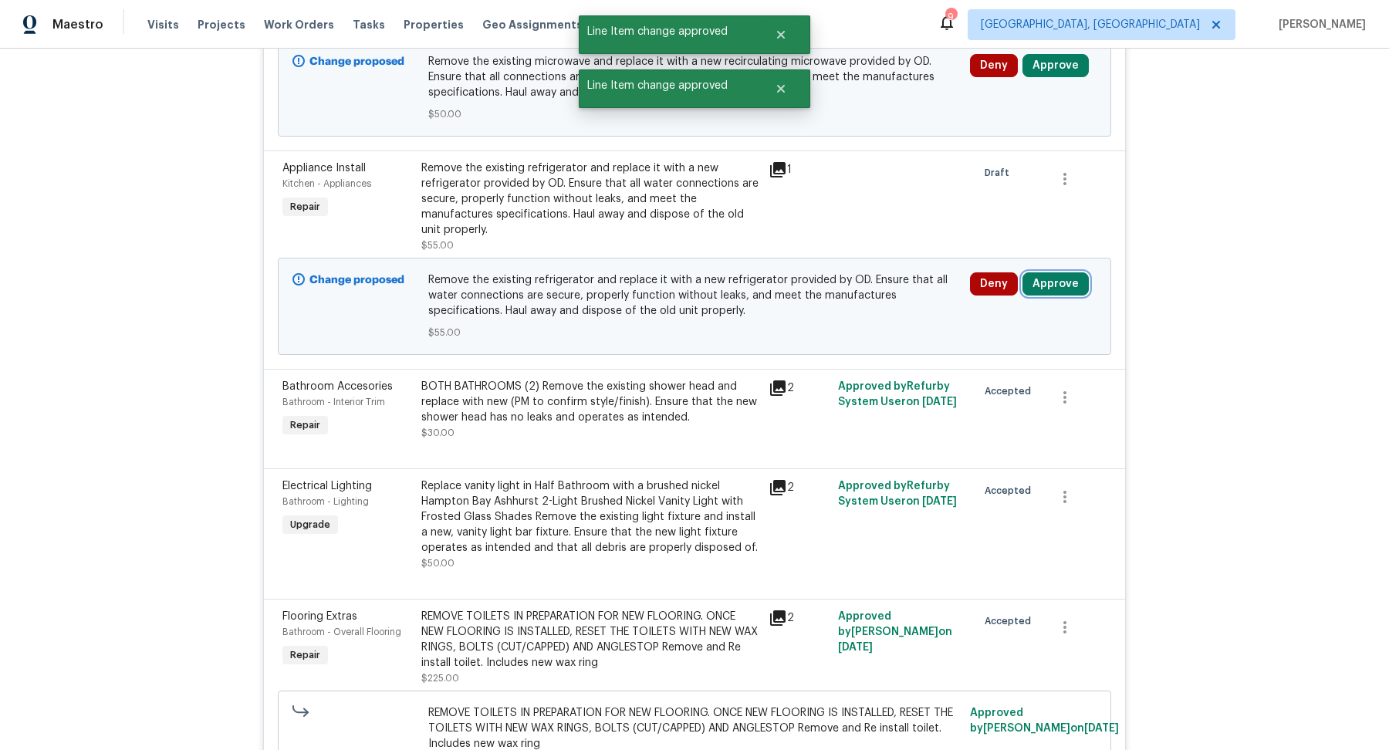
click at [1039, 273] on button "Approve" at bounding box center [1056, 283] width 66 height 23
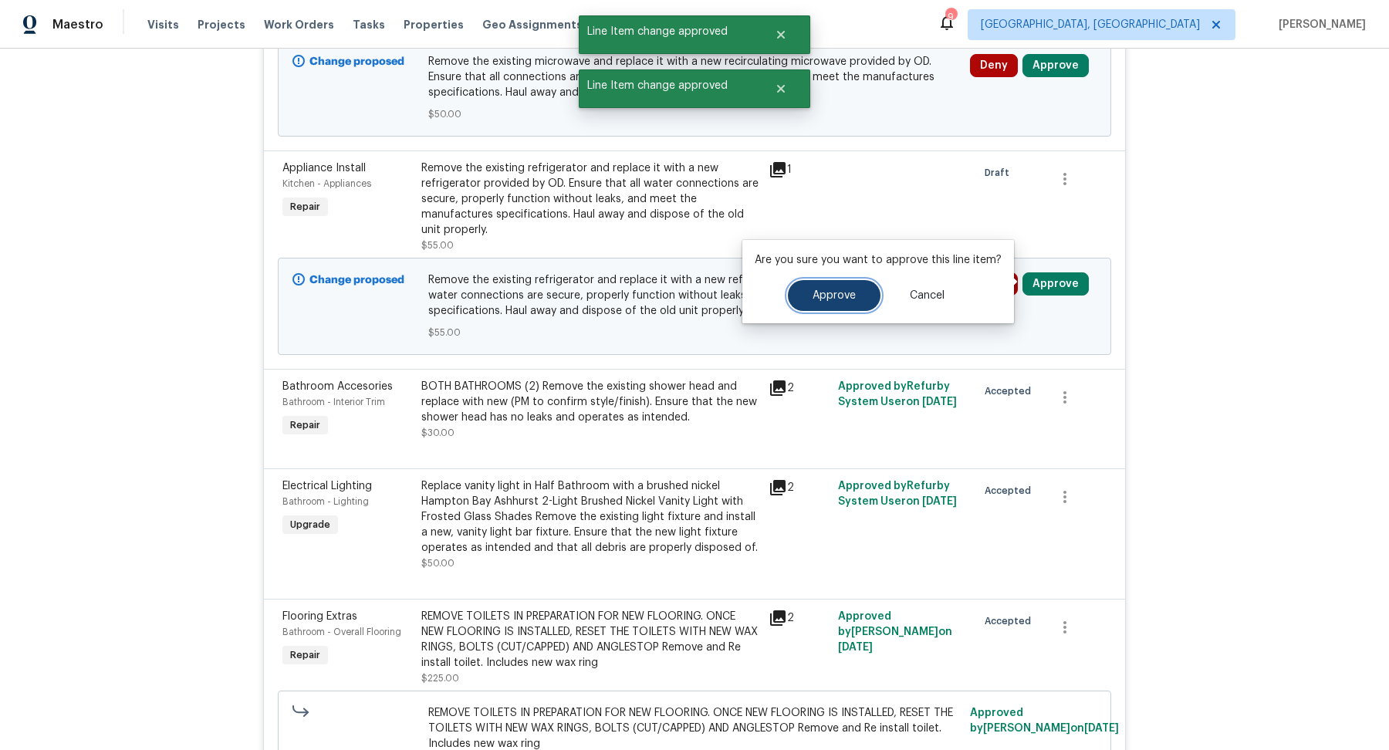
click at [839, 293] on span "Approve" at bounding box center [834, 296] width 43 height 12
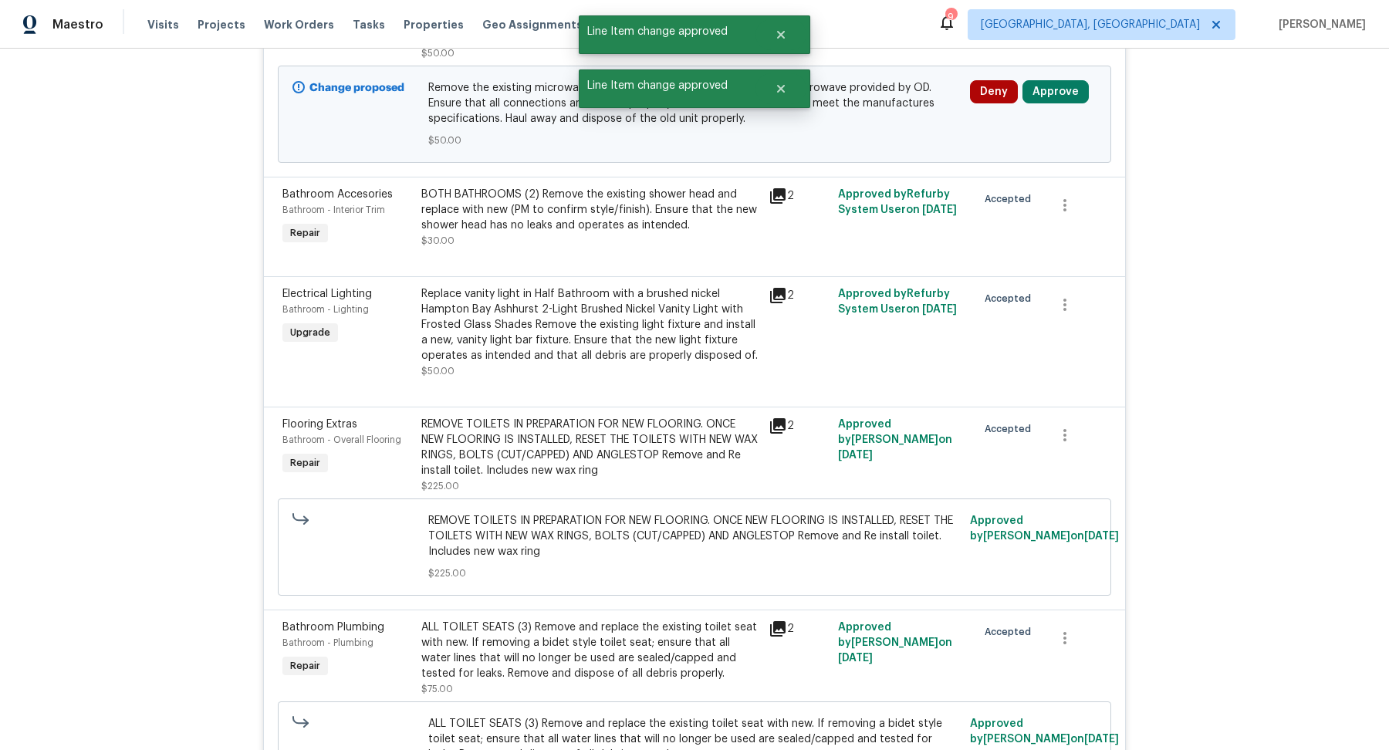
scroll to position [1752, 0]
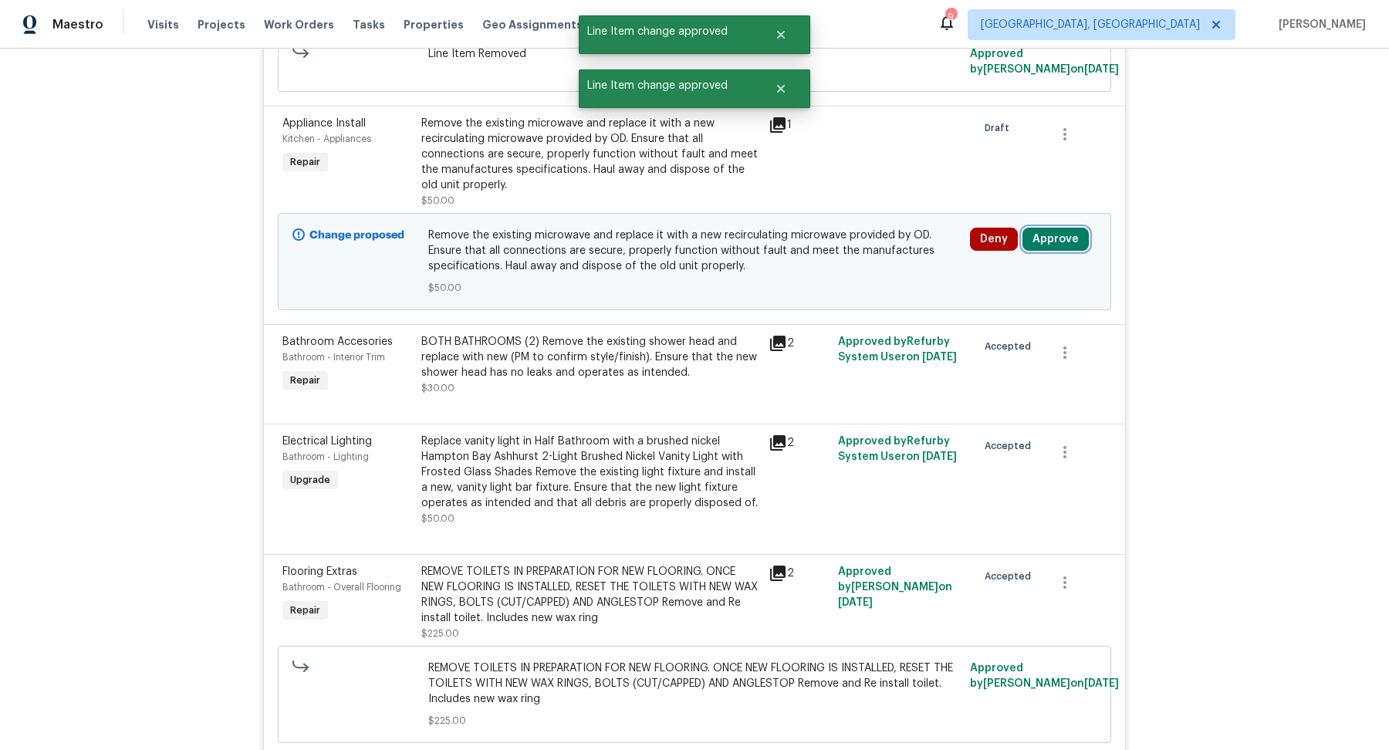
click at [1058, 228] on button "Approve" at bounding box center [1056, 239] width 66 height 23
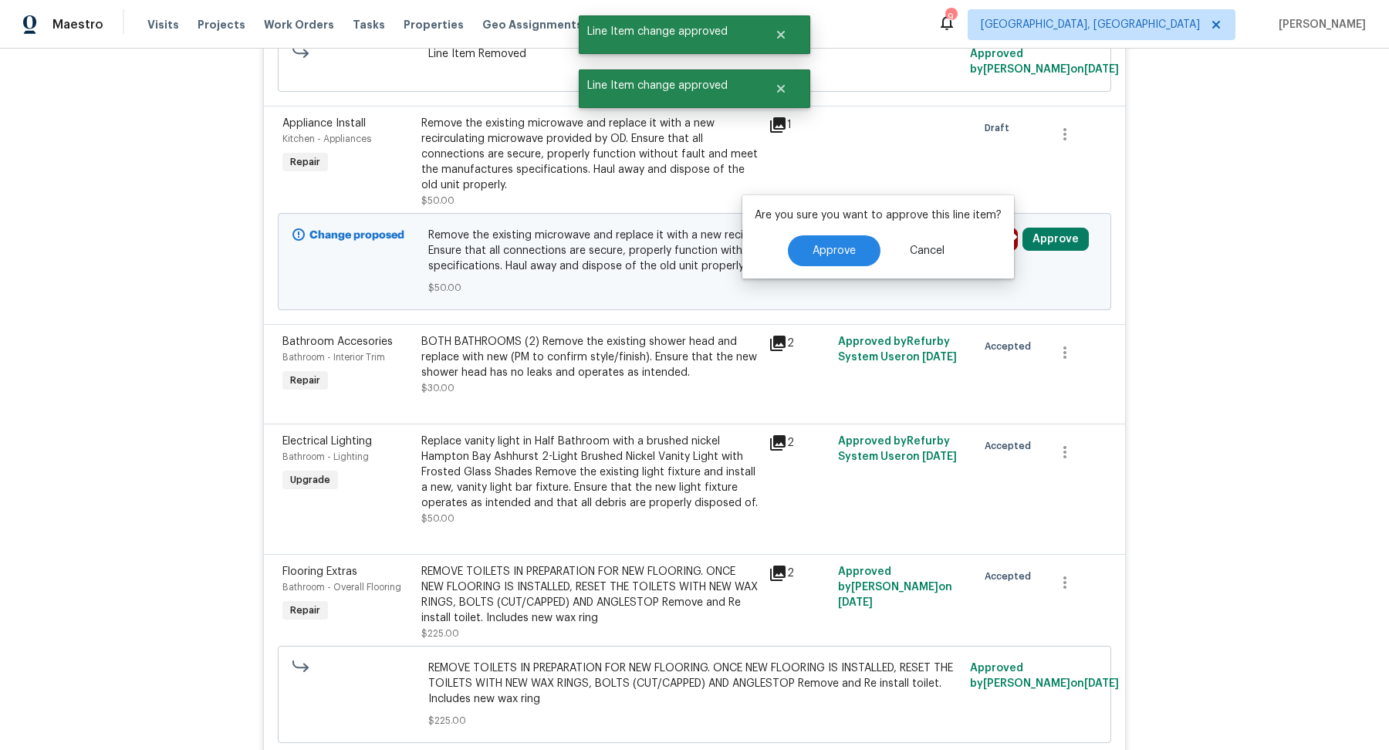
click at [793, 273] on div "Are you sure you want to approve this line item? Approve Cancel" at bounding box center [879, 236] width 272 height 83
click at [813, 256] on span "Approve" at bounding box center [834, 251] width 43 height 12
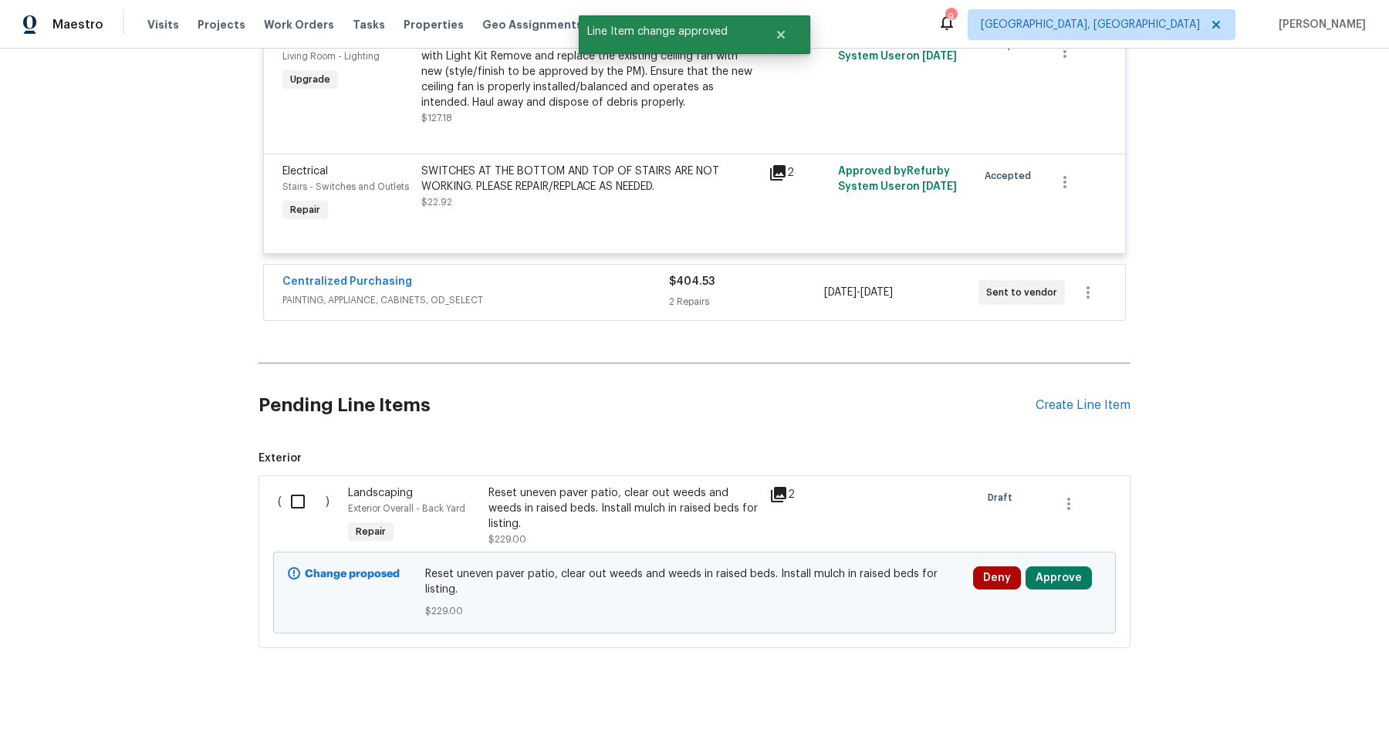
scroll to position [6982, 0]
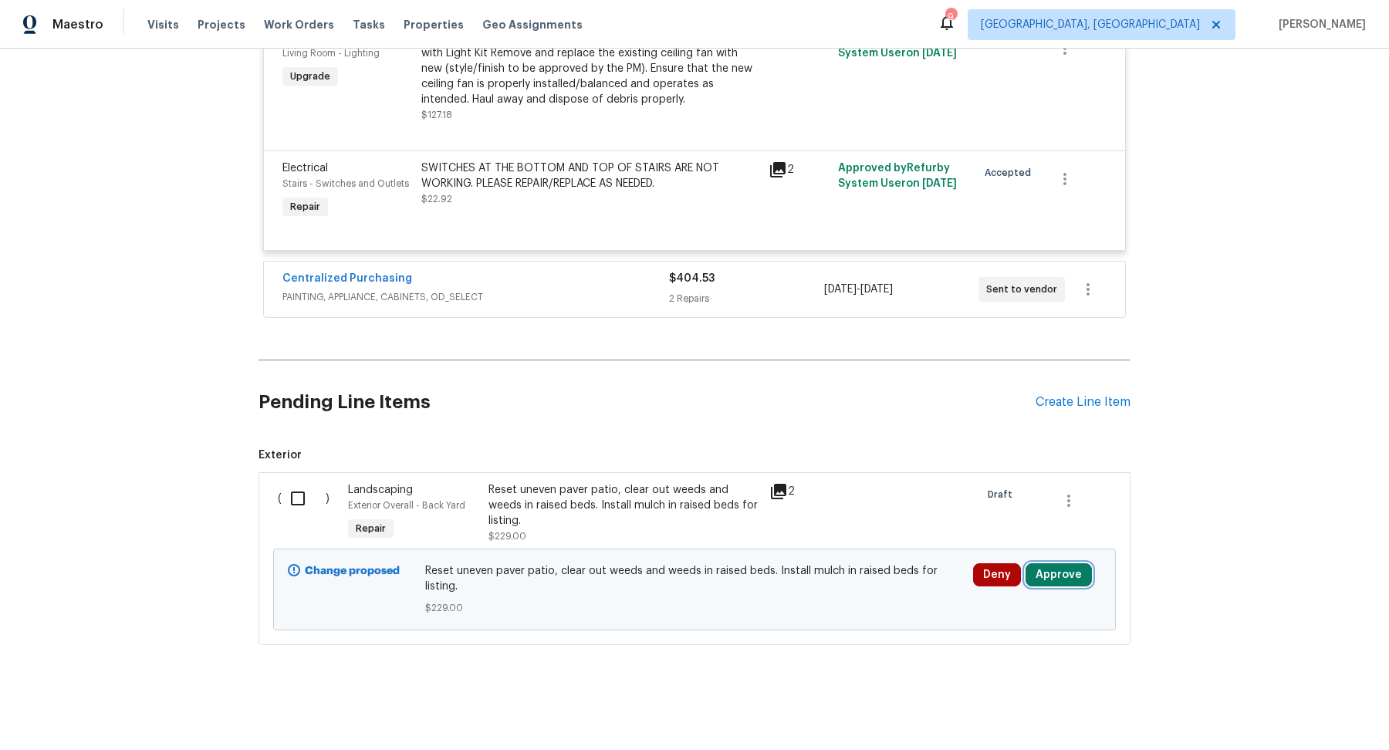
click at [1052, 584] on button "Approve" at bounding box center [1059, 574] width 66 height 23
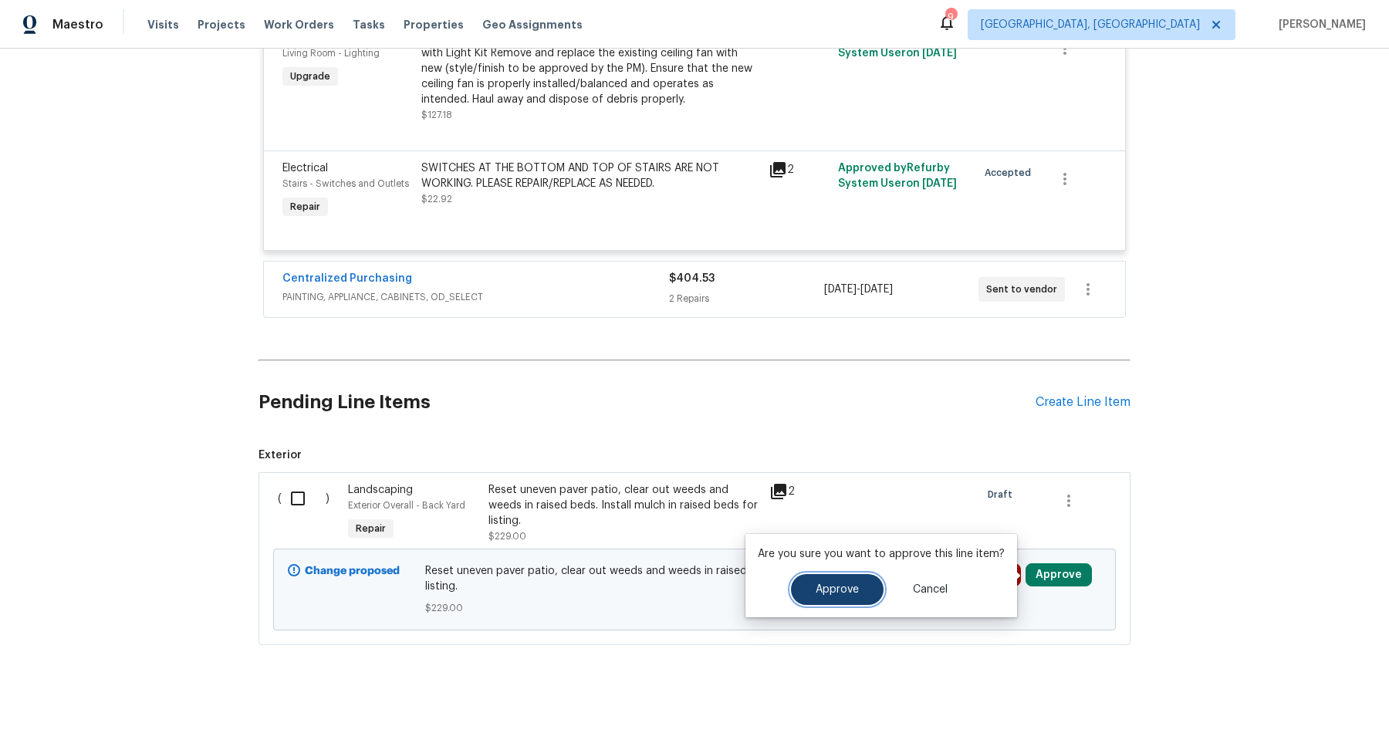
click at [822, 587] on span "Approve" at bounding box center [837, 590] width 43 height 12
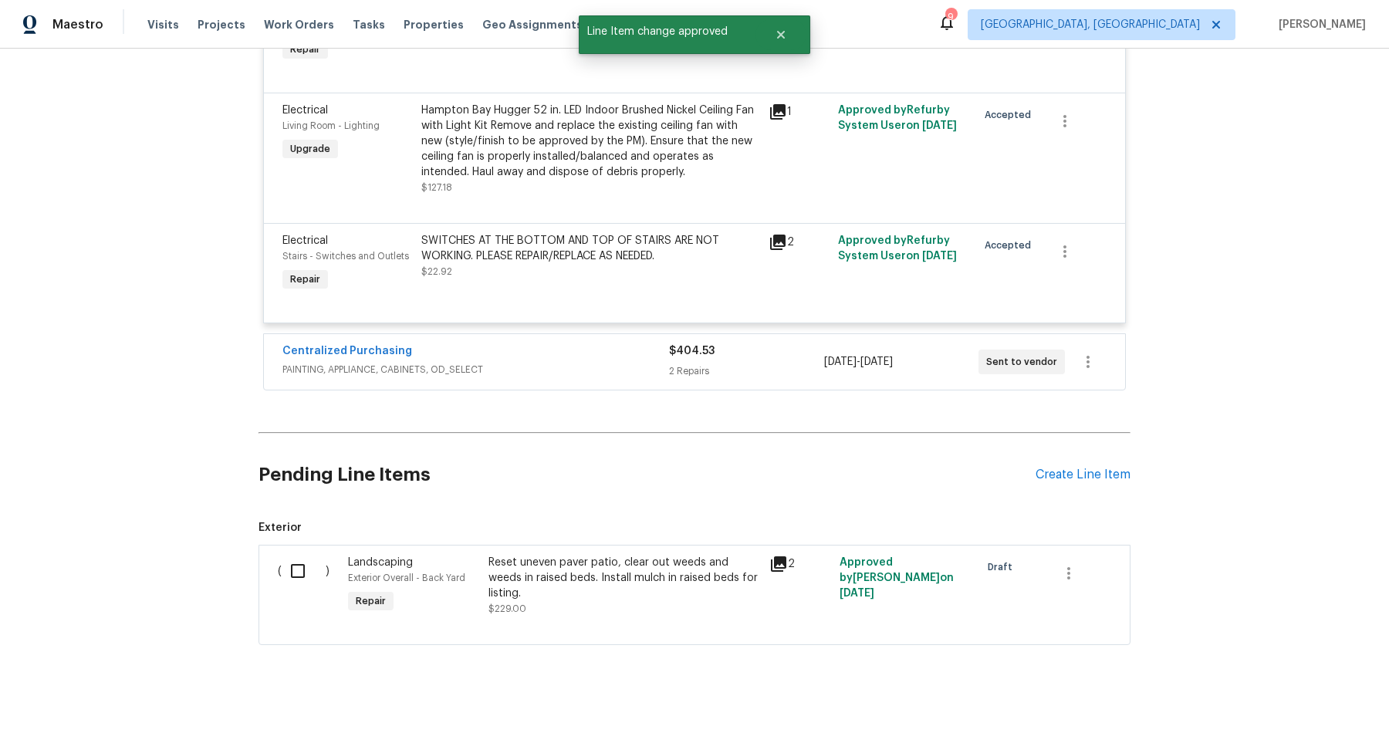
click at [551, 360] on div "Centralized Purchasing" at bounding box center [476, 352] width 387 height 19
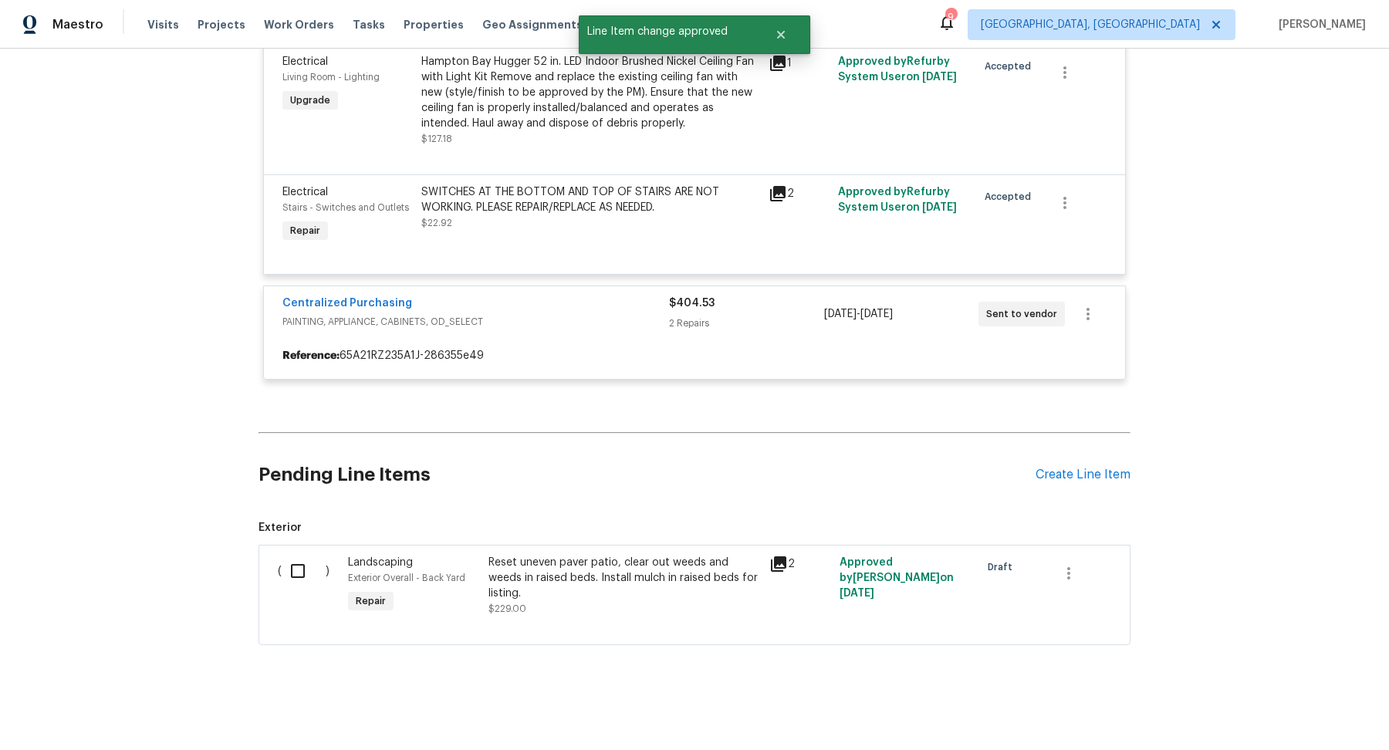
scroll to position [6580, 0]
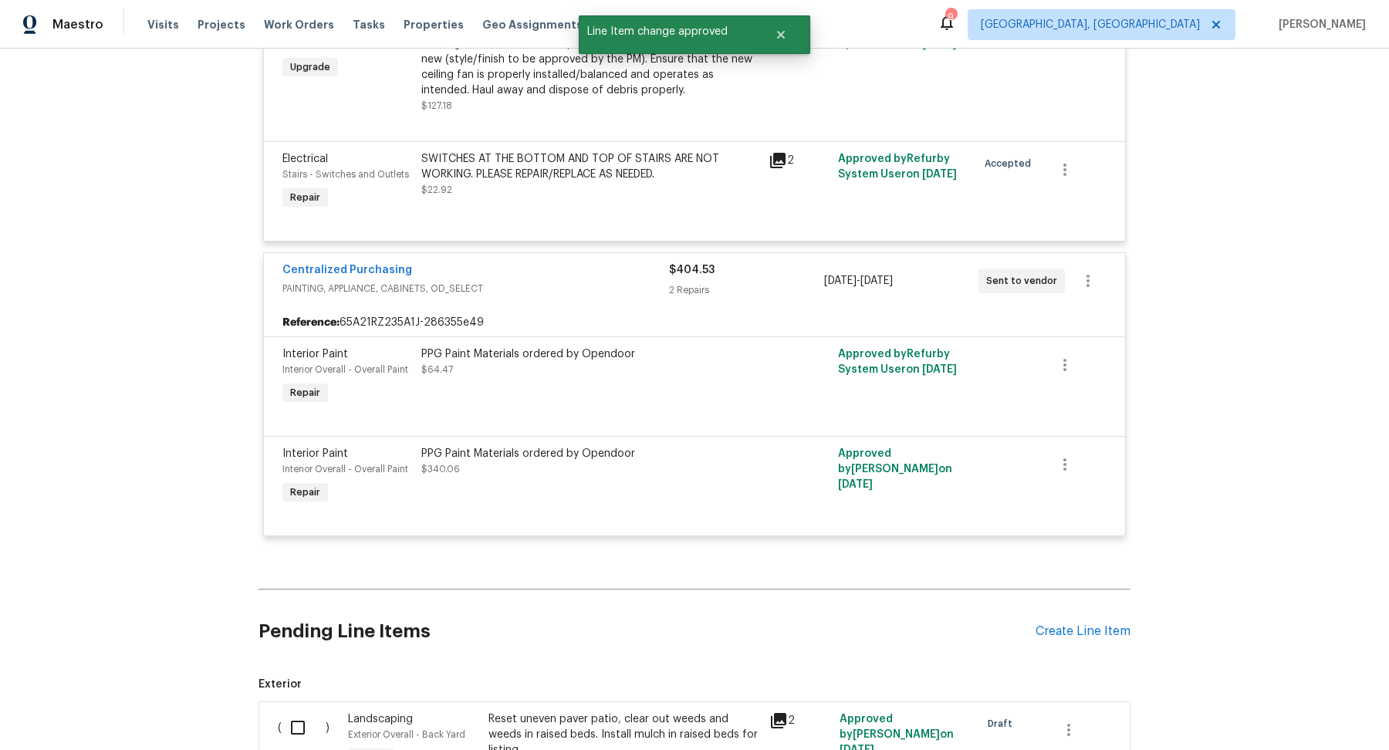
click at [783, 295] on div "2 Repairs" at bounding box center [746, 290] width 154 height 15
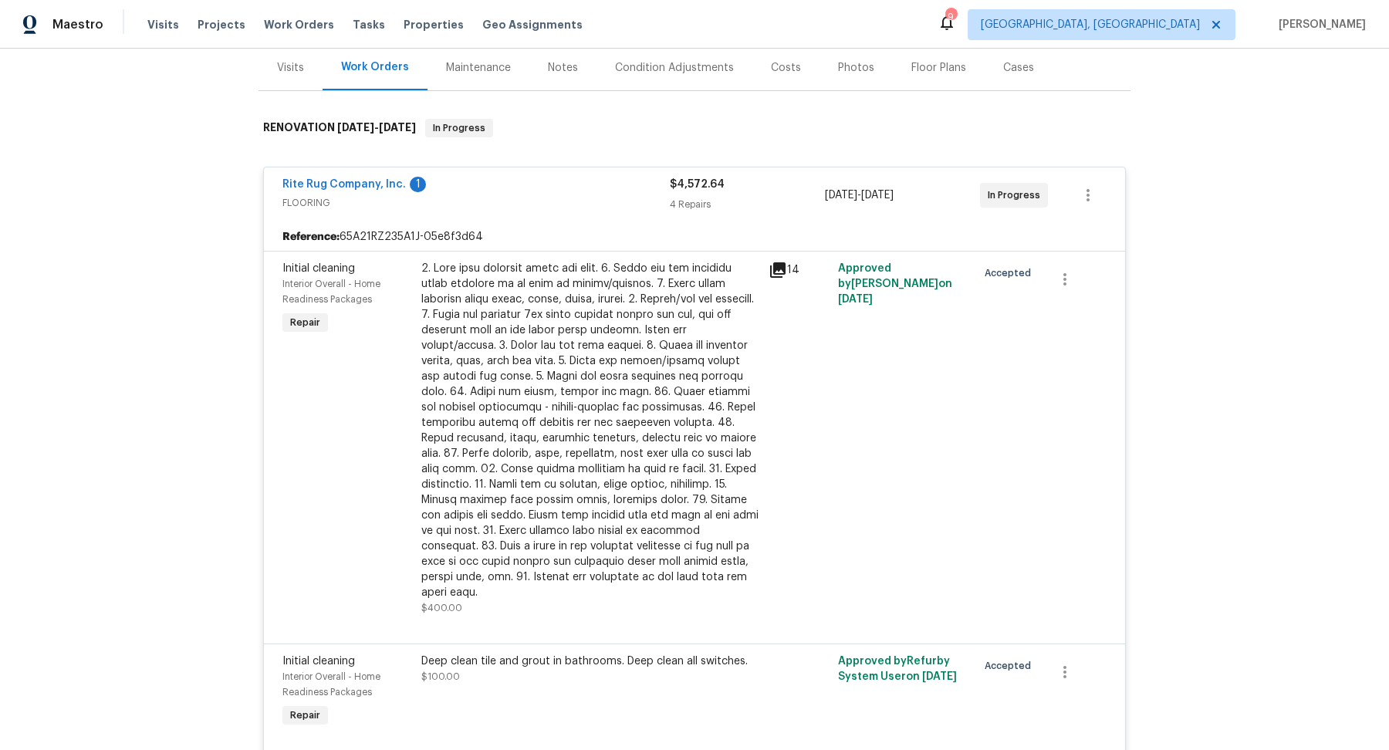
scroll to position [0, 0]
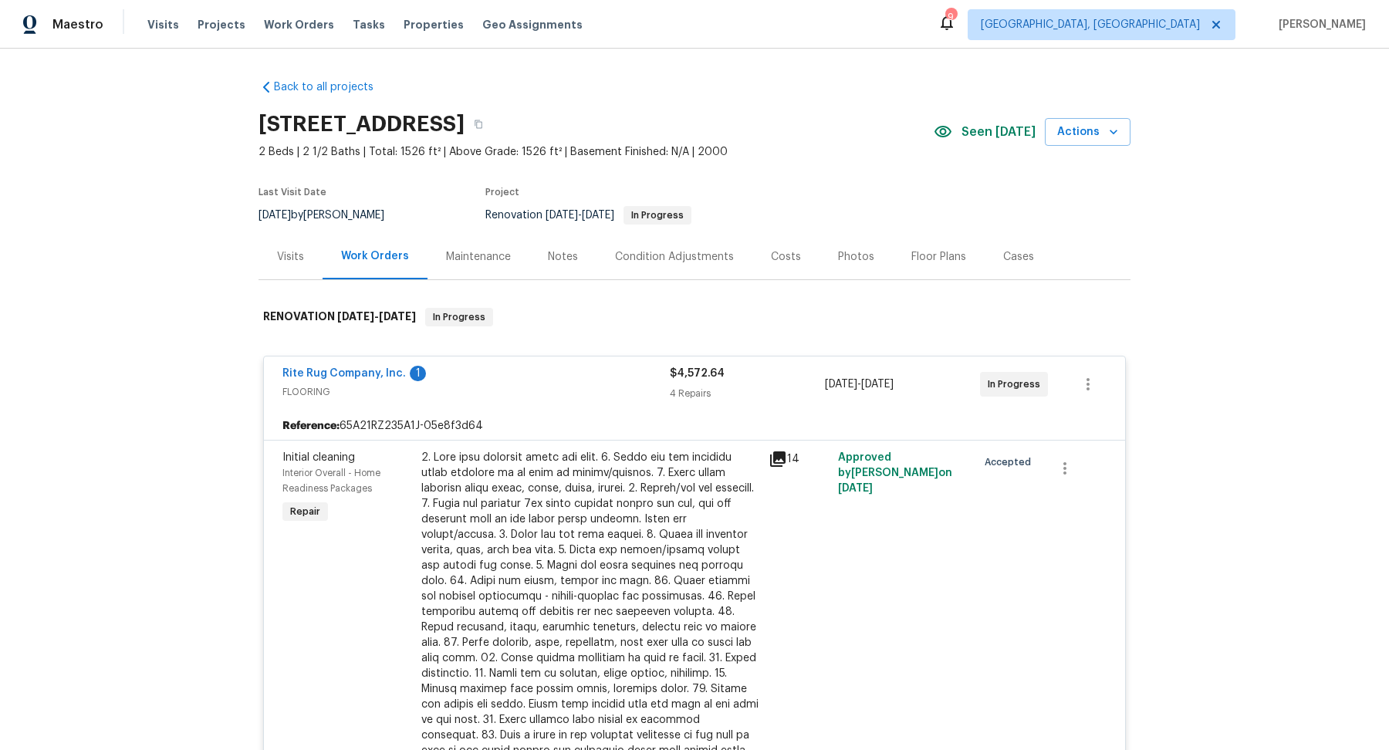
click at [558, 377] on div "Rite Rug Company, Inc. 1" at bounding box center [476, 375] width 387 height 19
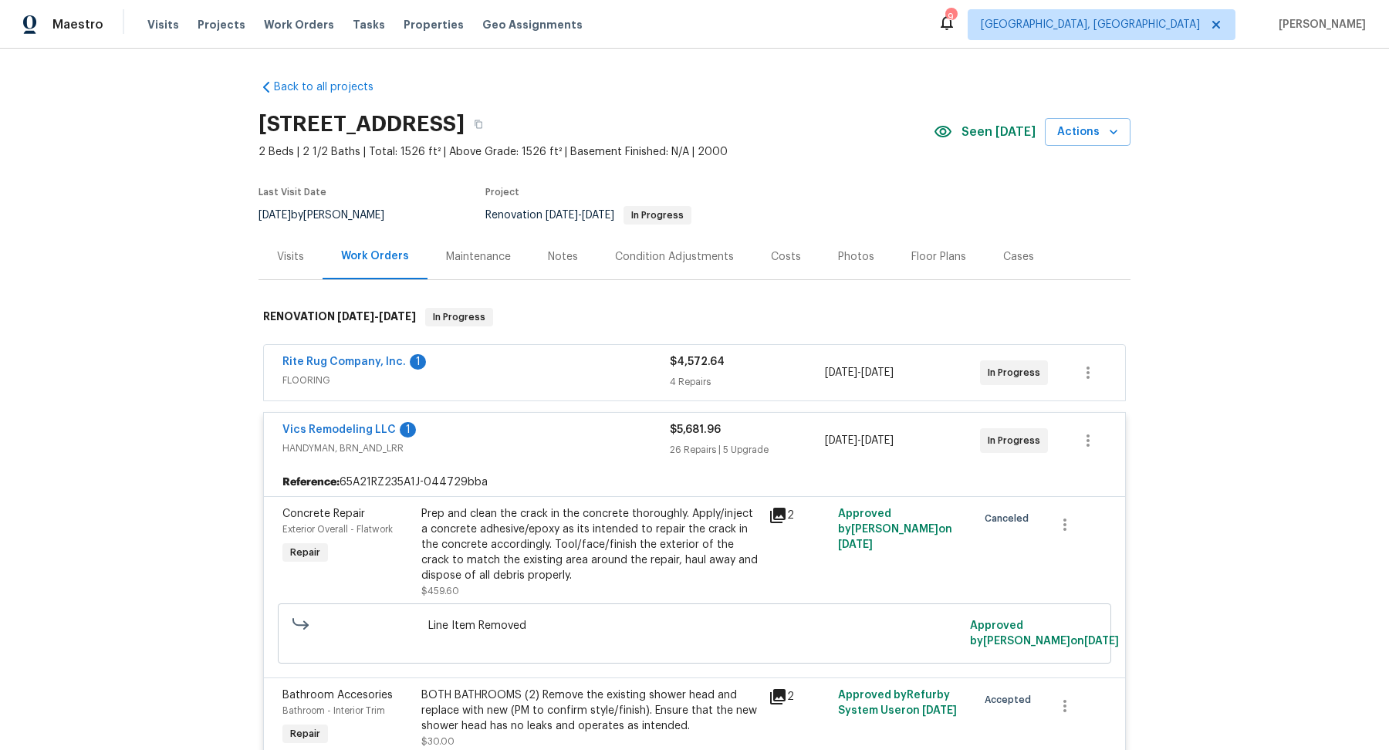
click at [518, 424] on div "Vics Remodeling LLC 1" at bounding box center [476, 431] width 387 height 19
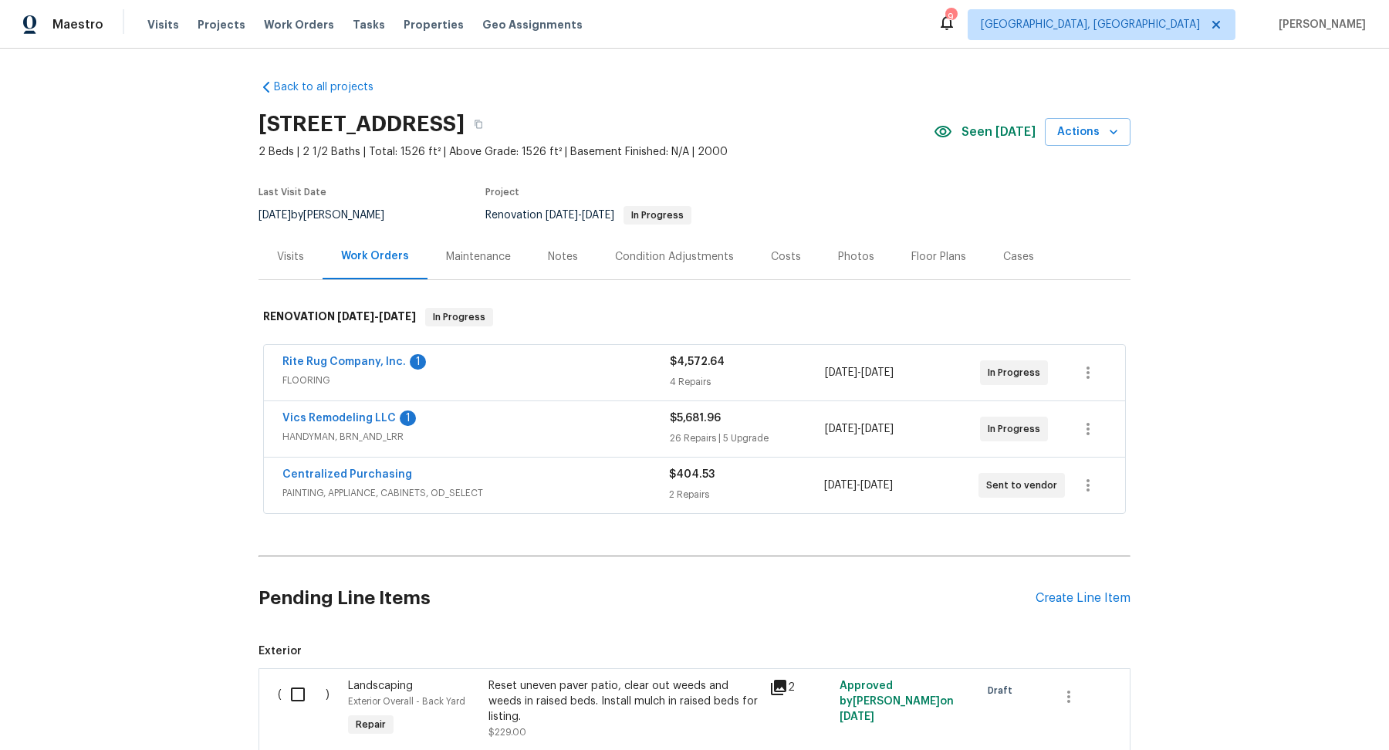
click at [560, 425] on div "Vics Remodeling LLC 1" at bounding box center [476, 420] width 387 height 19
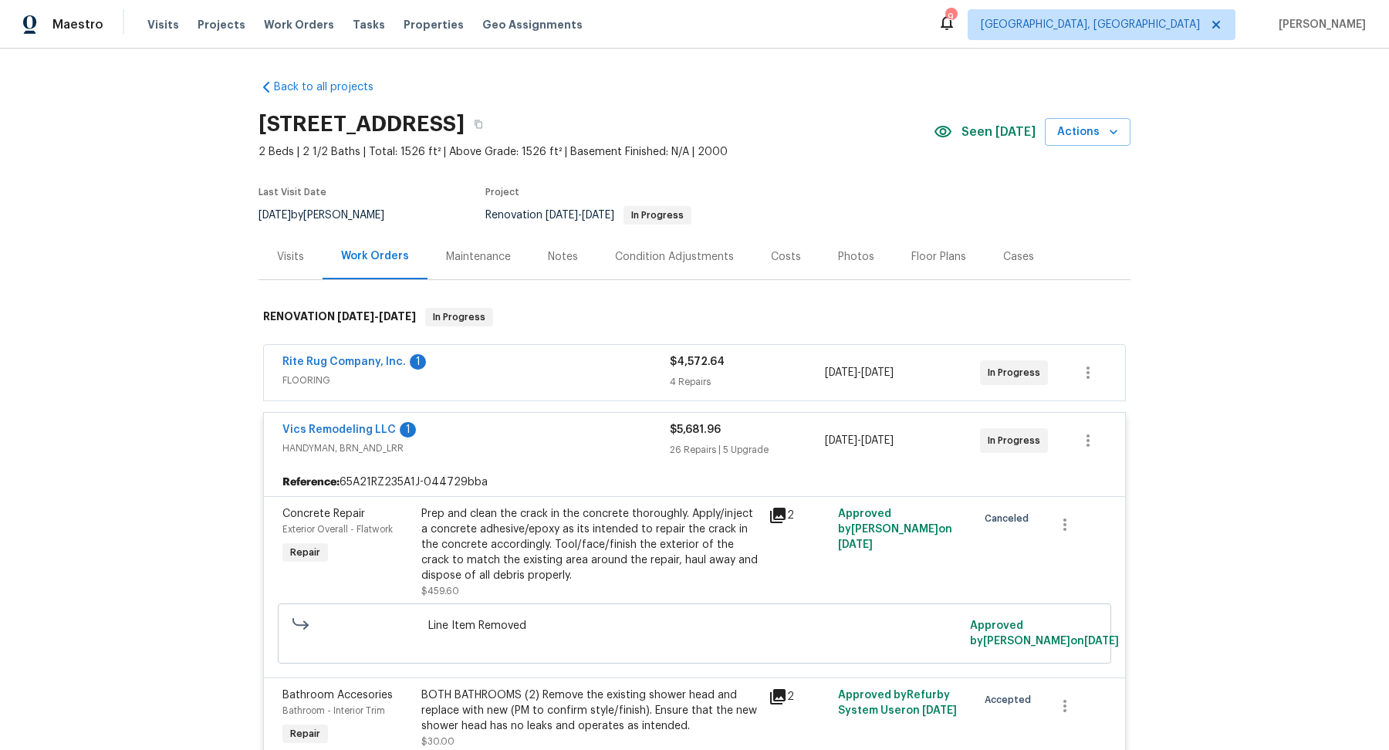
scroll to position [4239, 0]
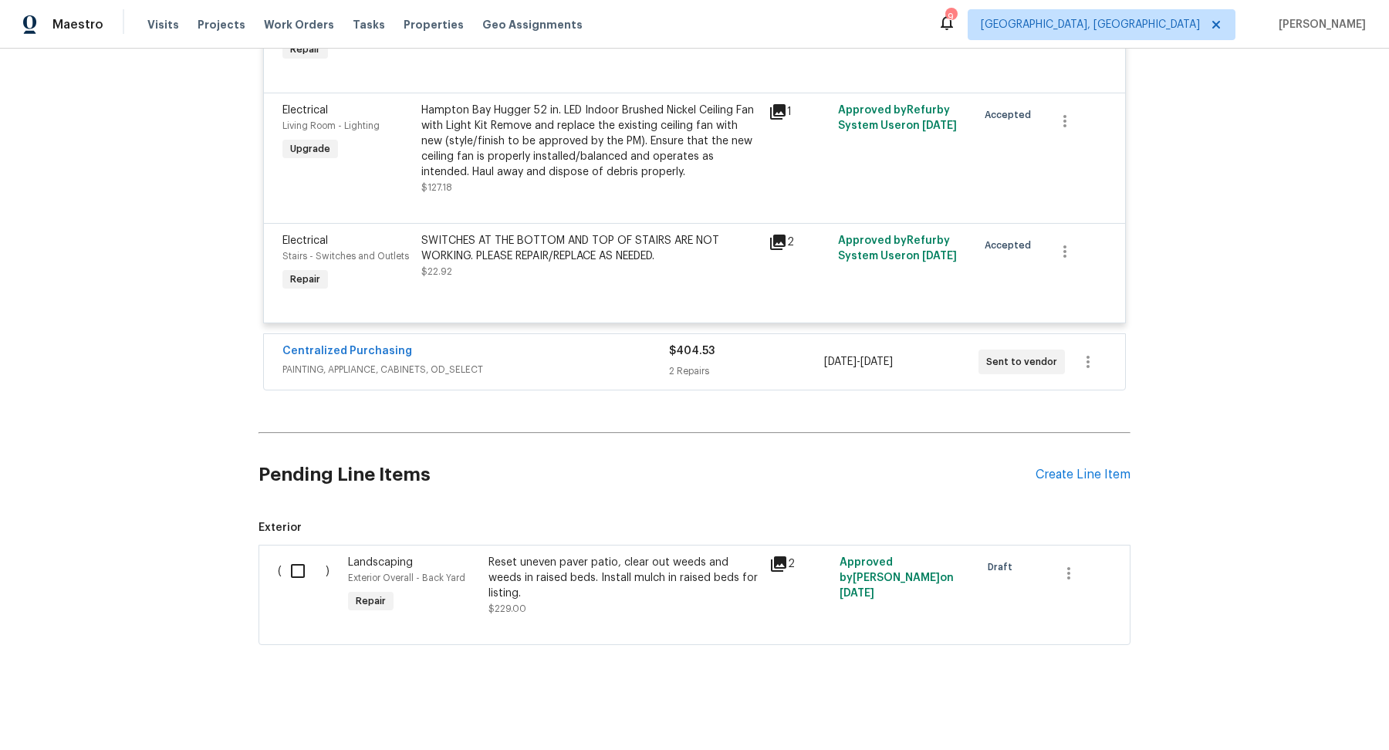
click at [554, 457] on h2 "Pending Line Items" at bounding box center [647, 475] width 777 height 72
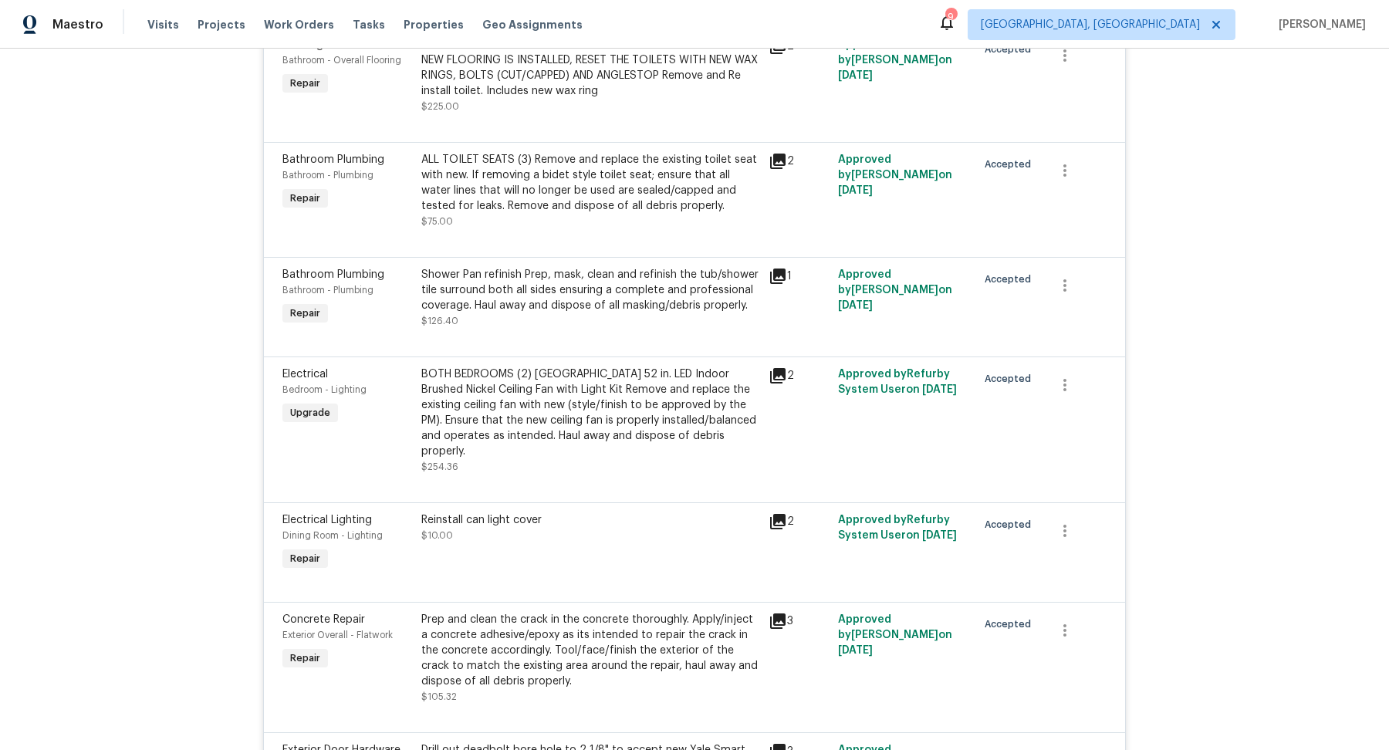
scroll to position [885, 0]
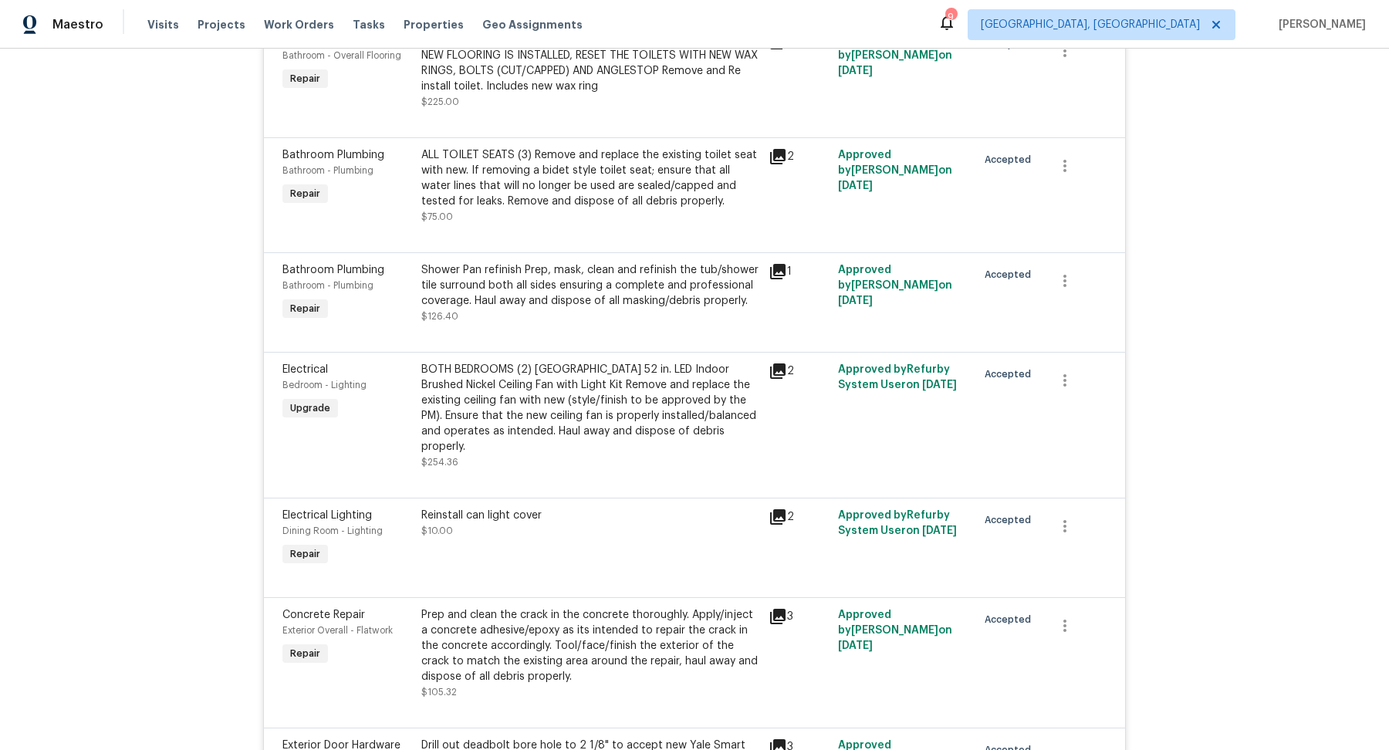
click at [563, 191] on div "ALL TOILET SEATS (3) Remove and replace the existing toilet seat with new. If r…" at bounding box center [590, 178] width 338 height 62
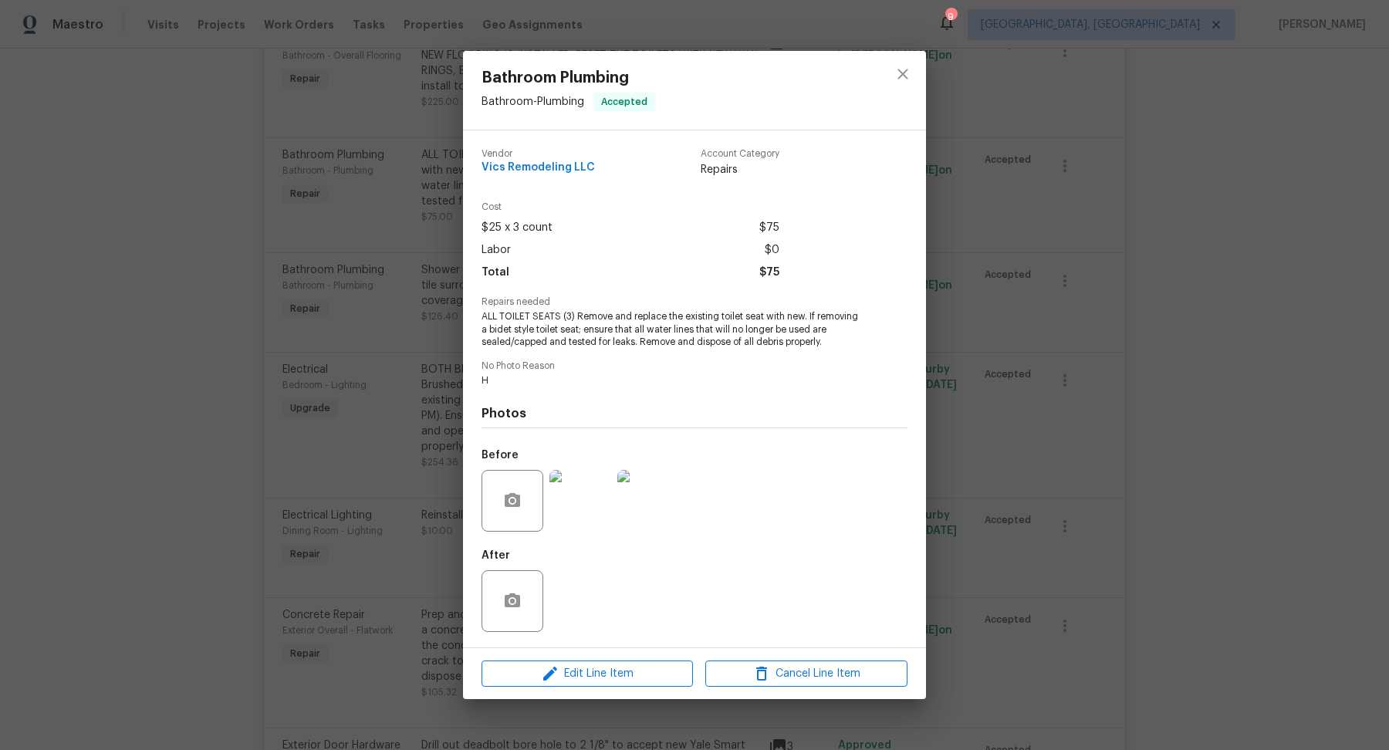
click at [566, 509] on img at bounding box center [581, 501] width 62 height 62
